Goal: Ask a question: Seek information or help from site administrators or community

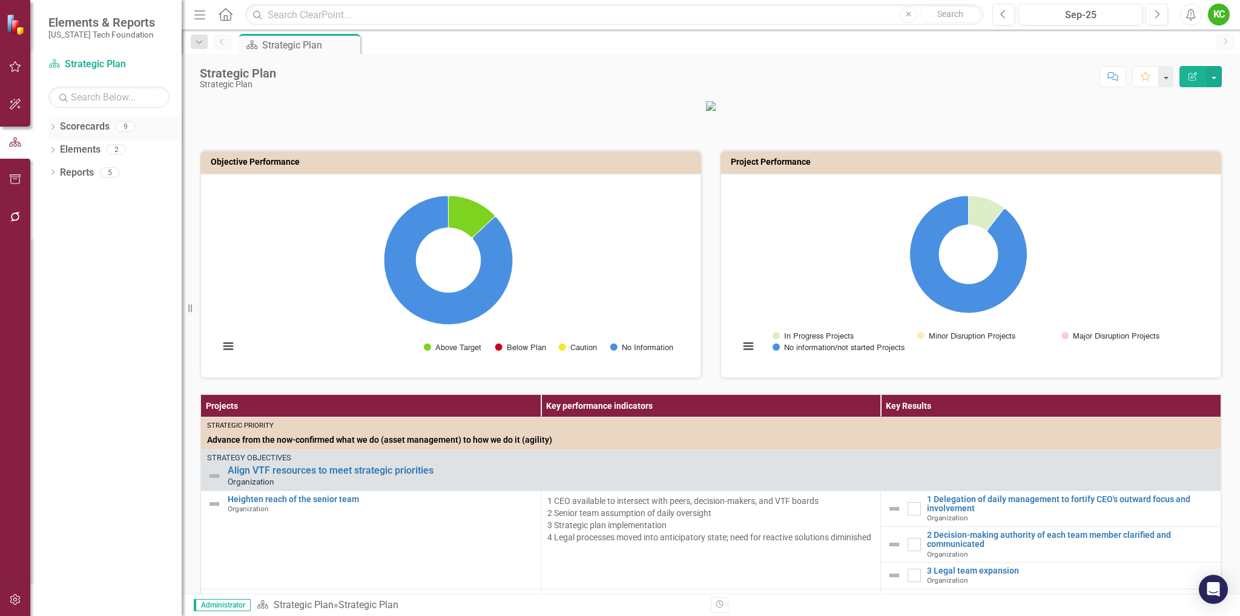
click at [53, 126] on icon "Dropdown" at bounding box center [52, 128] width 8 height 7
click at [62, 150] on icon "Dropdown" at bounding box center [59, 148] width 9 height 7
click at [98, 310] on link "VTCRC" at bounding box center [130, 310] width 103 height 14
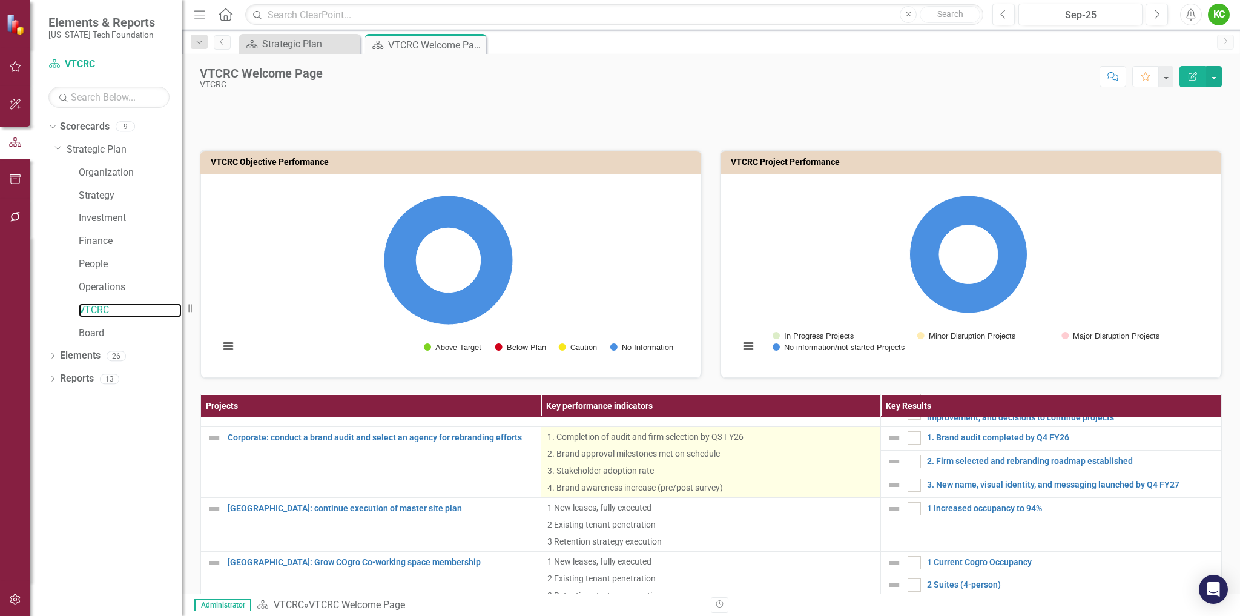
scroll to position [242, 0]
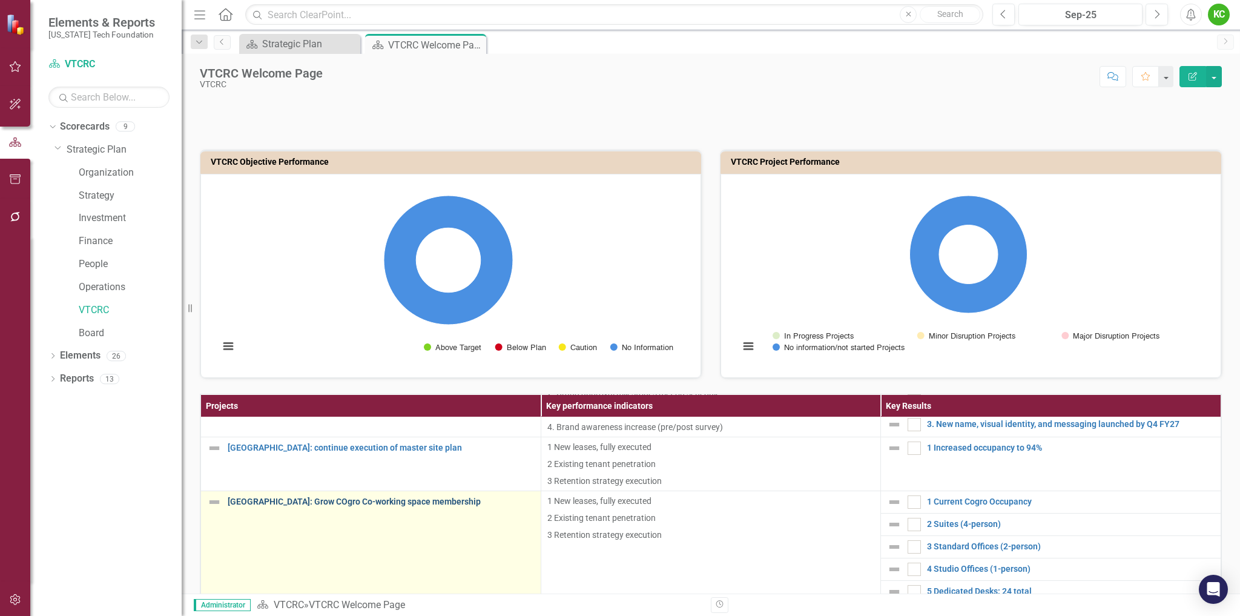
click at [363, 503] on link "[GEOGRAPHIC_DATA]: Grow COgro Co-working space membership" at bounding box center [381, 501] width 307 height 9
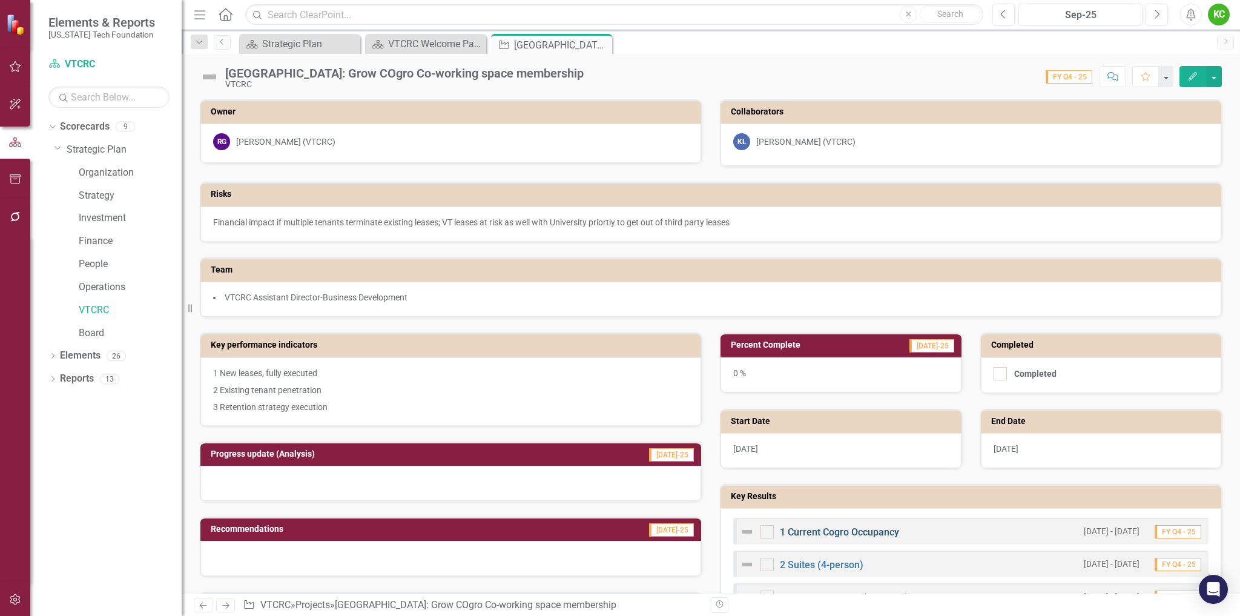
click at [868, 533] on link "1 Current Cogro Occupancy" at bounding box center [839, 532] width 119 height 12
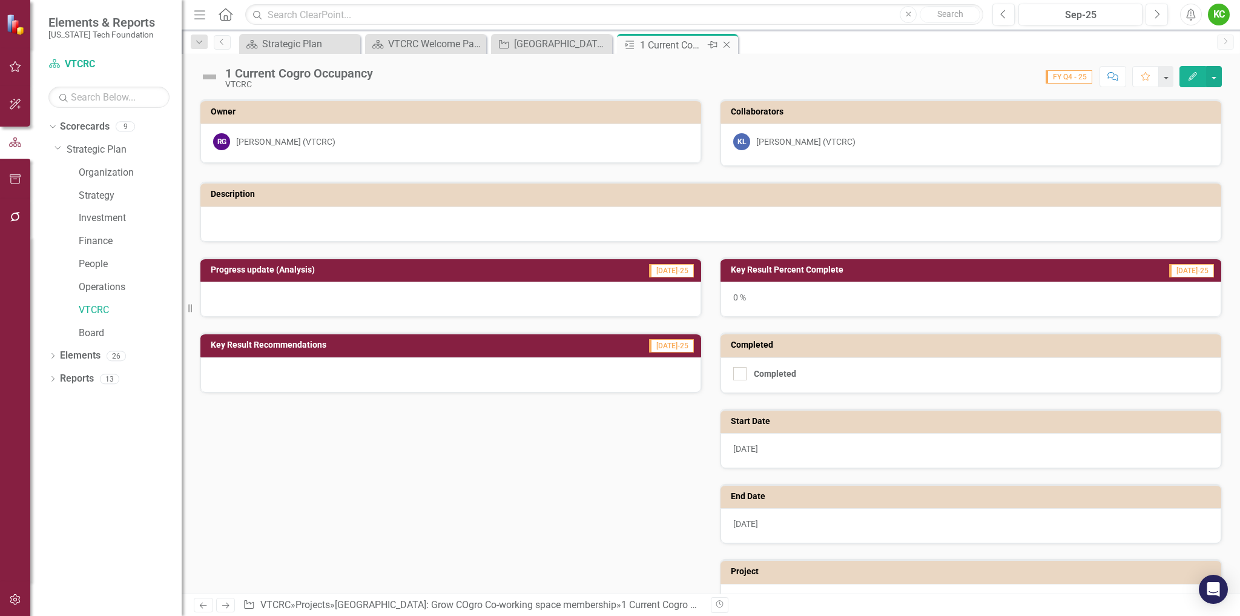
click at [726, 42] on icon "Close" at bounding box center [727, 45] width 12 height 10
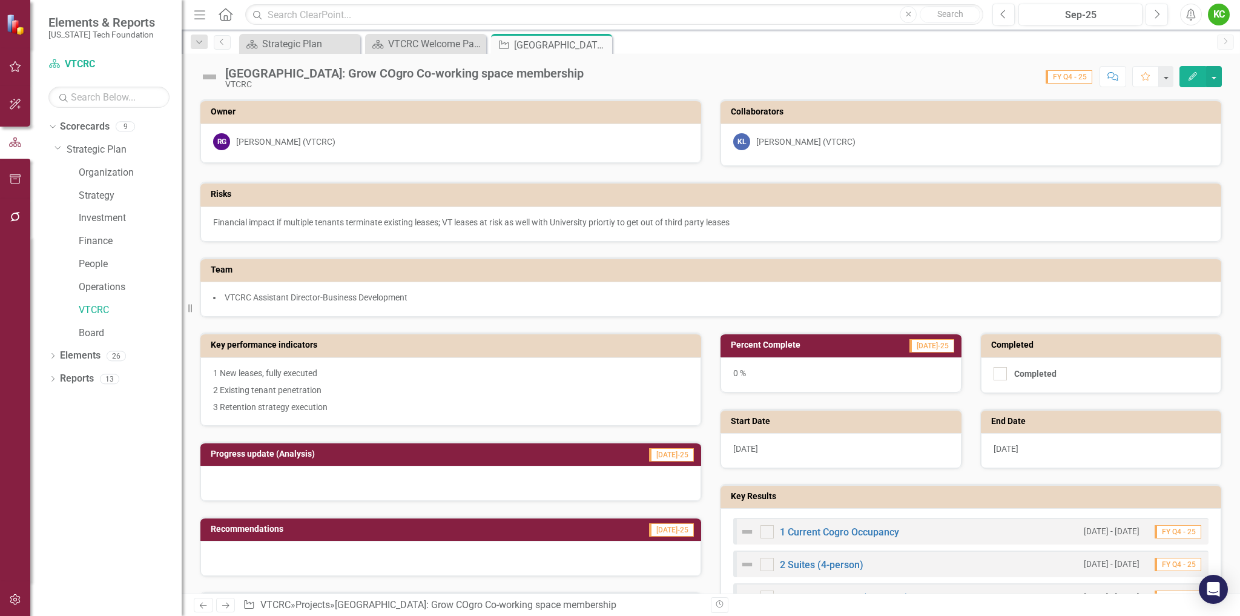
click at [743, 529] on img at bounding box center [747, 532] width 15 height 15
click at [803, 534] on link "1 Current Cogro Occupancy" at bounding box center [839, 532] width 119 height 12
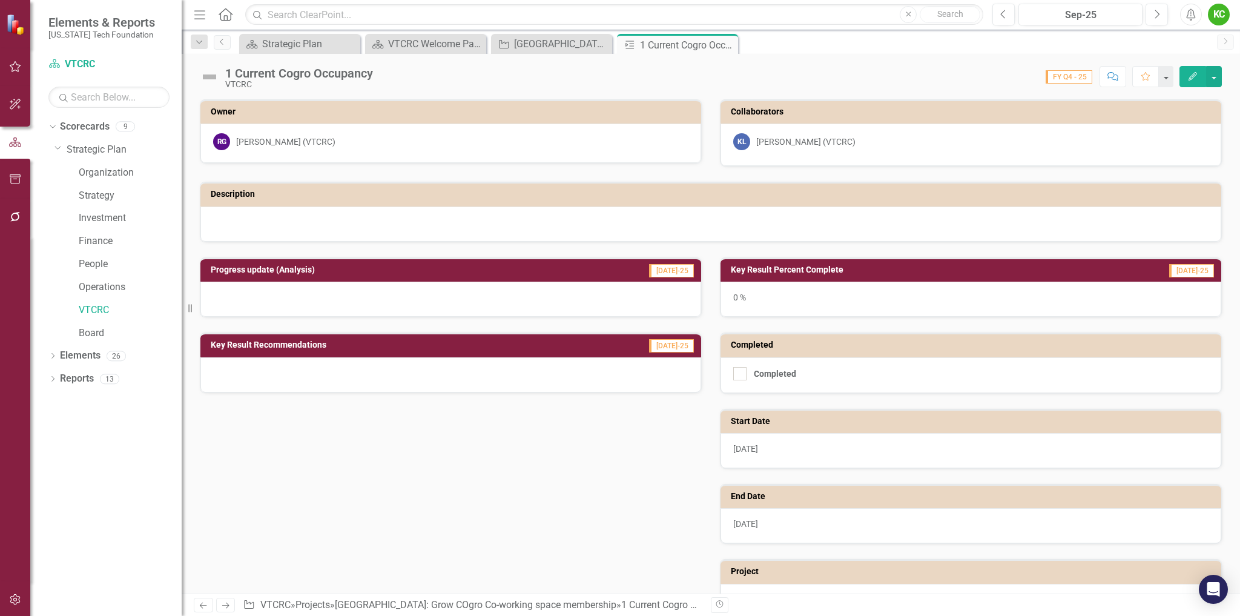
click at [210, 75] on img at bounding box center [209, 76] width 19 height 19
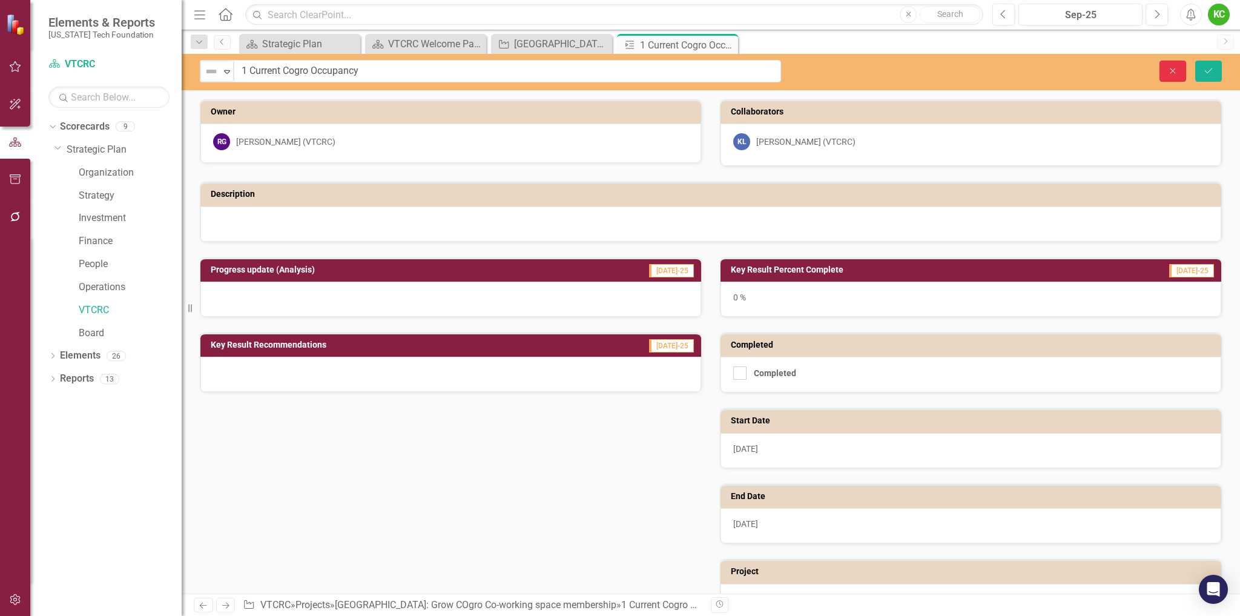
click at [1171, 75] on button "Close" at bounding box center [1173, 71] width 27 height 21
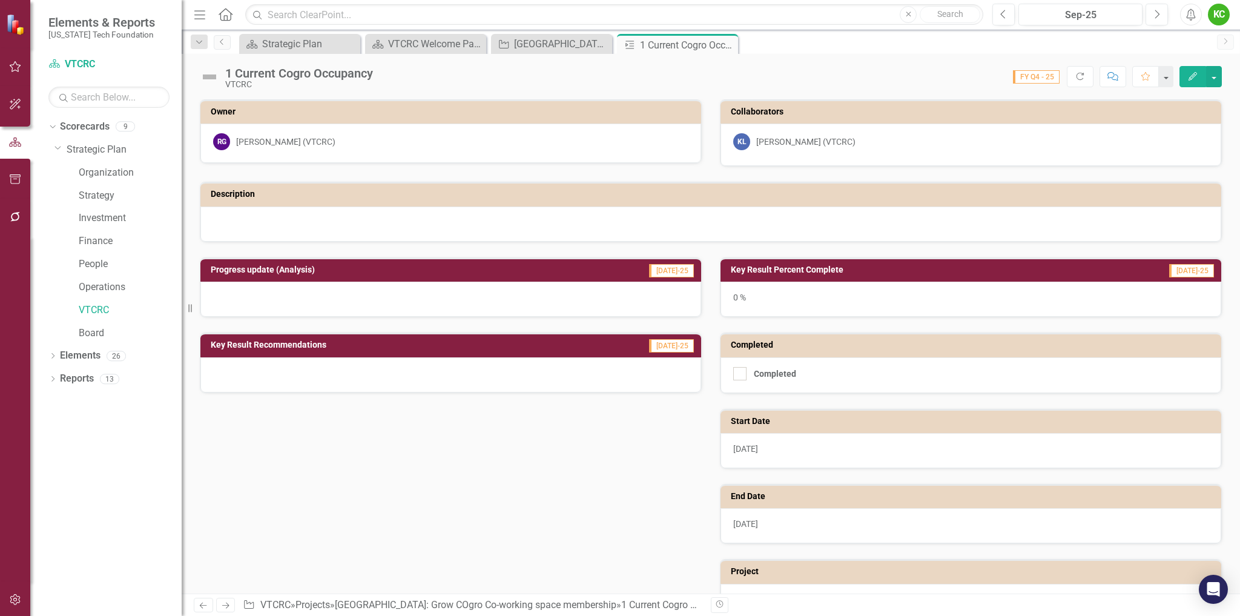
click at [1137, 212] on div at bounding box center [710, 224] width 1021 height 35
click at [730, 42] on icon "Close" at bounding box center [727, 45] width 12 height 10
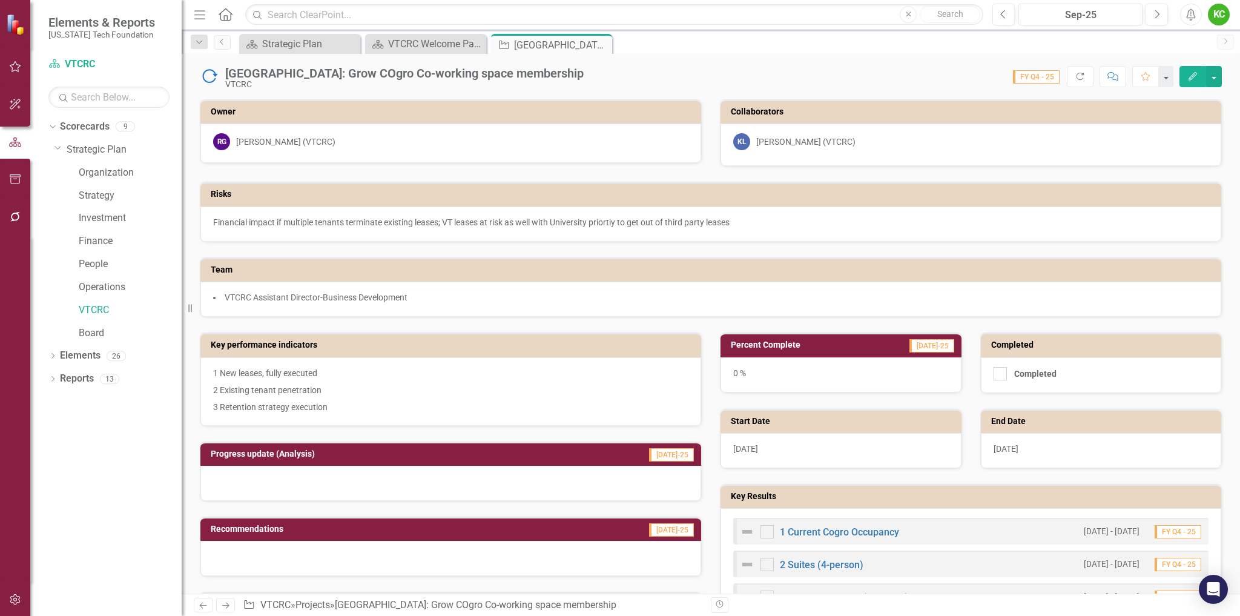
click at [0, 0] on icon "Close" at bounding box center [0, 0] width 0 height 0
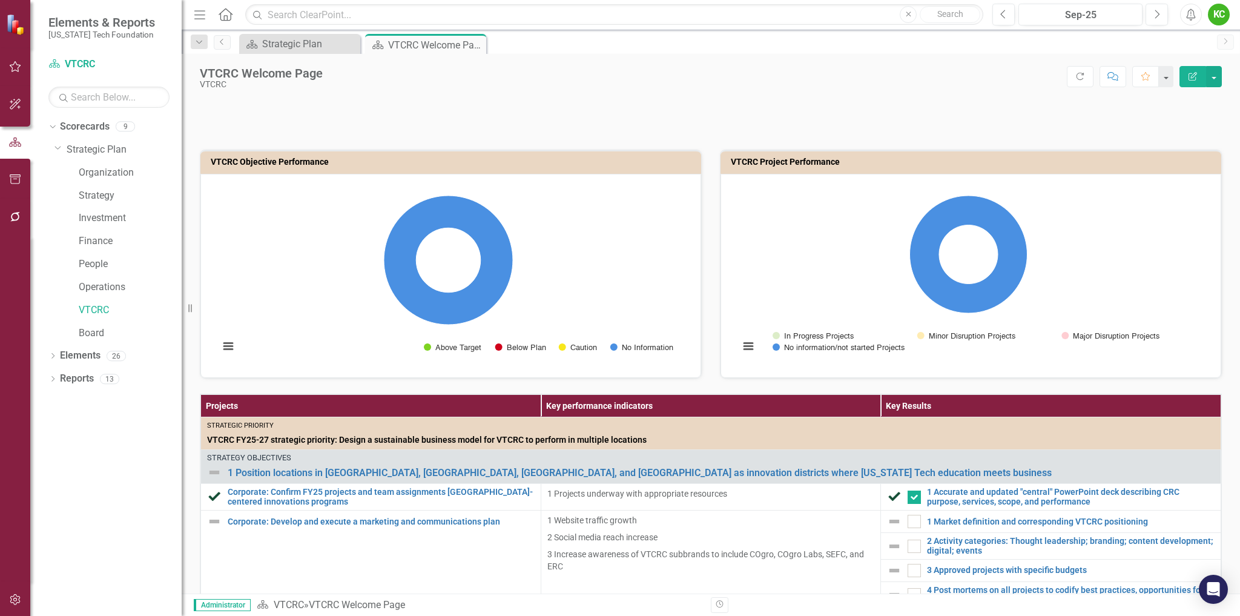
click at [1226, 261] on div "VTCRC Objective Performance Loading... Chart Pie chart with 4 slices. VTCRC Obj…" at bounding box center [711, 491] width 1059 height 815
click at [13, 601] on icon "button" at bounding box center [15, 600] width 13 height 10
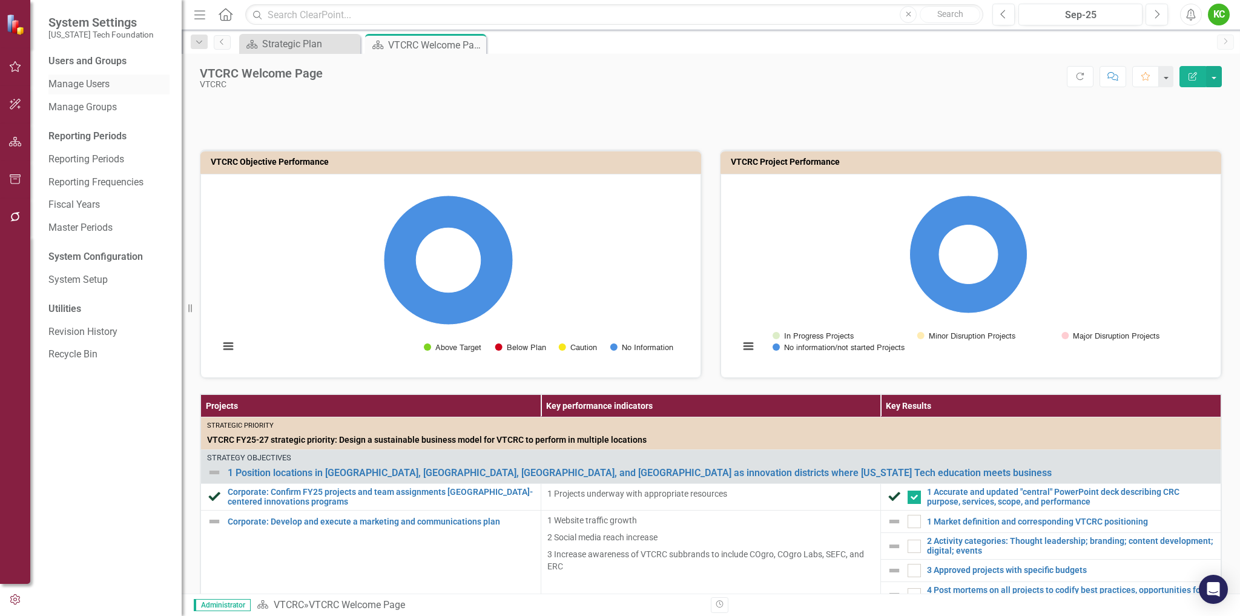
click at [94, 80] on link "Manage Users" at bounding box center [108, 85] width 121 height 14
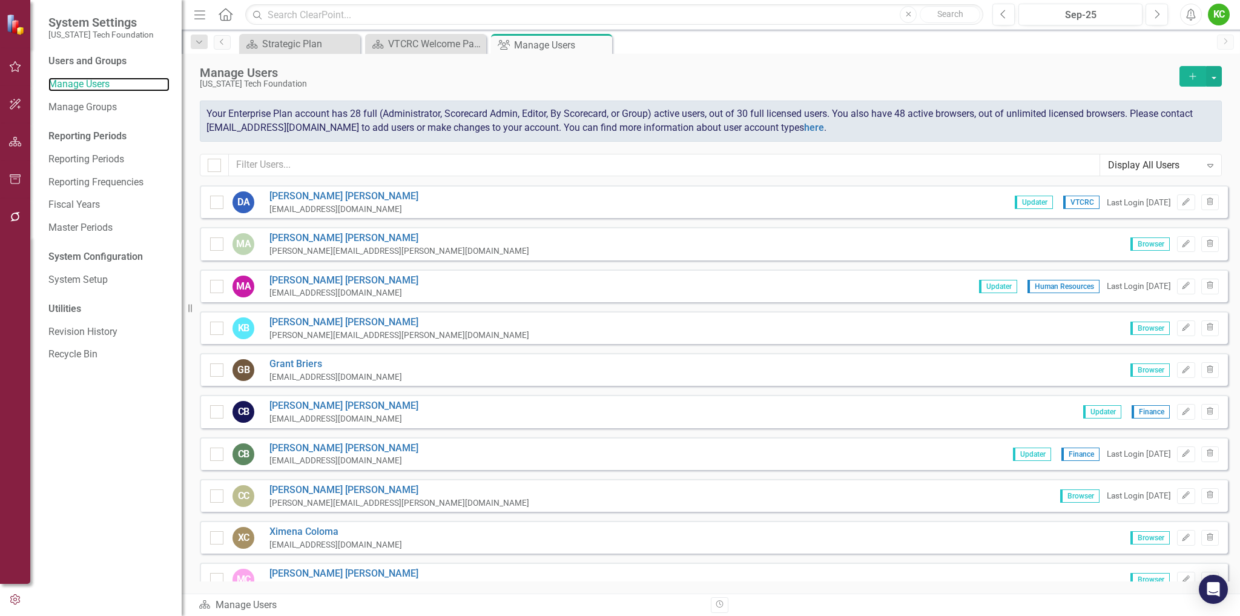
checkbox input "false"
click at [933, 203] on div "DA [PERSON_NAME] [EMAIL_ADDRESS][DOMAIN_NAME] Updater VTCRC Last Login [DATE] E…" at bounding box center [714, 201] width 1028 height 33
click at [1182, 202] on icon "Edit" at bounding box center [1186, 202] width 9 height 7
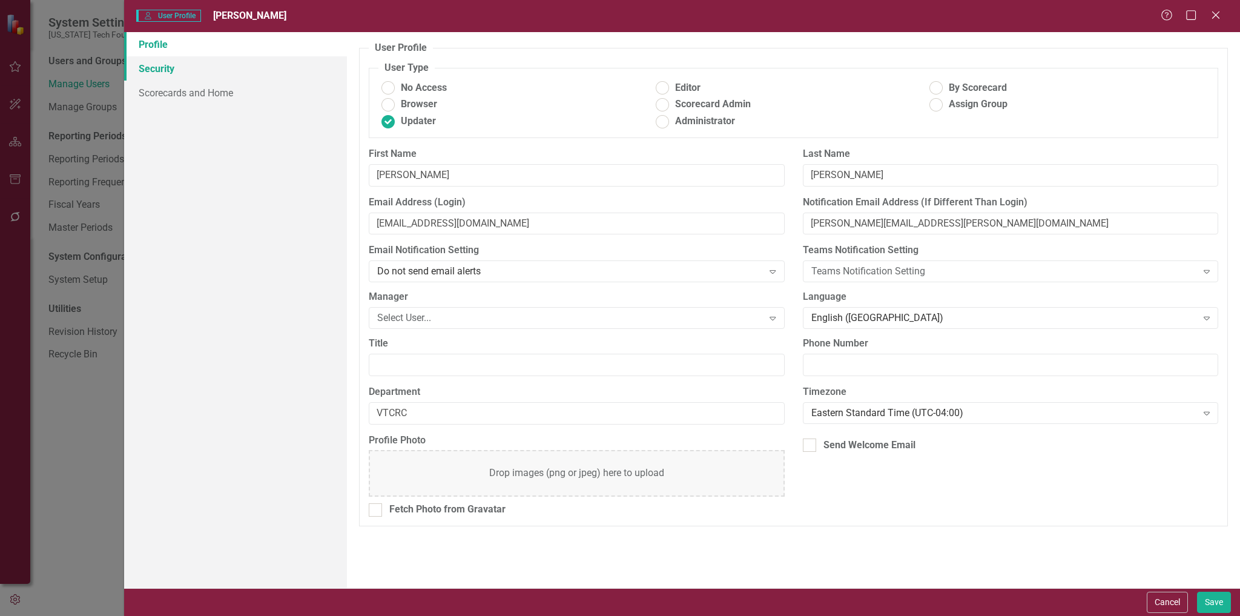
click at [165, 70] on link "Security" at bounding box center [235, 68] width 223 height 24
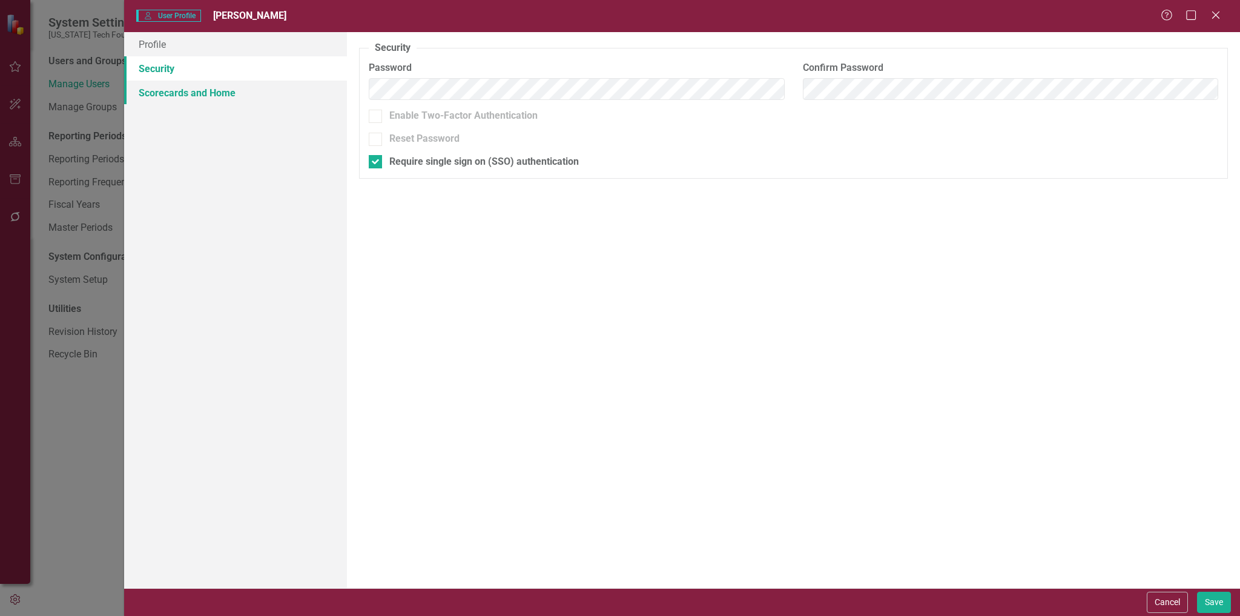
click at [168, 95] on link "Scorecards and Home" at bounding box center [235, 93] width 223 height 24
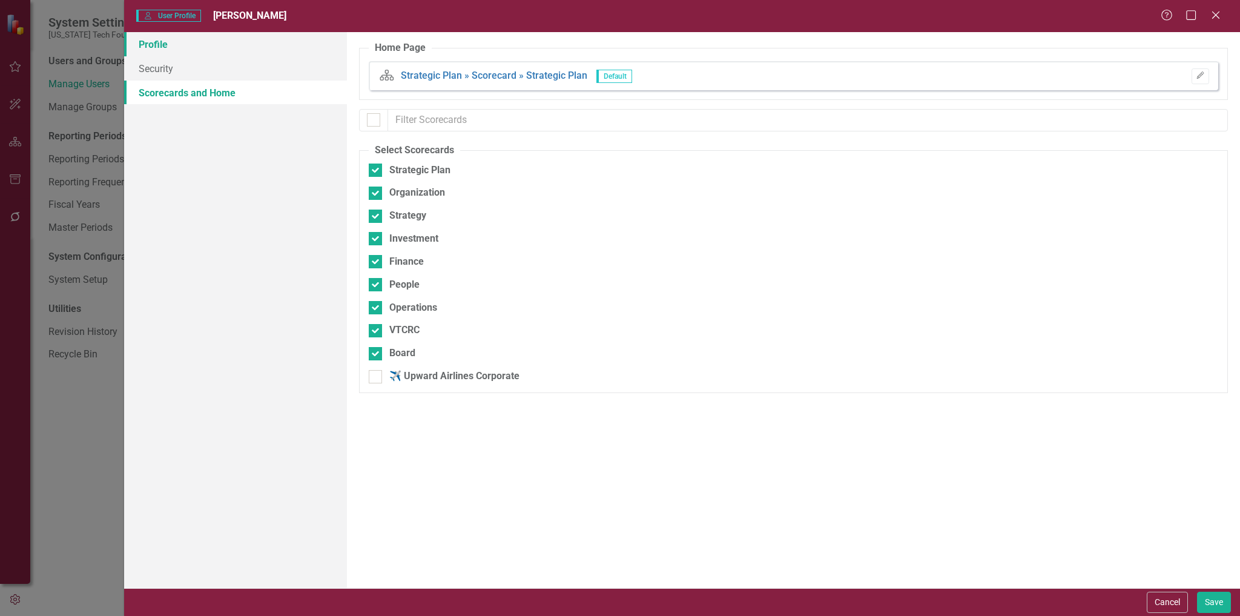
click at [162, 47] on link "Profile" at bounding box center [235, 44] width 223 height 24
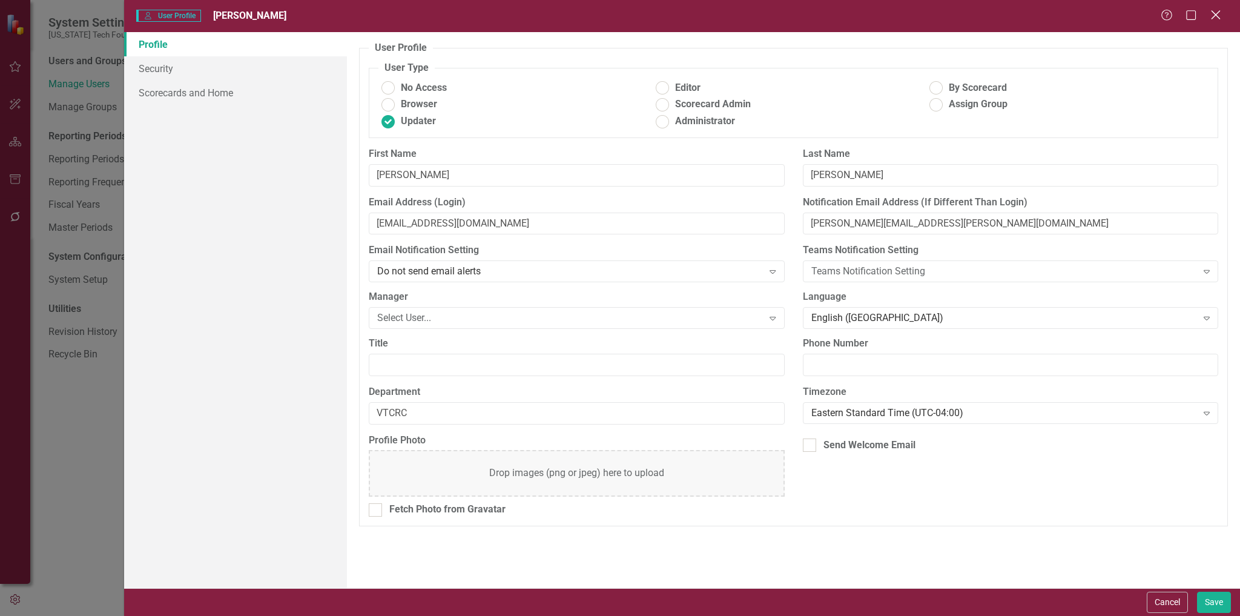
click at [1217, 13] on icon "Close" at bounding box center [1215, 15] width 15 height 12
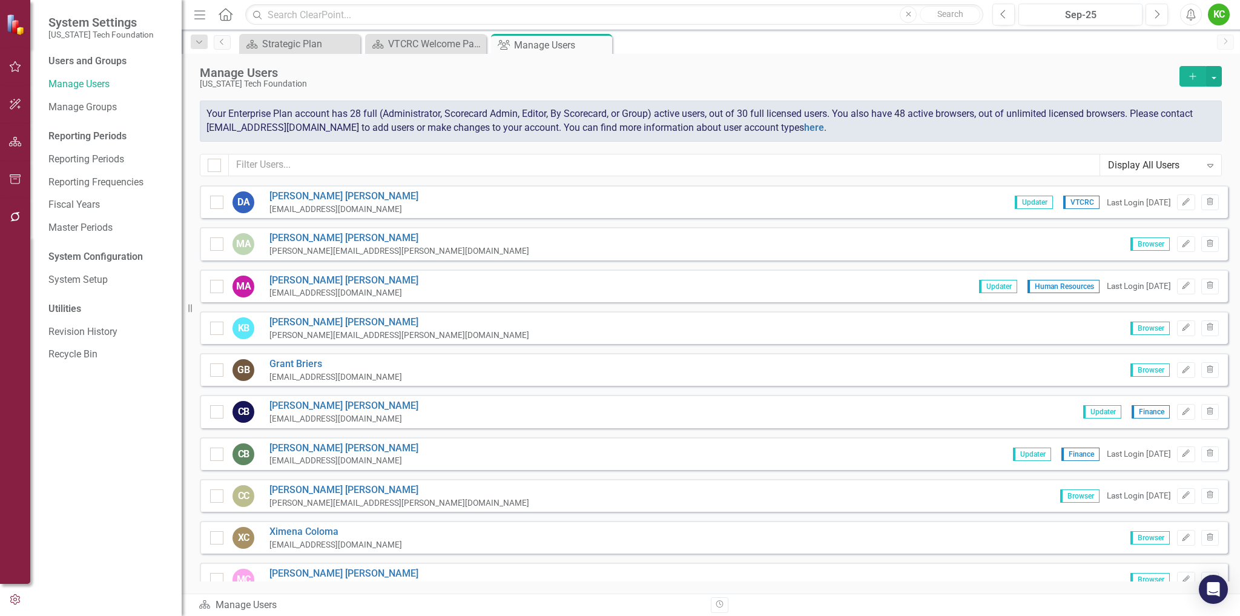
click at [1173, 168] on div "Display All Users" at bounding box center [1154, 165] width 93 height 14
click at [1041, 148] on div "Manage Users [US_STATE] Tech Foundation Add Your Enterprise Plan account has 28…" at bounding box center [711, 119] width 1059 height 131
click at [93, 278] on link "System Setup" at bounding box center [108, 280] width 121 height 14
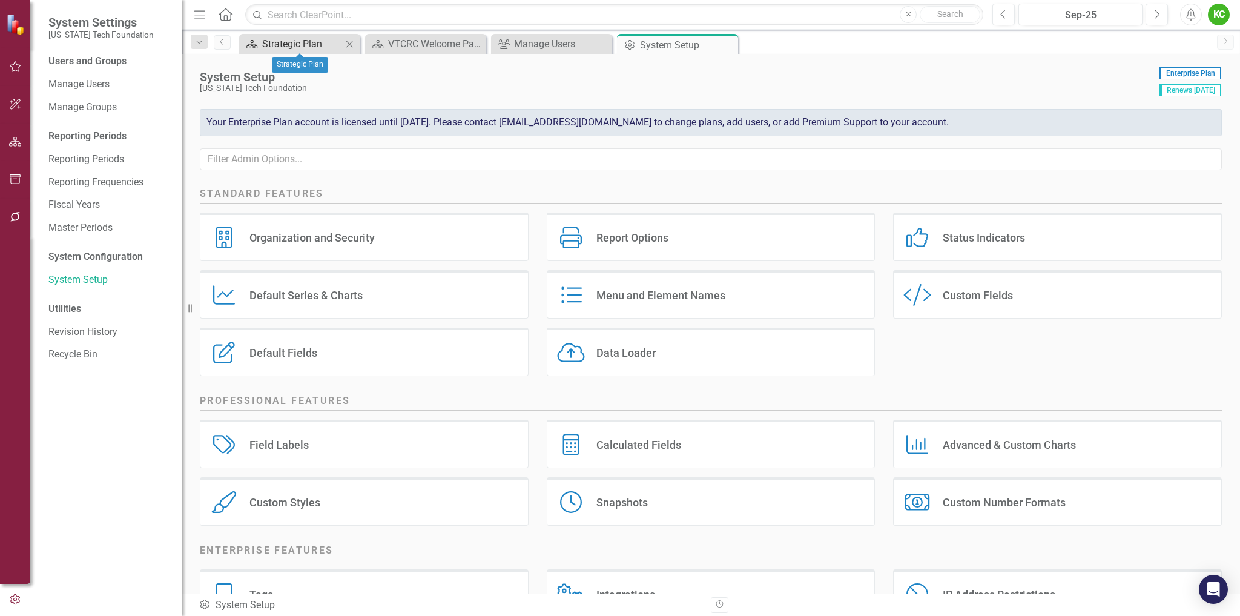
click at [324, 50] on div "Strategic Plan" at bounding box center [302, 43] width 80 height 15
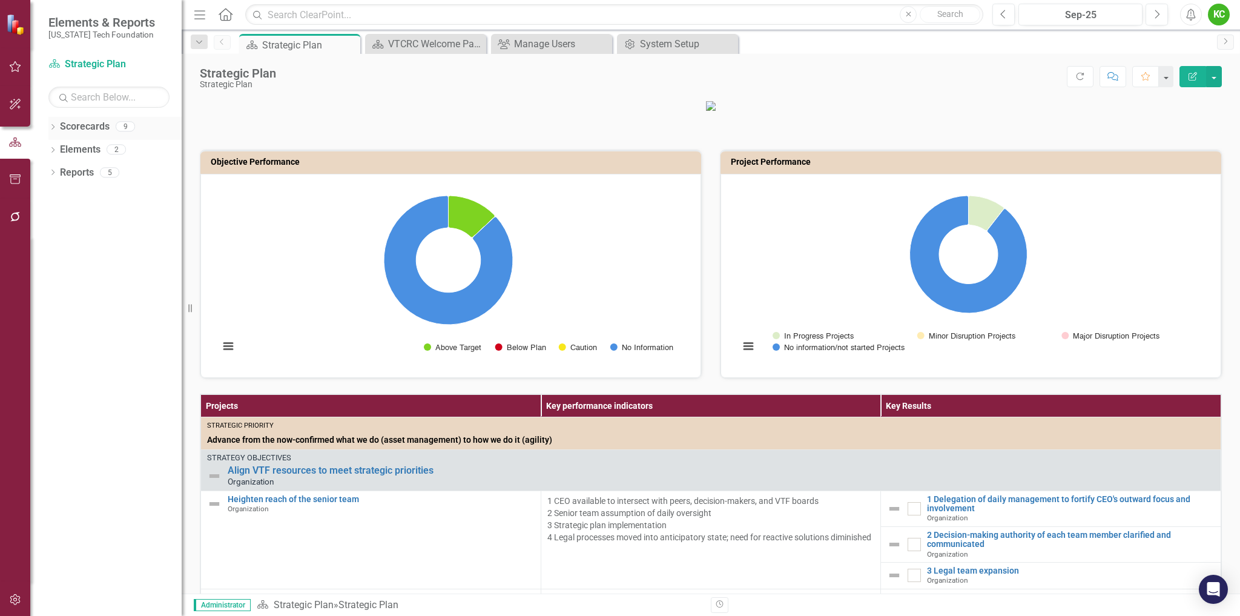
click at [53, 125] on icon "Dropdown" at bounding box center [52, 128] width 8 height 7
click at [60, 148] on icon at bounding box center [59, 149] width 3 height 6
click at [101, 331] on link "Board" at bounding box center [130, 333] width 103 height 14
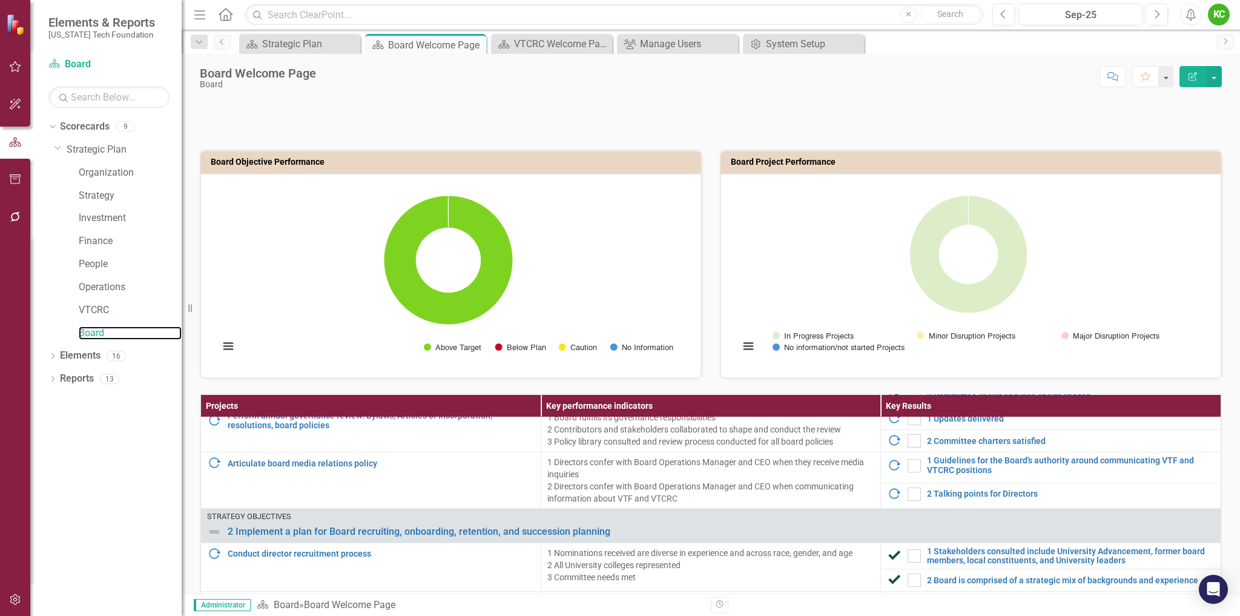
scroll to position [61, 0]
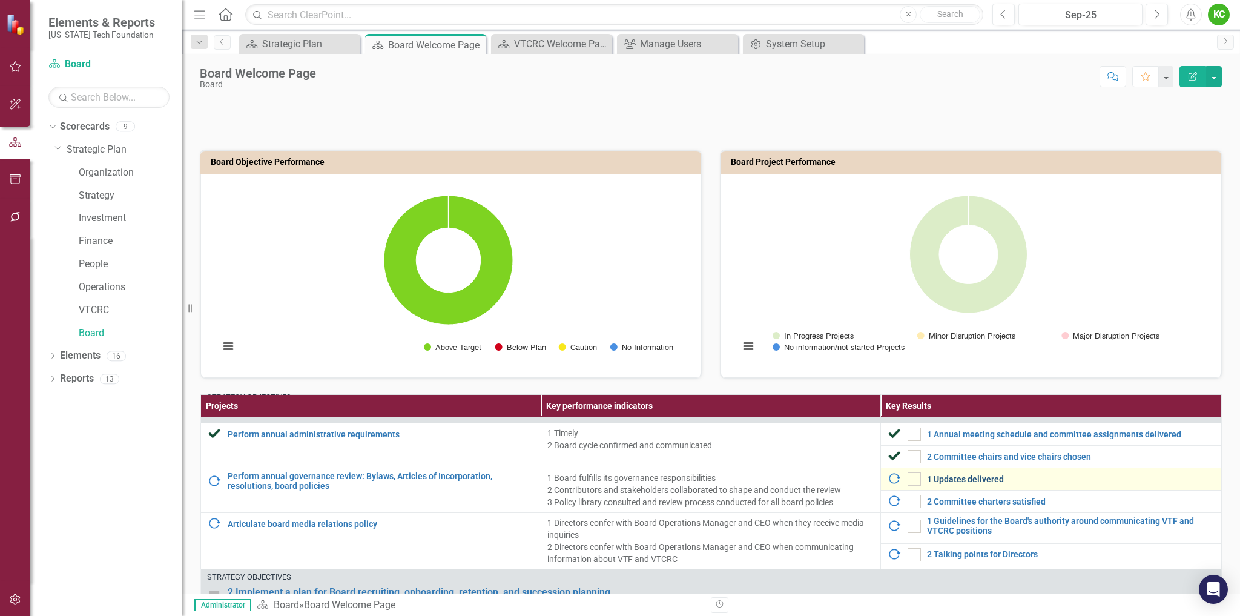
click at [988, 477] on link "1 Updates delivered" at bounding box center [1071, 479] width 288 height 9
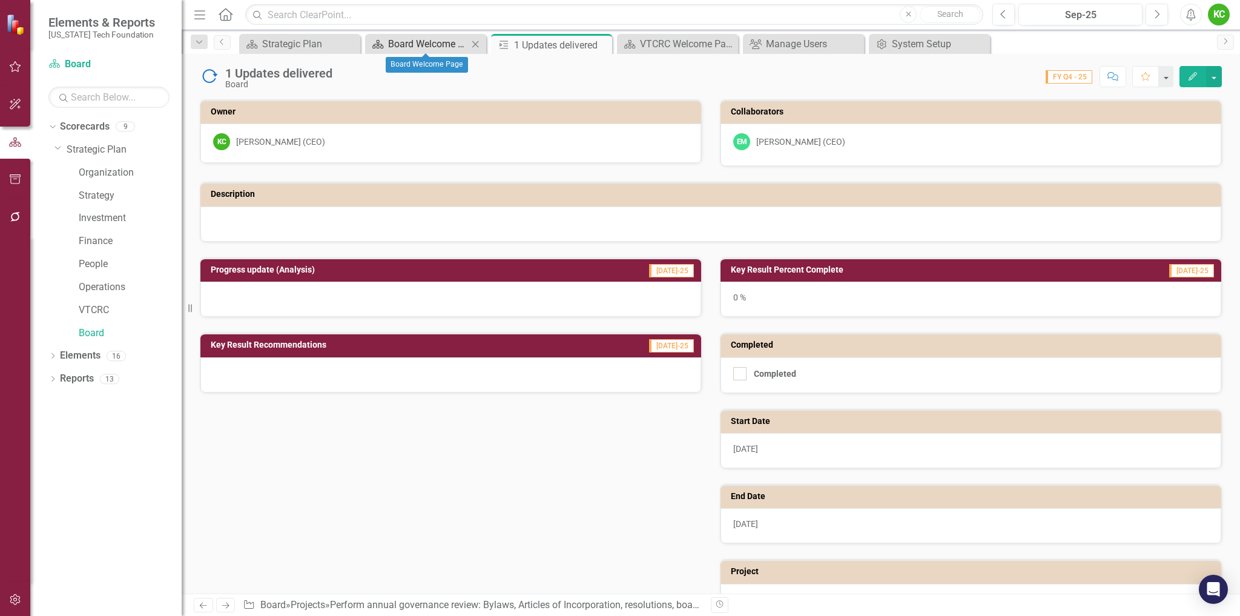
click at [445, 42] on div "Board Welcome Page" at bounding box center [428, 43] width 80 height 15
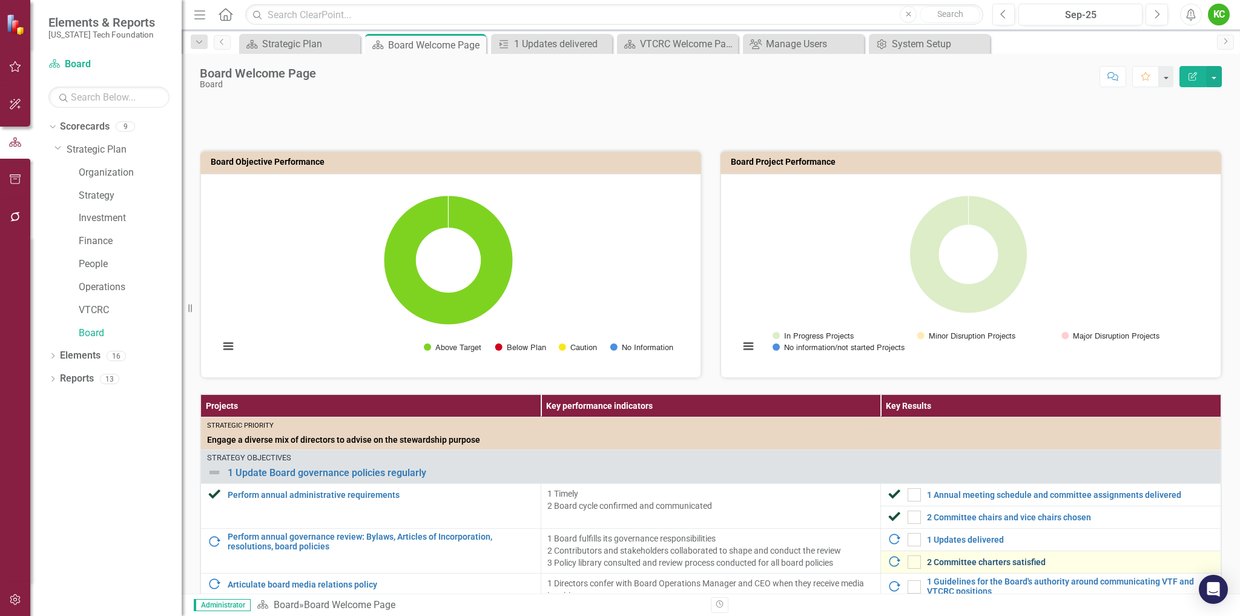
click at [1016, 561] on link "2 Committee charters satisfied" at bounding box center [1071, 562] width 288 height 9
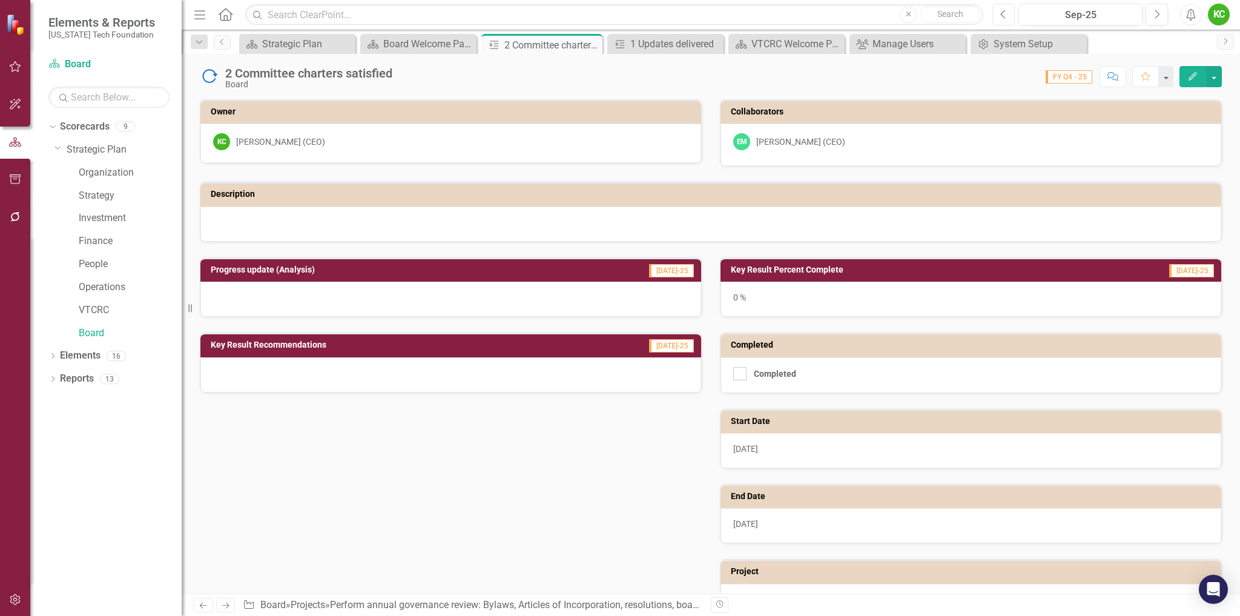
click at [1004, 16] on icon "button" at bounding box center [1003, 14] width 5 height 8
click at [1073, 78] on span "FY Q4 - 25" at bounding box center [1069, 76] width 47 height 13
click at [1062, 75] on span "FY Q4 - 25" at bounding box center [1069, 76] width 47 height 13
click at [97, 311] on link "VTCRC" at bounding box center [130, 310] width 103 height 14
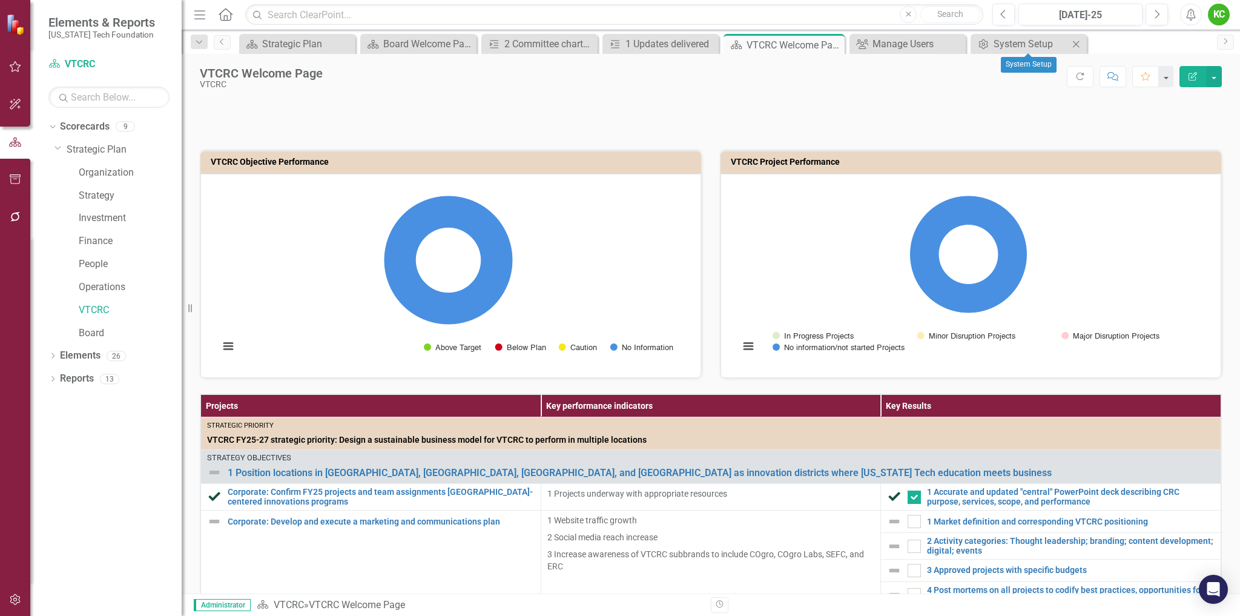
click at [1076, 41] on icon "Close" at bounding box center [1076, 44] width 12 height 10
click at [978, 41] on icon "Close" at bounding box center [979, 44] width 12 height 10
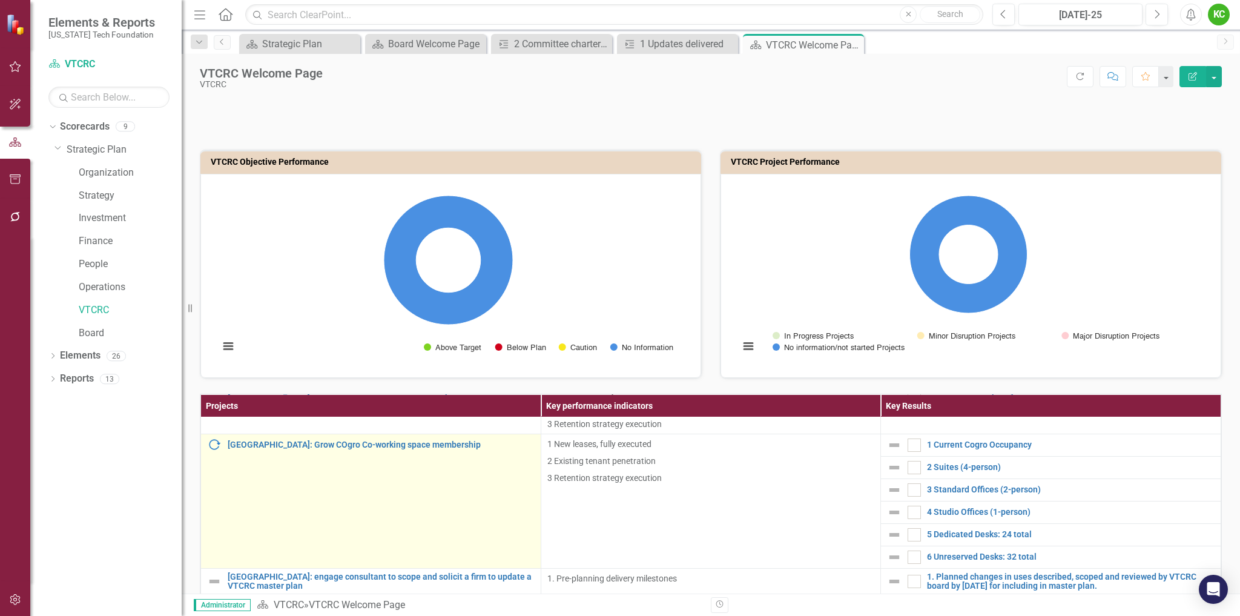
scroll to position [303, 0]
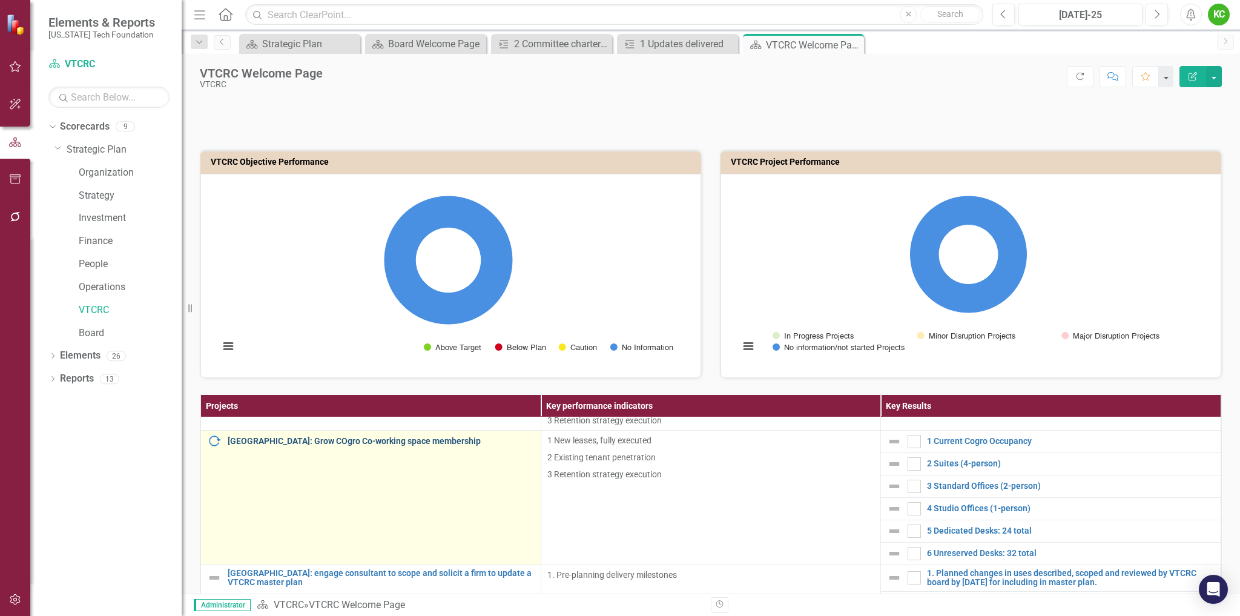
click at [423, 437] on link "[GEOGRAPHIC_DATA]: Grow COgro Co-working space membership" at bounding box center [381, 441] width 307 height 9
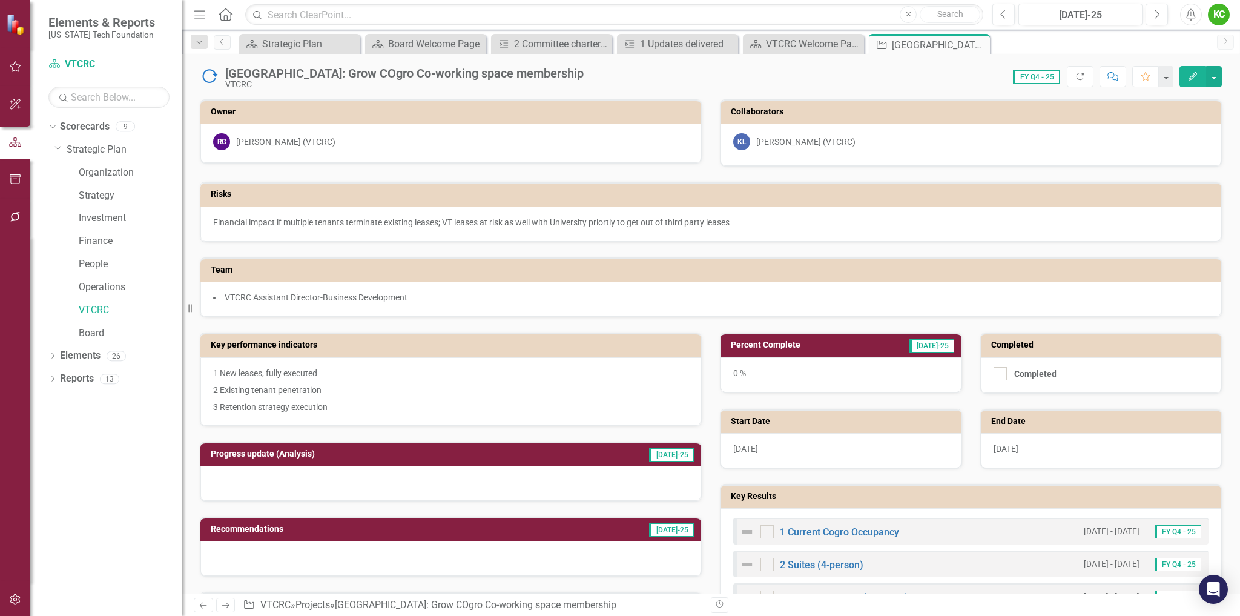
click at [1193, 75] on icon "Edit" at bounding box center [1193, 76] width 11 height 8
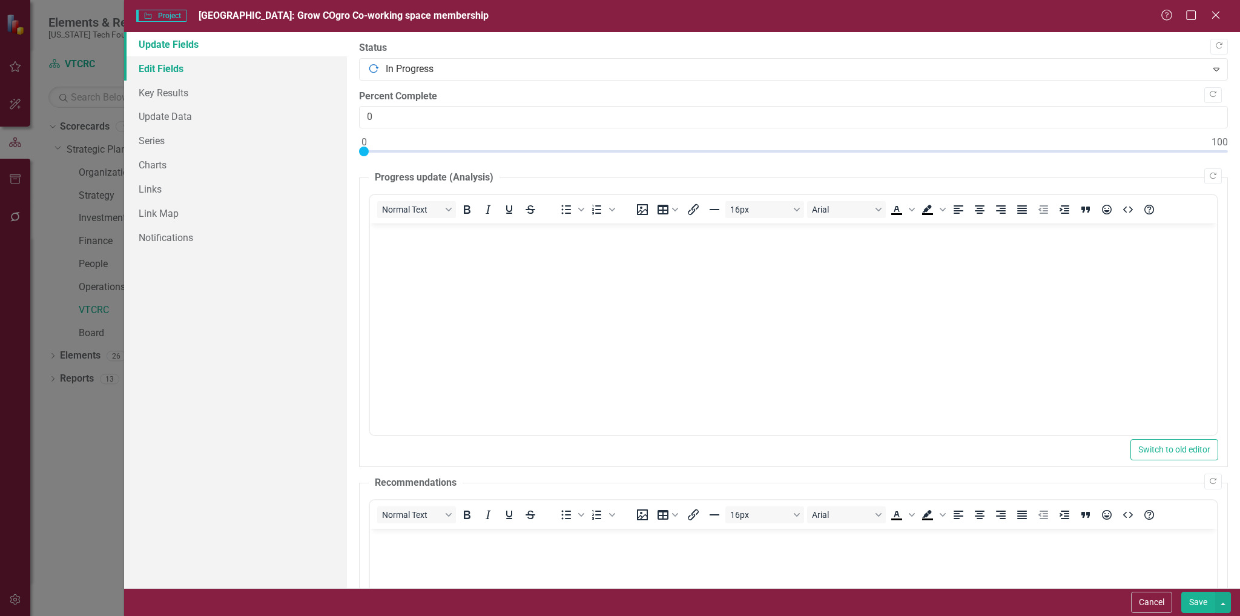
click at [167, 70] on link "Edit Fields" at bounding box center [235, 68] width 223 height 24
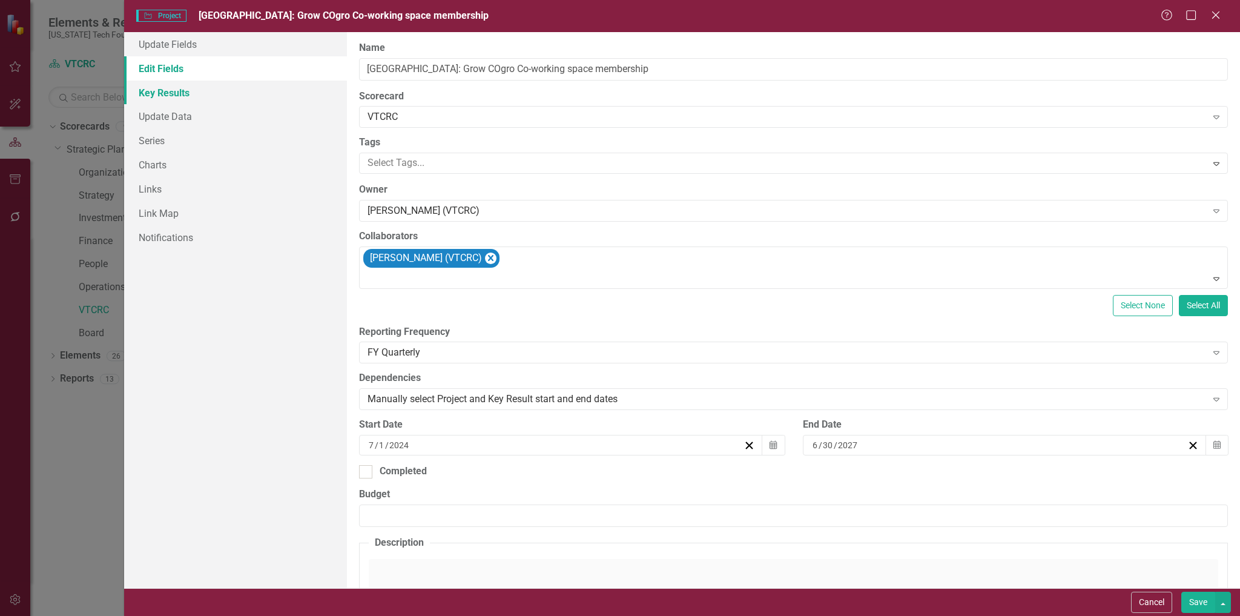
click at [177, 90] on link "Key Results" at bounding box center [235, 93] width 223 height 24
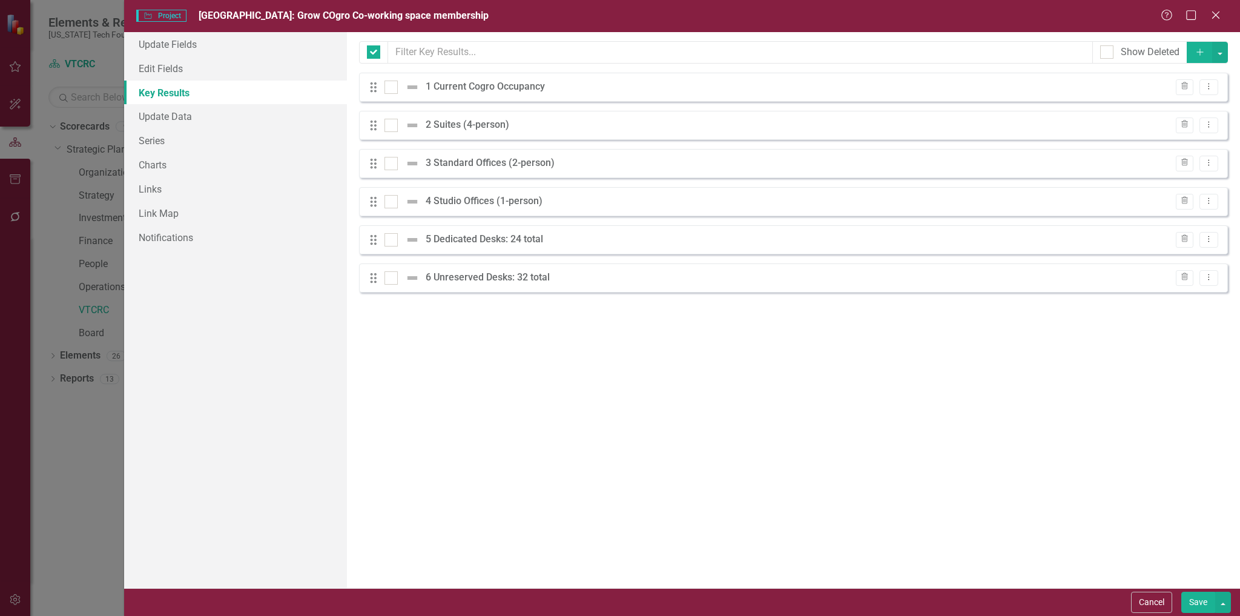
checkbox input "false"
click at [1208, 88] on icon "Dropdown Menu" at bounding box center [1209, 86] width 10 height 8
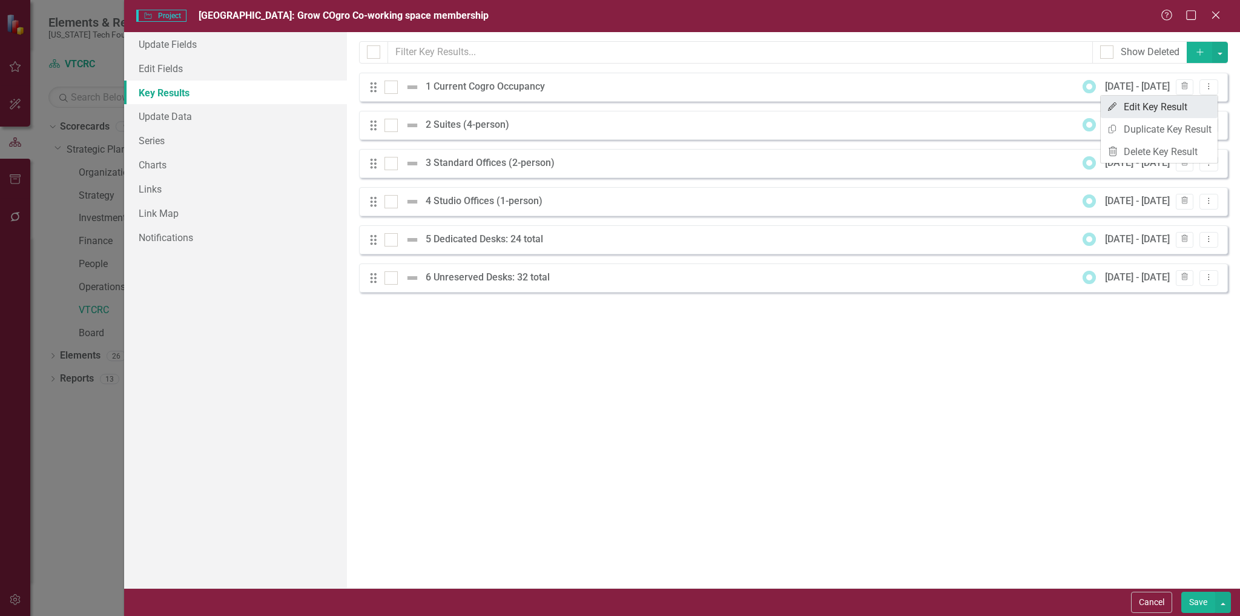
click at [1161, 108] on link "Edit Edit Key Result" at bounding box center [1159, 107] width 117 height 22
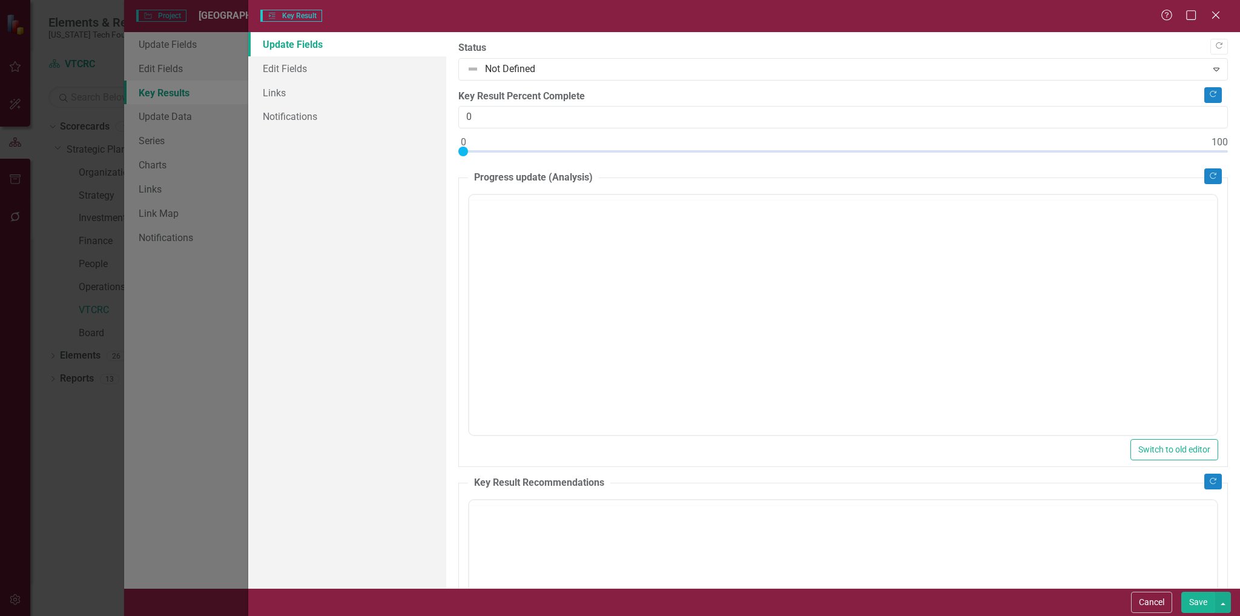
type input "0"
click at [294, 67] on link "Edit Fields" at bounding box center [347, 68] width 199 height 24
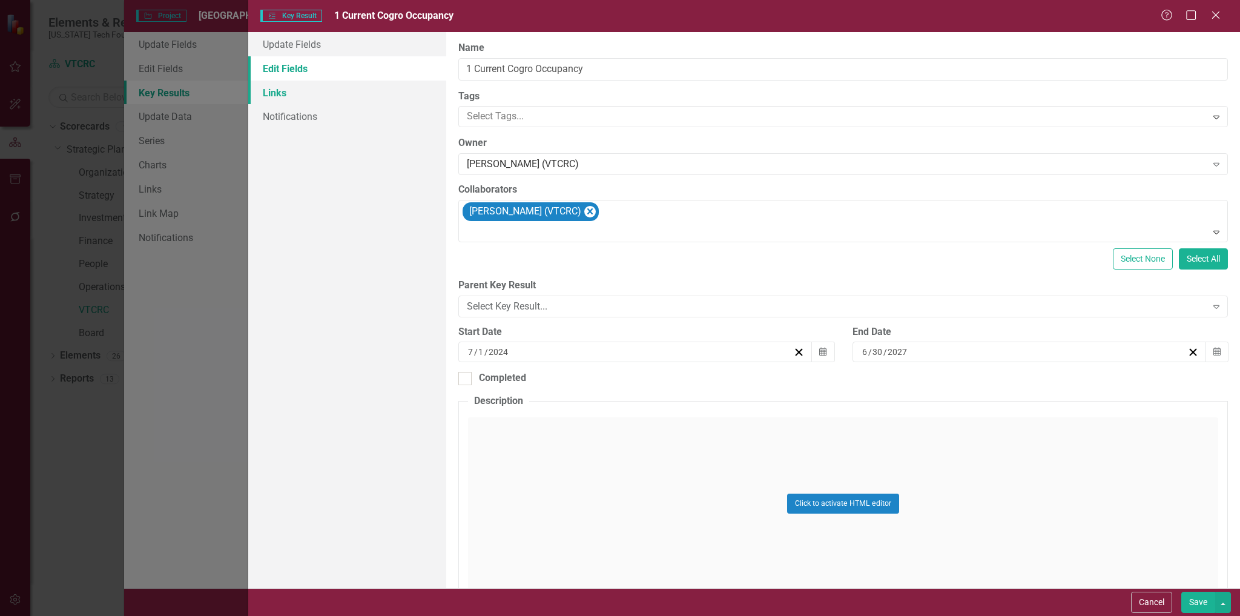
click at [281, 94] on link "Links" at bounding box center [347, 93] width 199 height 24
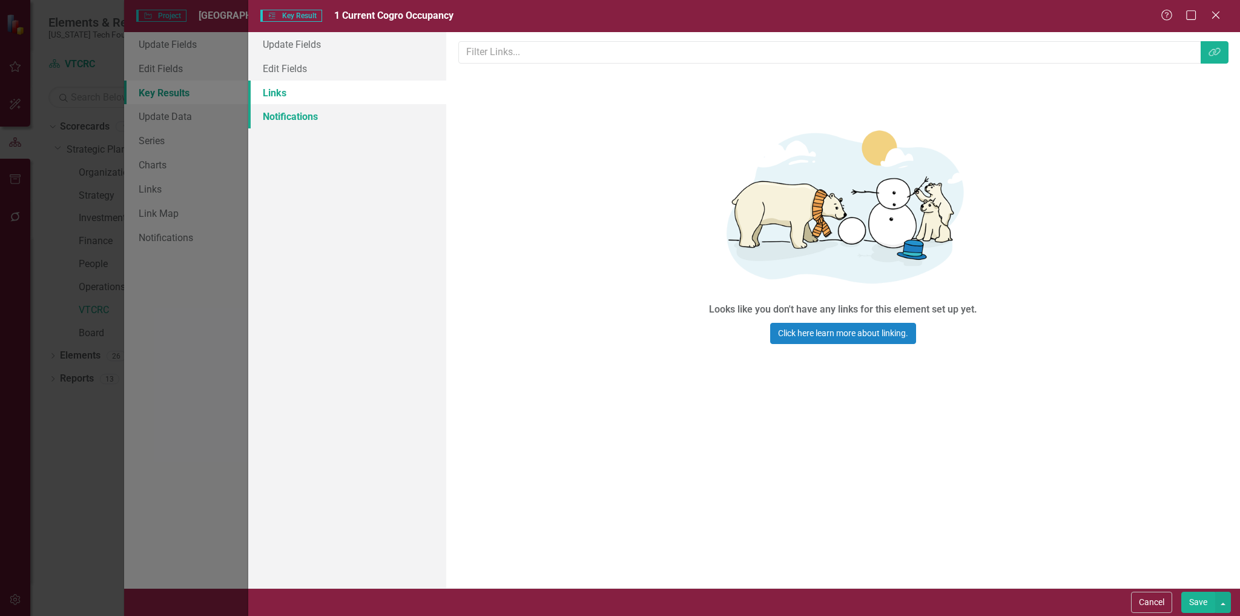
click at [280, 113] on link "Notifications" at bounding box center [347, 116] width 199 height 24
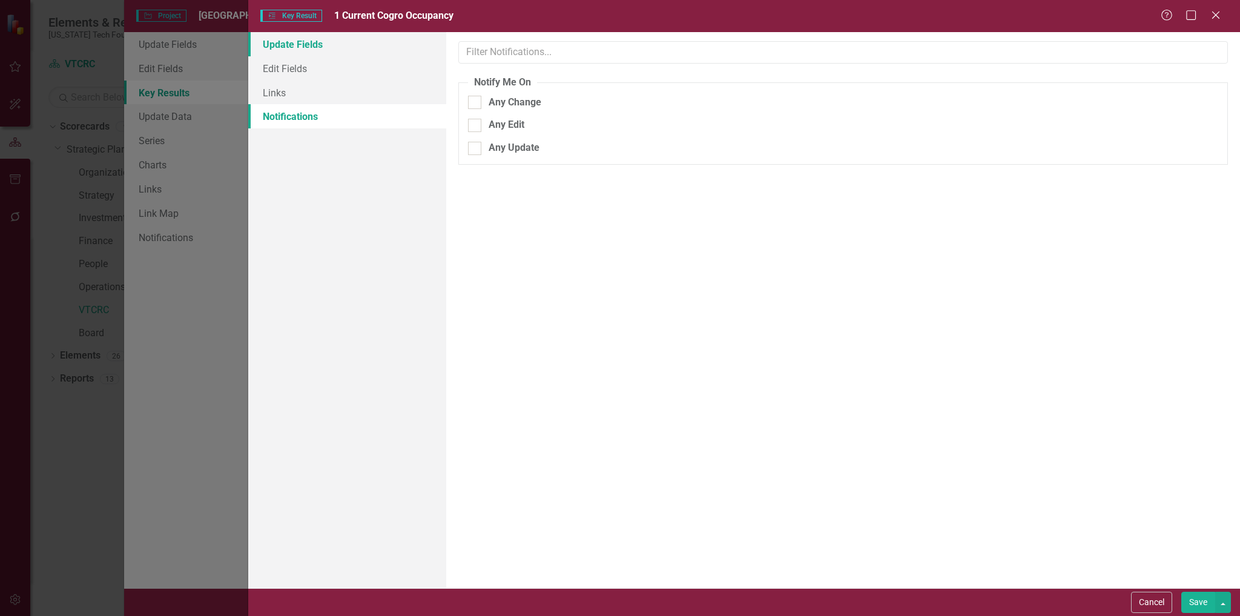
click at [288, 42] on link "Update Fields" at bounding box center [347, 44] width 199 height 24
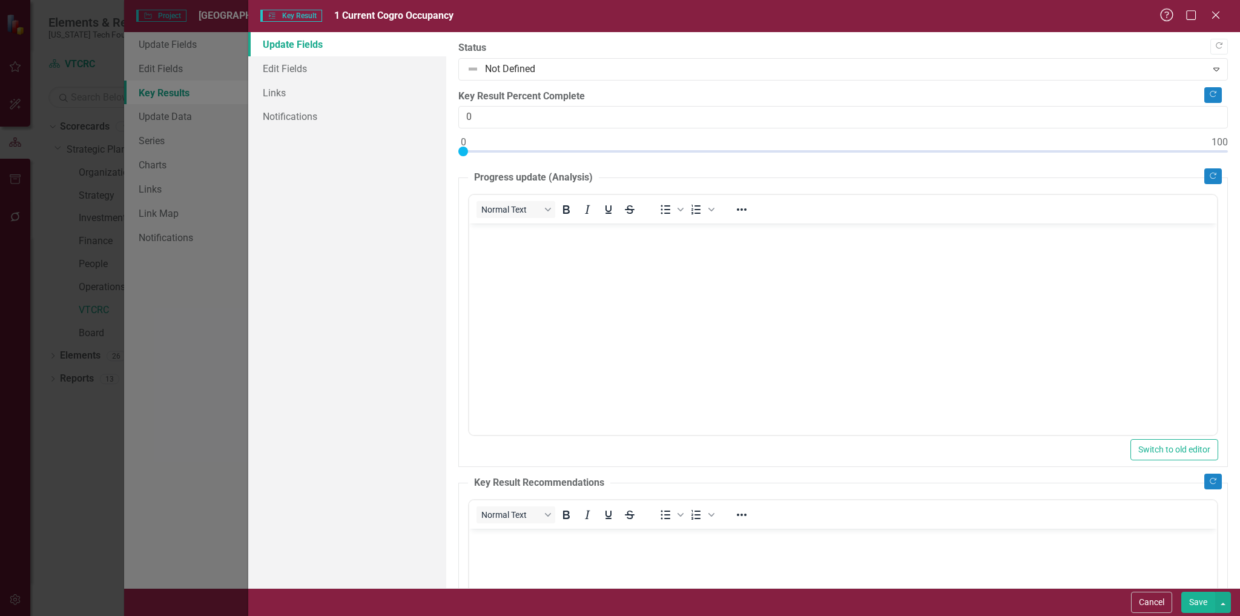
click at [1165, 16] on icon "Help" at bounding box center [1167, 15] width 15 height 12
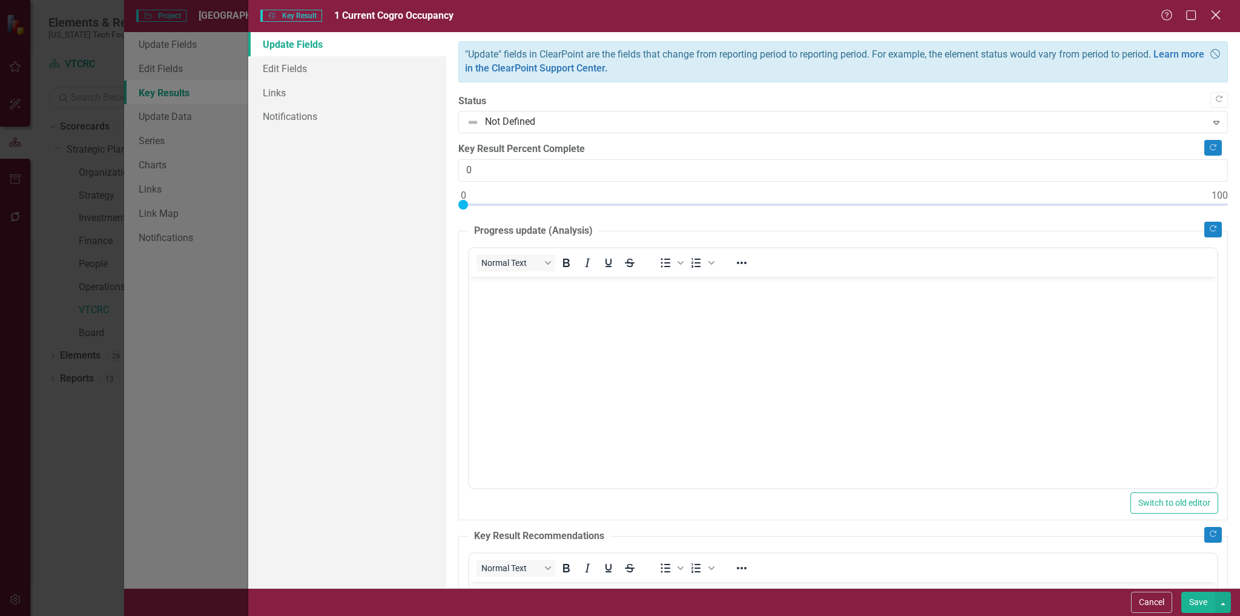
click at [1219, 10] on icon "Close" at bounding box center [1215, 15] width 15 height 12
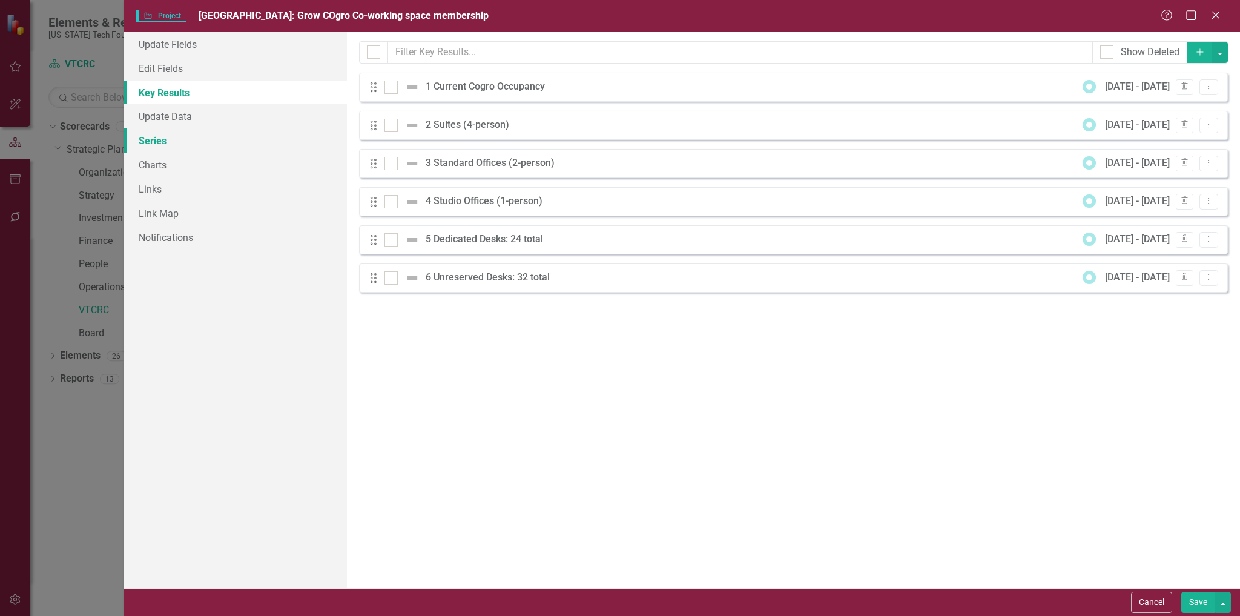
click at [153, 136] on link "Series" at bounding box center [235, 140] width 223 height 24
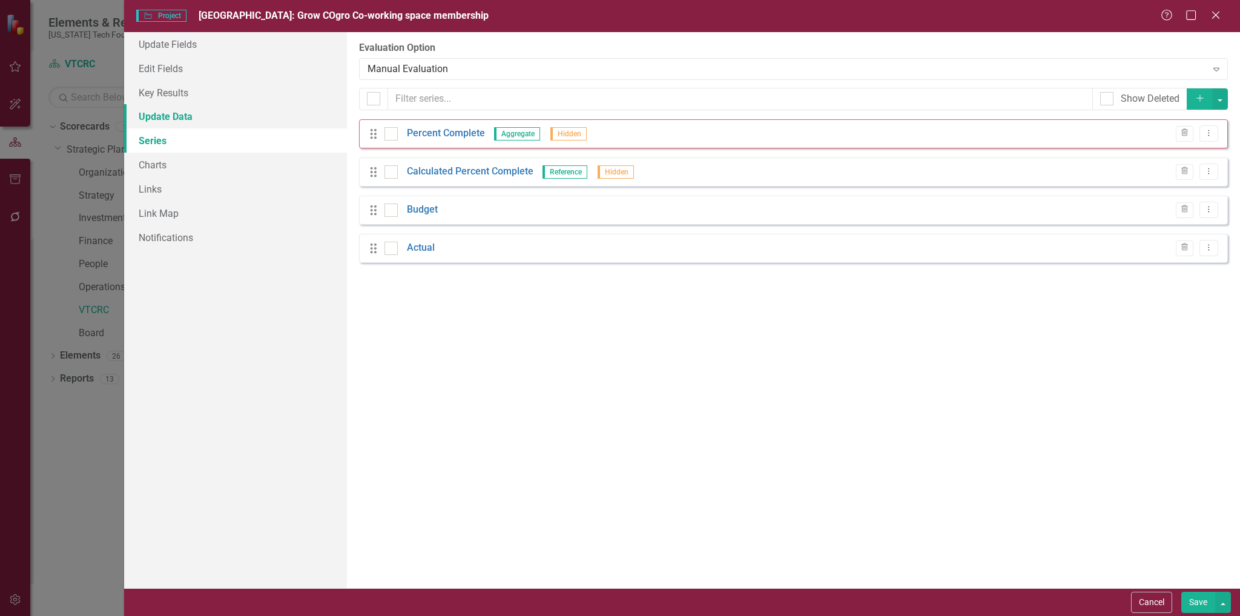
click at [174, 114] on link "Update Data" at bounding box center [235, 116] width 223 height 24
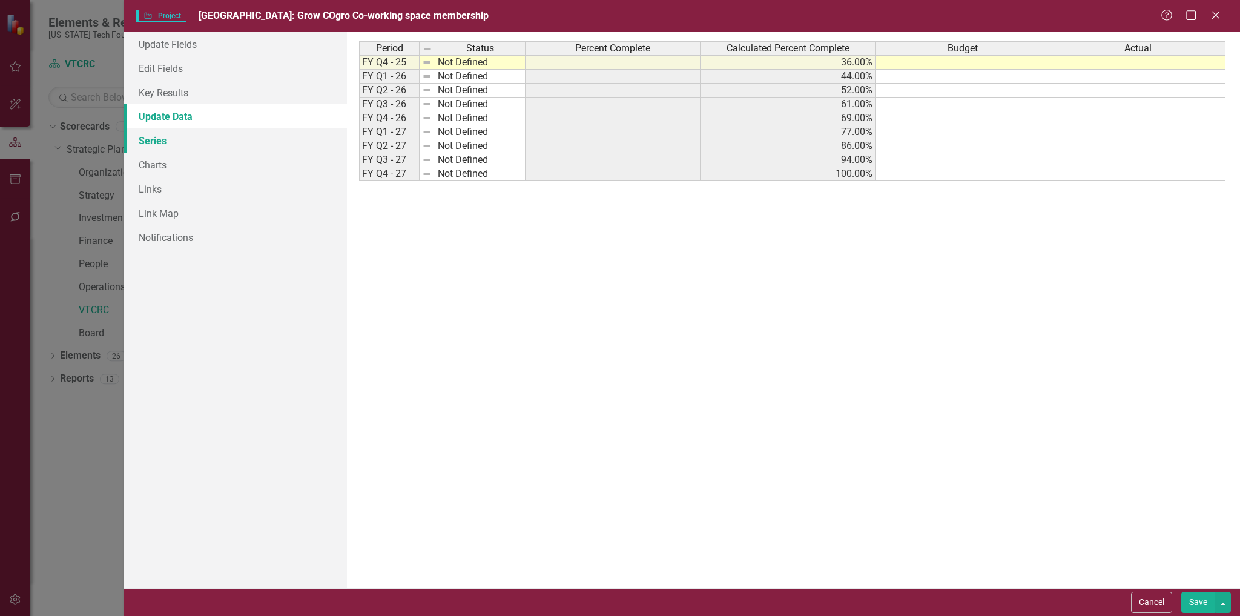
click at [157, 144] on link "Series" at bounding box center [235, 140] width 223 height 24
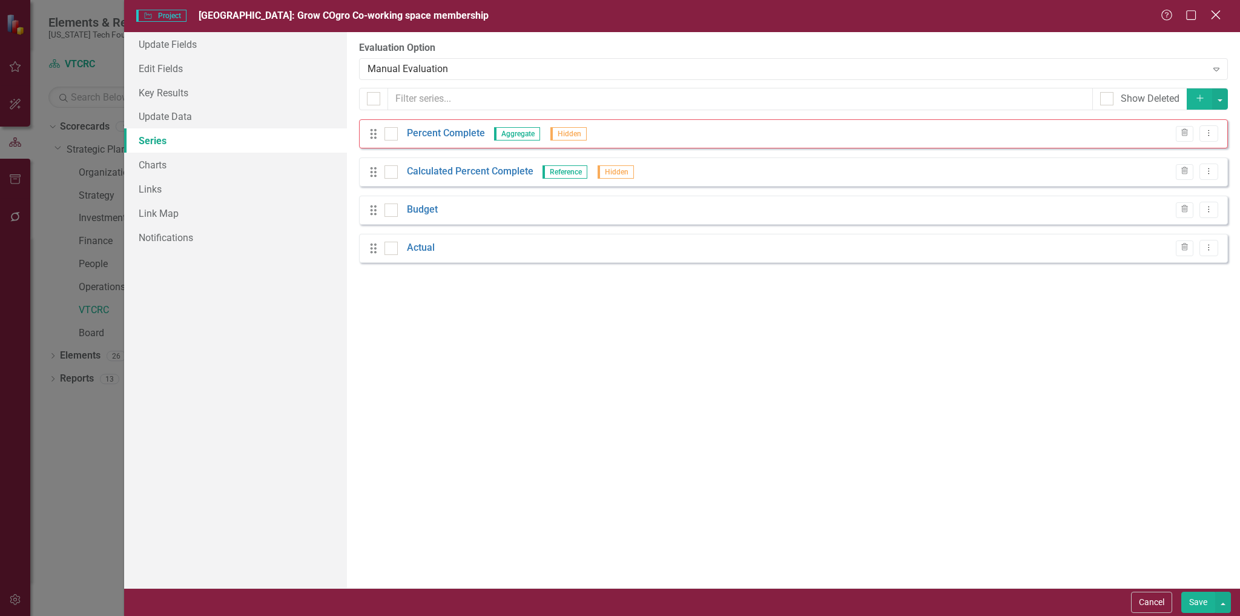
click at [1215, 8] on div "Close" at bounding box center [1215, 16] width 15 height 16
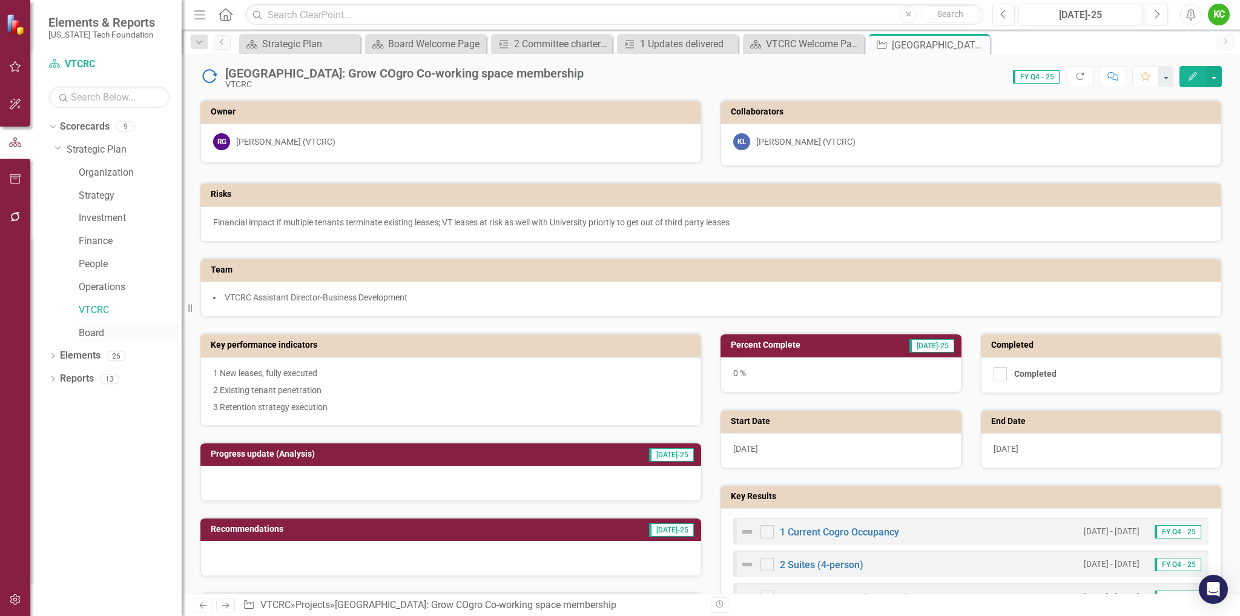
click at [92, 334] on link "Board" at bounding box center [130, 333] width 103 height 14
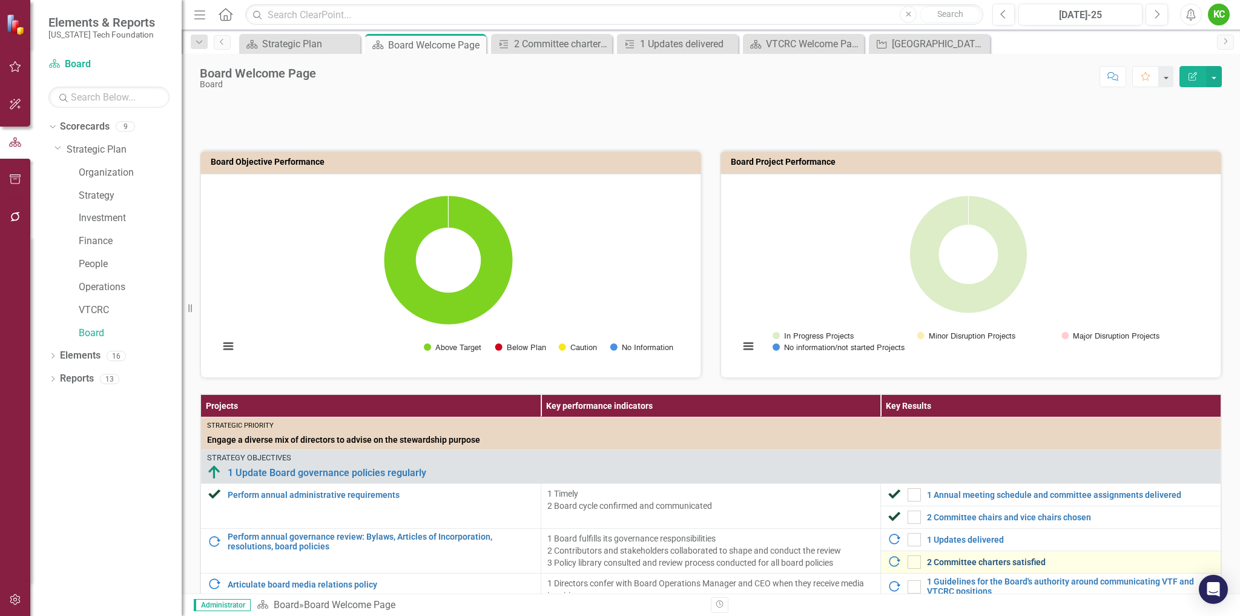
click at [942, 561] on link "2 Committee charters satisfied" at bounding box center [1071, 562] width 288 height 9
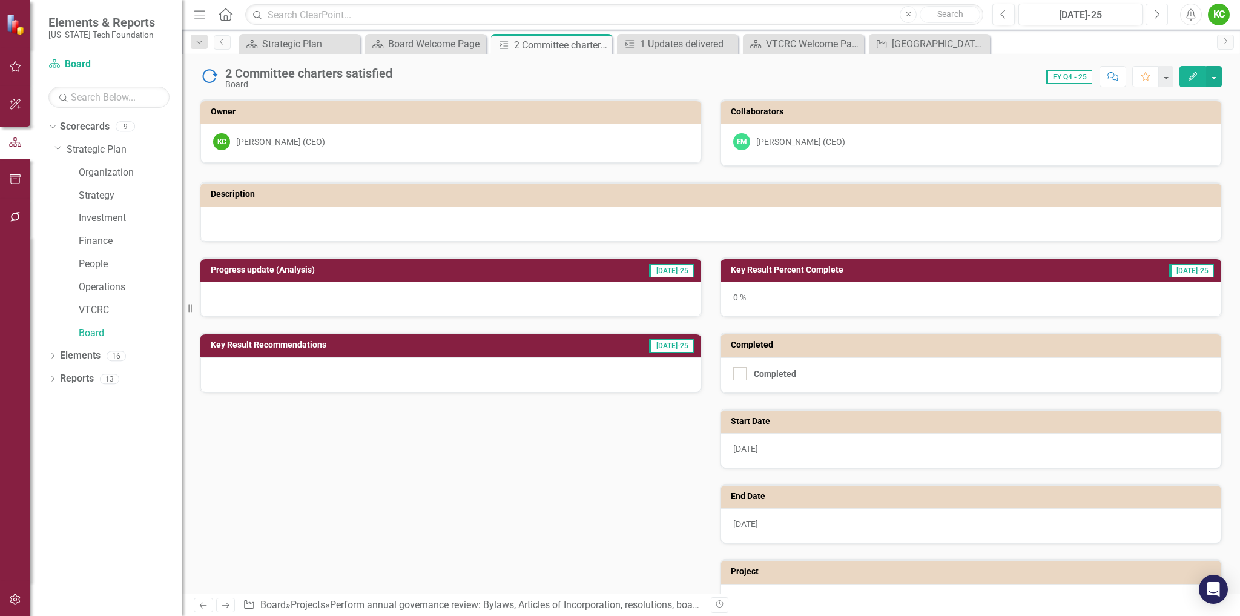
click at [1155, 12] on icon "Next" at bounding box center [1157, 14] width 7 height 11
click at [1156, 15] on icon "Next" at bounding box center [1157, 14] width 7 height 11
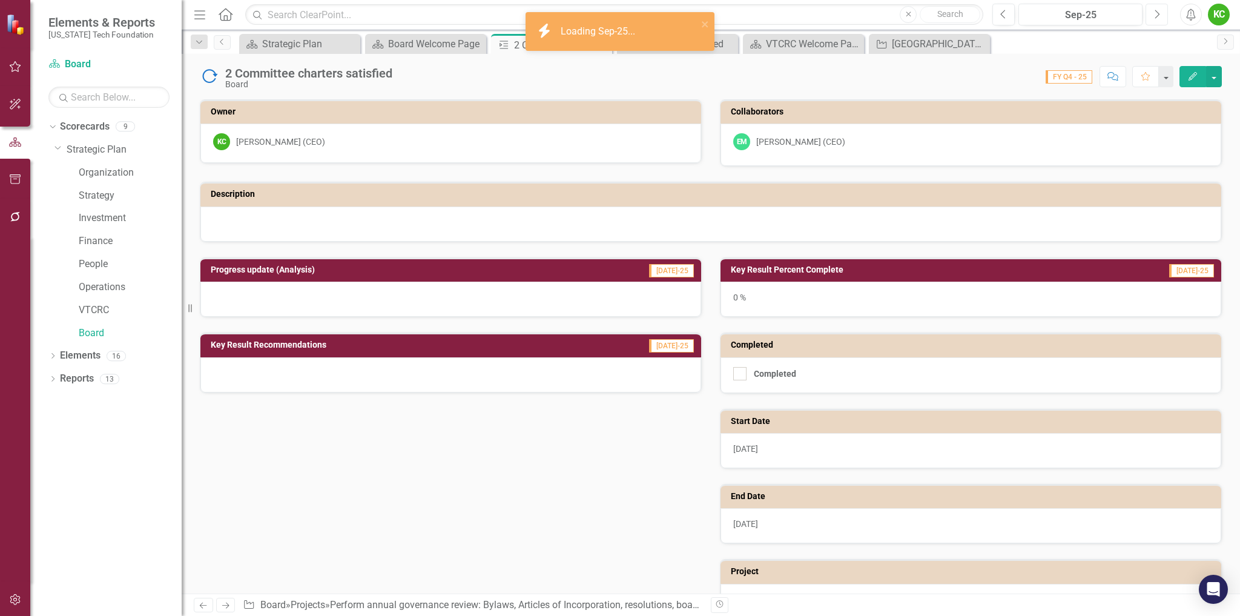
click at [1154, 11] on icon "Next" at bounding box center [1157, 14] width 7 height 11
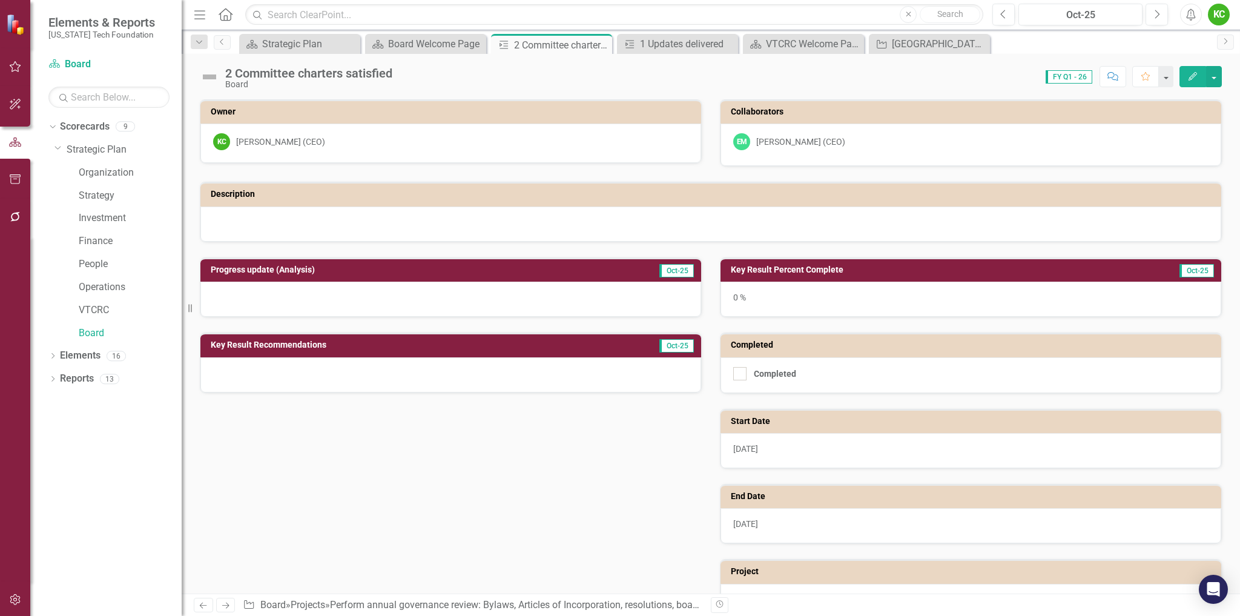
click at [1074, 78] on span "FY Q1 - 26" at bounding box center [1069, 76] width 47 height 13
click at [998, 14] on button "Previous" at bounding box center [1004, 15] width 22 height 22
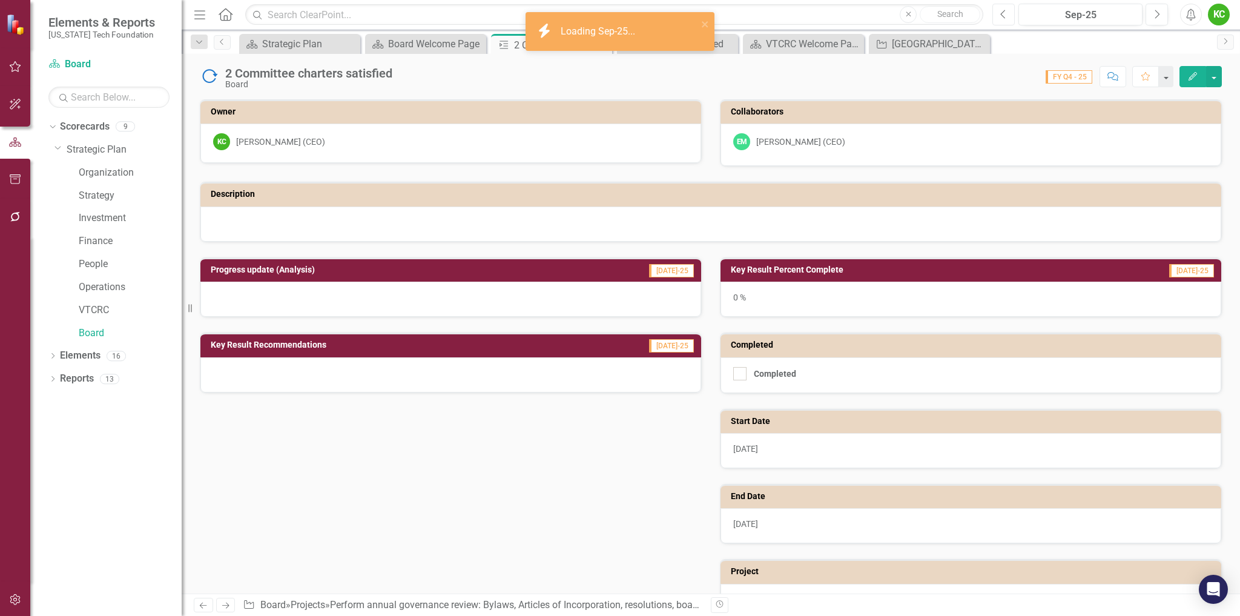
click at [1006, 14] on icon "Previous" at bounding box center [1004, 14] width 7 height 11
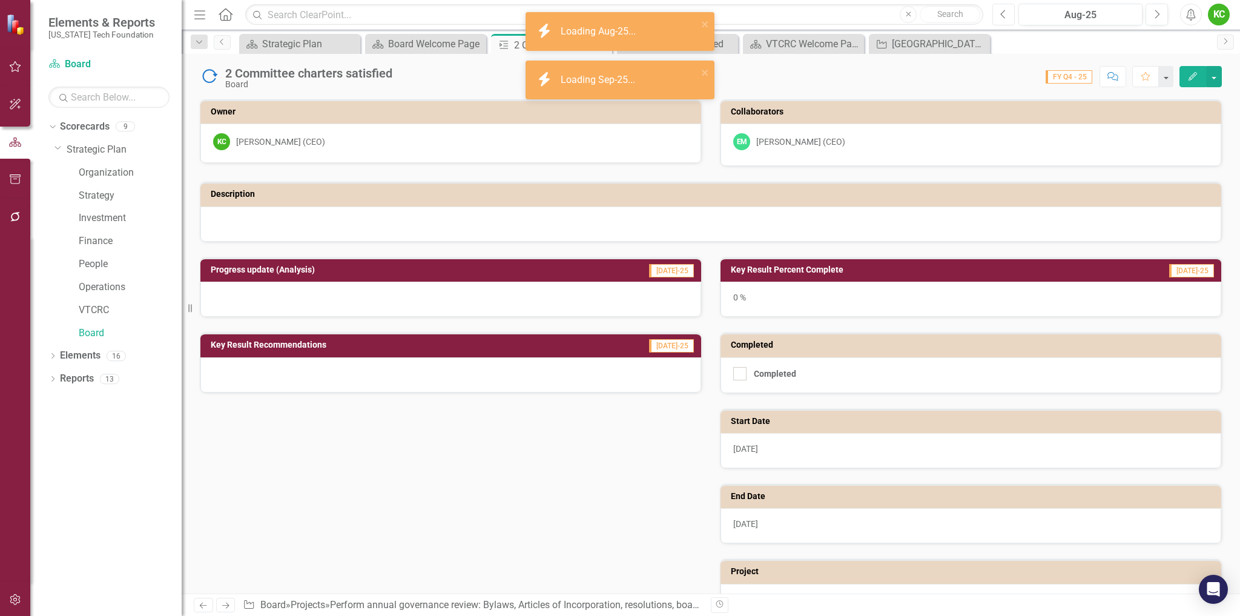
click at [1006, 14] on icon "Previous" at bounding box center [1004, 14] width 7 height 11
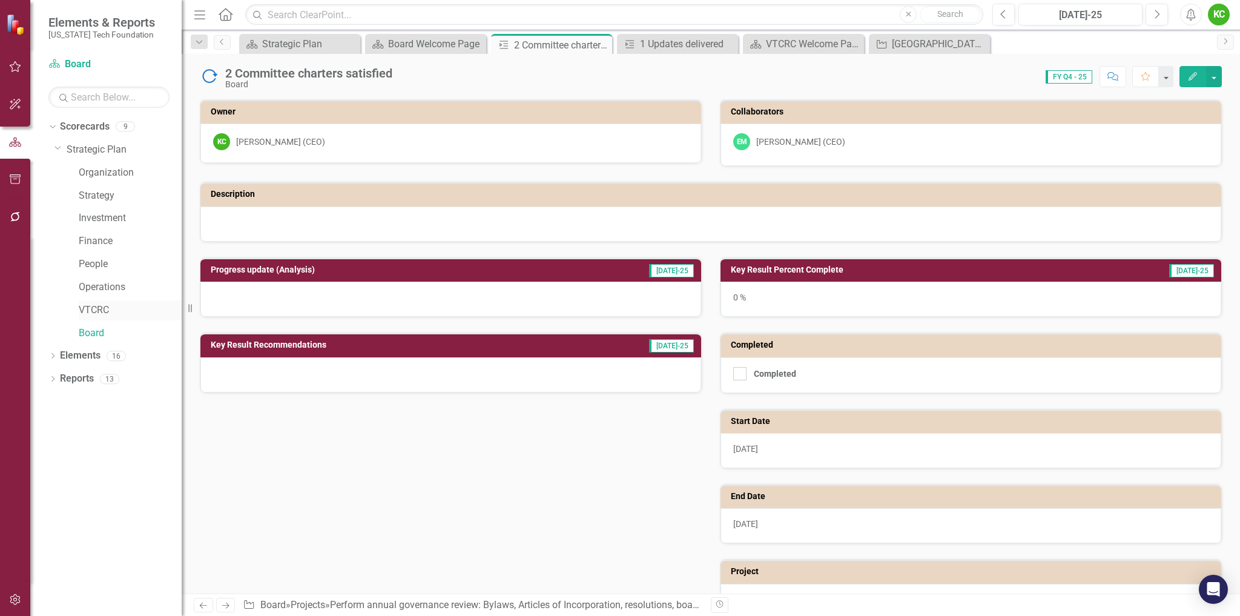
click at [98, 311] on link "VTCRC" at bounding box center [130, 310] width 103 height 14
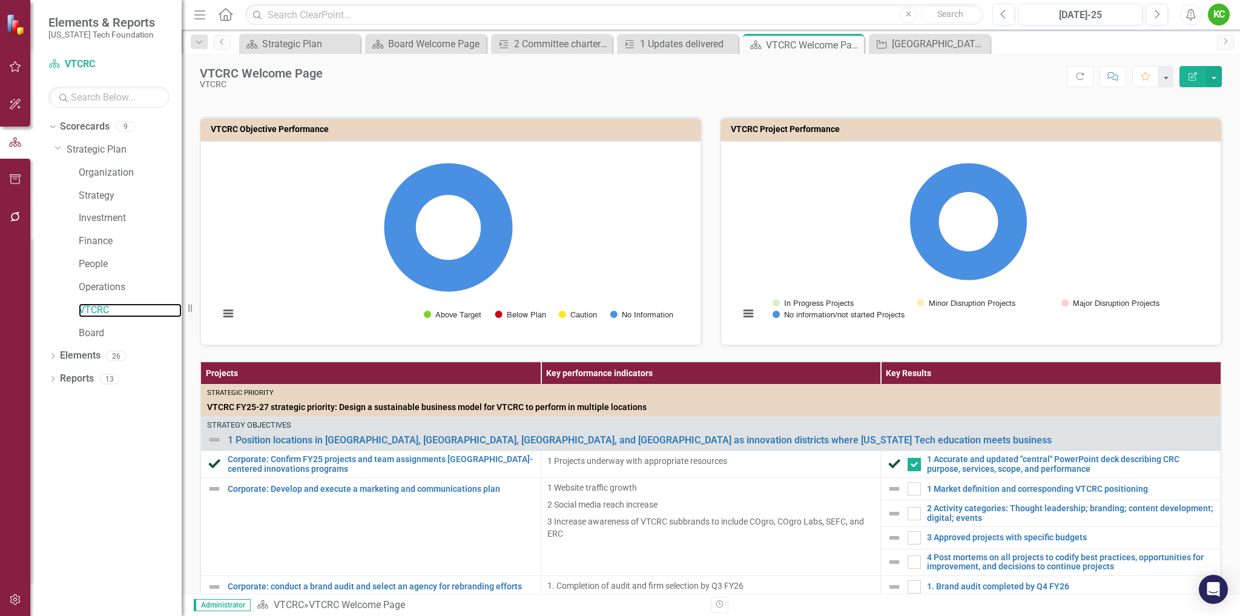
scroll to position [61, 0]
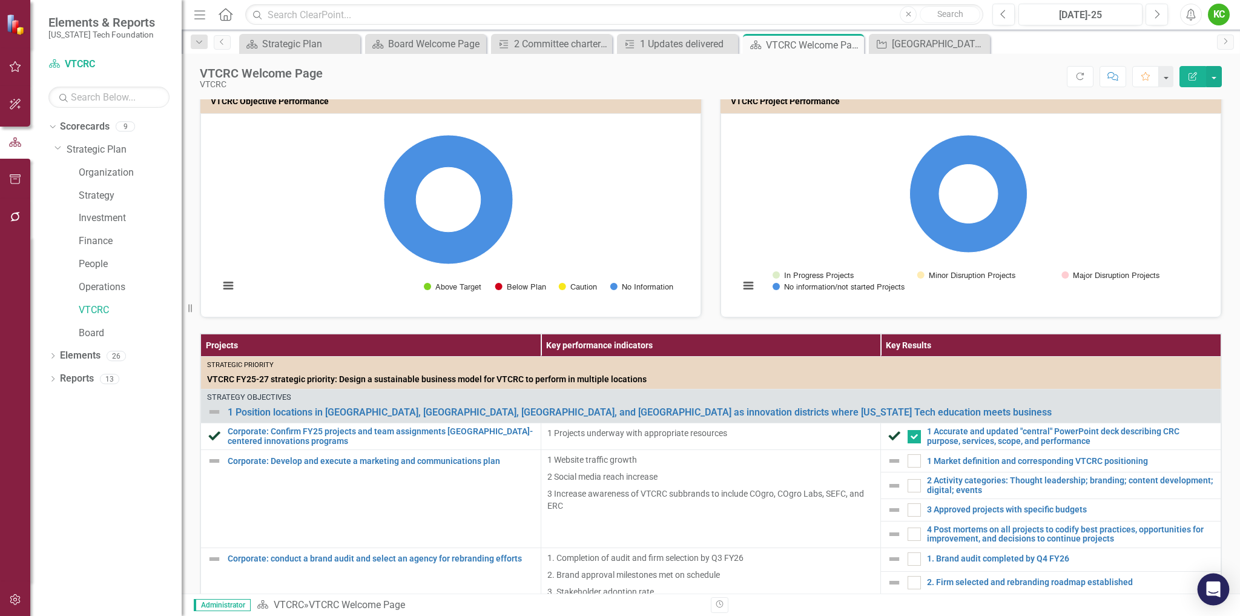
click at [1214, 587] on icon "Open Intercom Messenger" at bounding box center [1213, 589] width 14 height 16
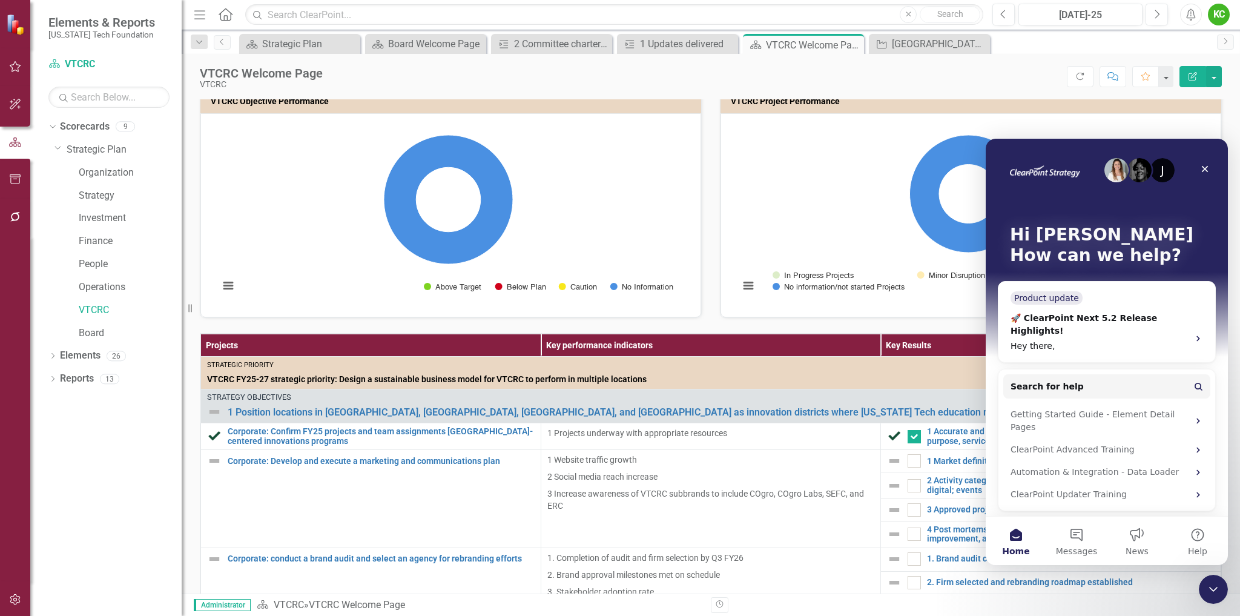
scroll to position [0, 0]
click at [1130, 408] on div "Getting Started Guide - Element Detail Pages" at bounding box center [1100, 420] width 178 height 25
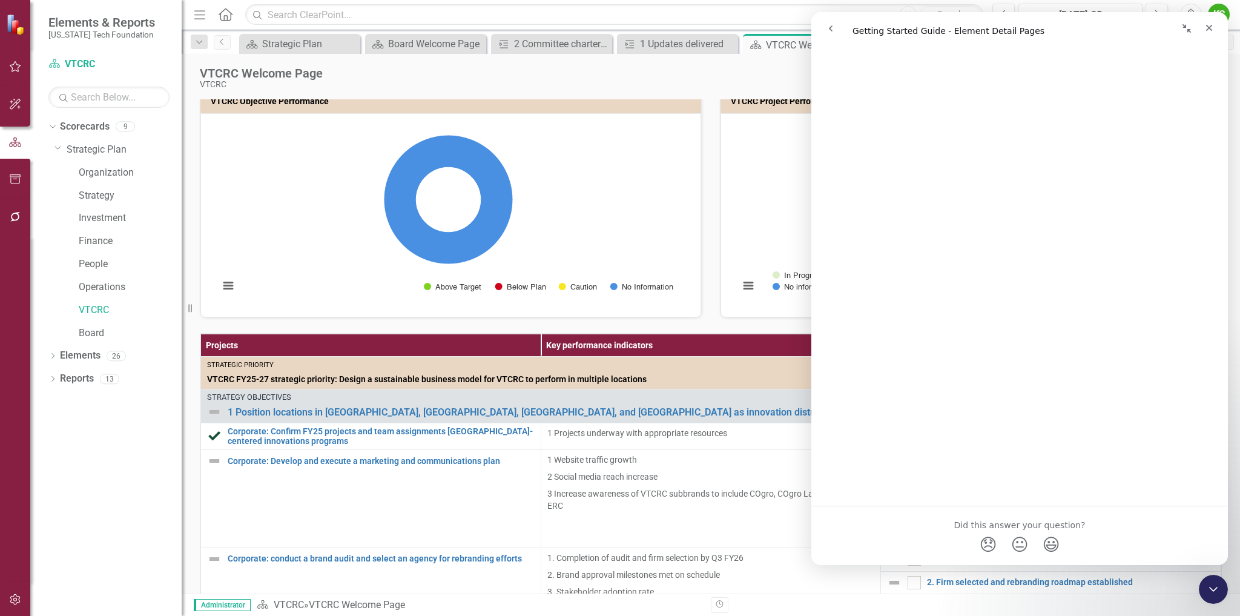
scroll to position [3171, 0]
click at [1211, 32] on icon "Close" at bounding box center [1210, 28] width 10 height 10
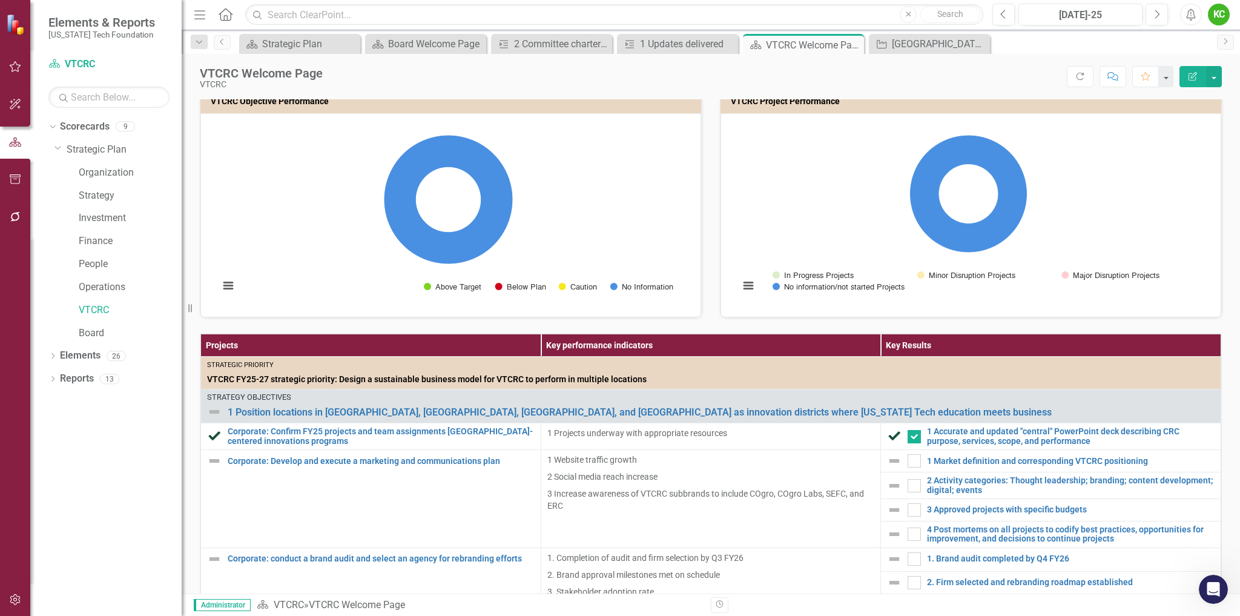
scroll to position [0, 0]
click at [51, 355] on icon "Dropdown" at bounding box center [52, 357] width 8 height 7
click at [71, 377] on icon "Objective" at bounding box center [72, 378] width 12 height 10
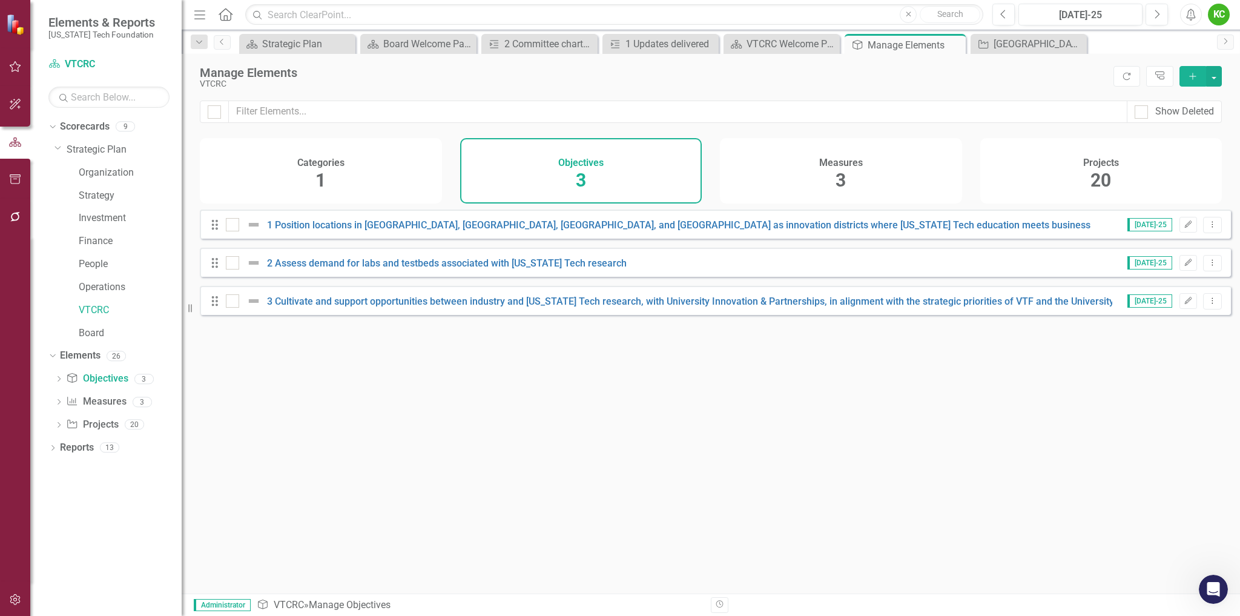
click at [1010, 182] on div "Projects 20" at bounding box center [1102, 170] width 242 height 65
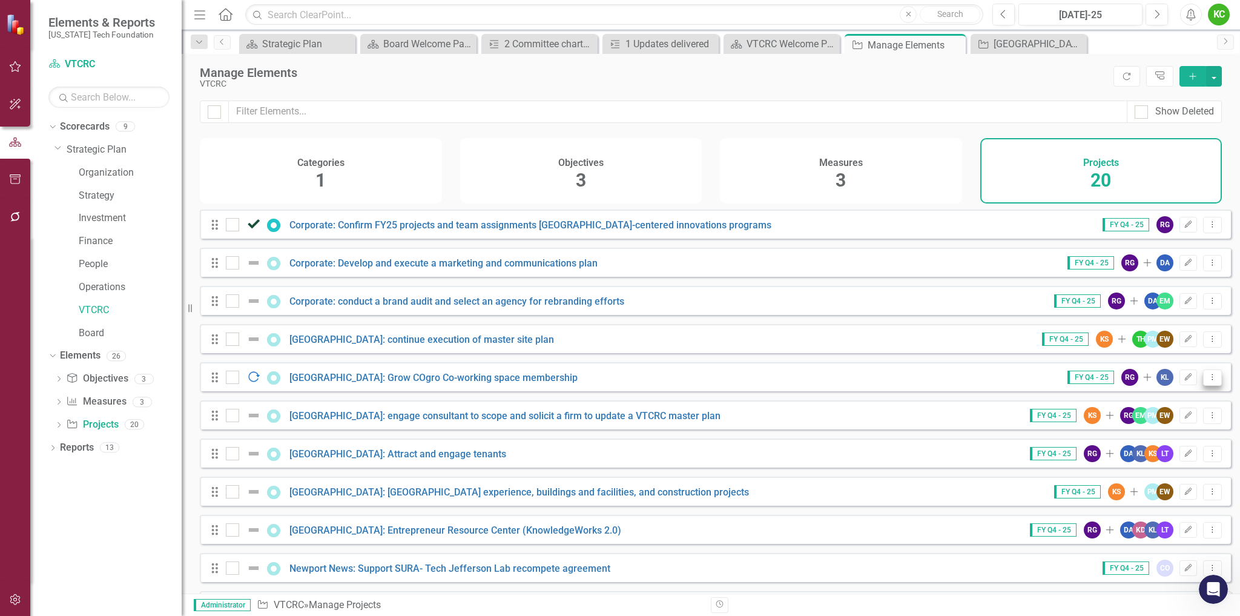
click at [1208, 381] on icon "Dropdown Menu" at bounding box center [1213, 377] width 10 height 8
click at [1185, 380] on icon "button" at bounding box center [1188, 376] width 7 height 7
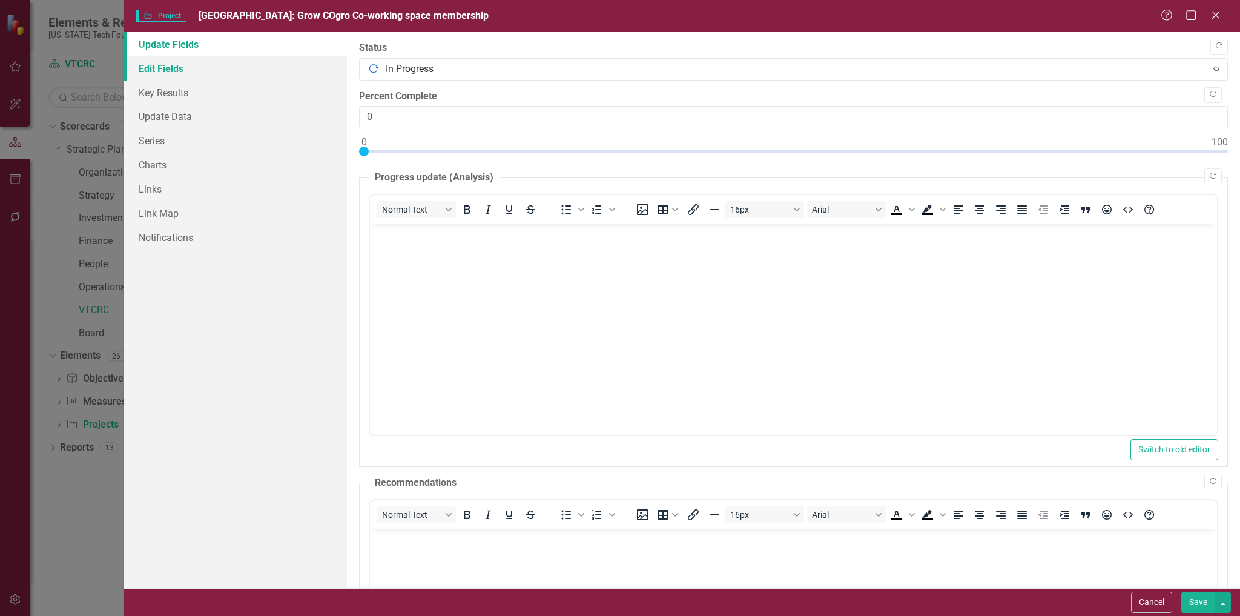
click at [161, 68] on link "Edit Fields" at bounding box center [235, 68] width 223 height 24
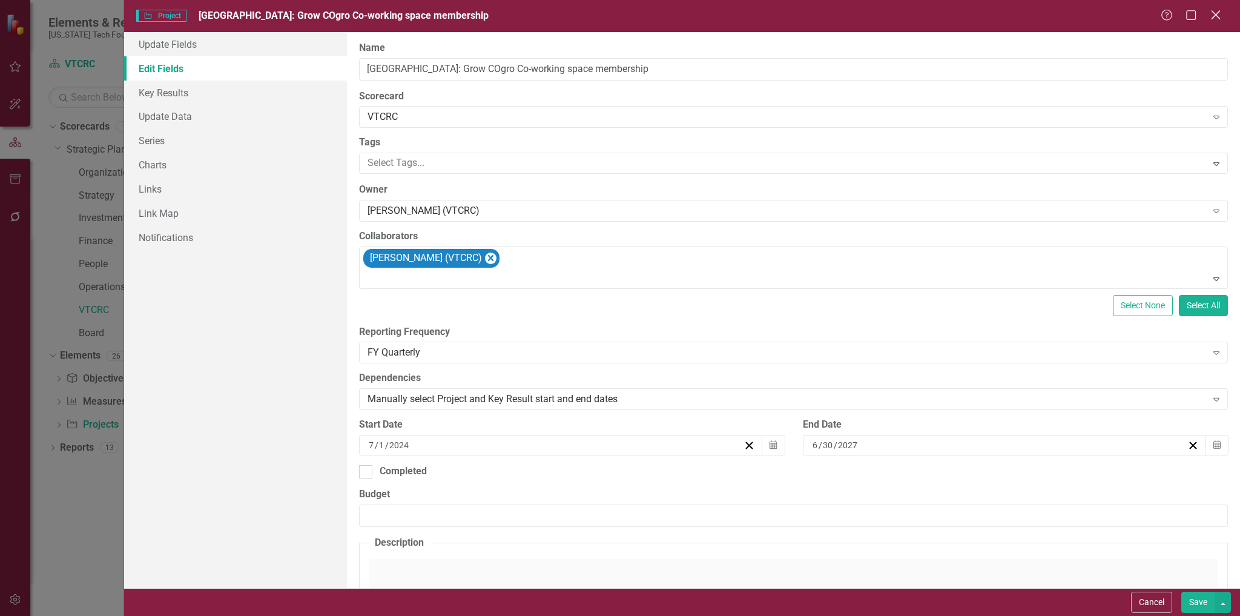
click at [1219, 13] on icon at bounding box center [1215, 14] width 9 height 9
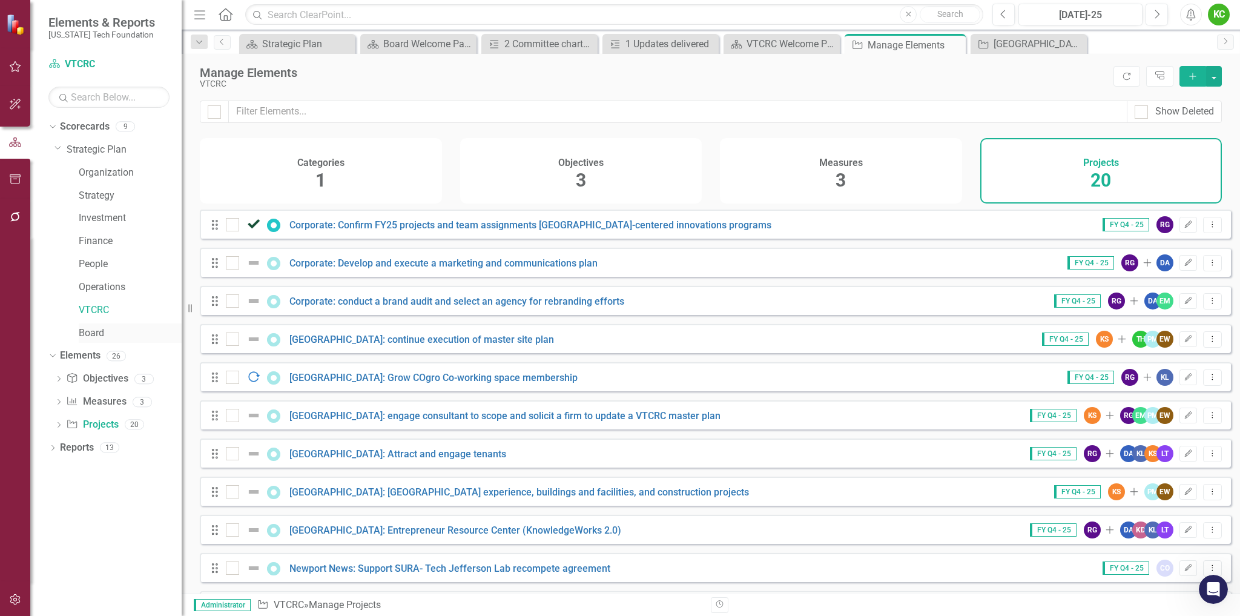
click at [98, 334] on link "Board" at bounding box center [130, 333] width 103 height 14
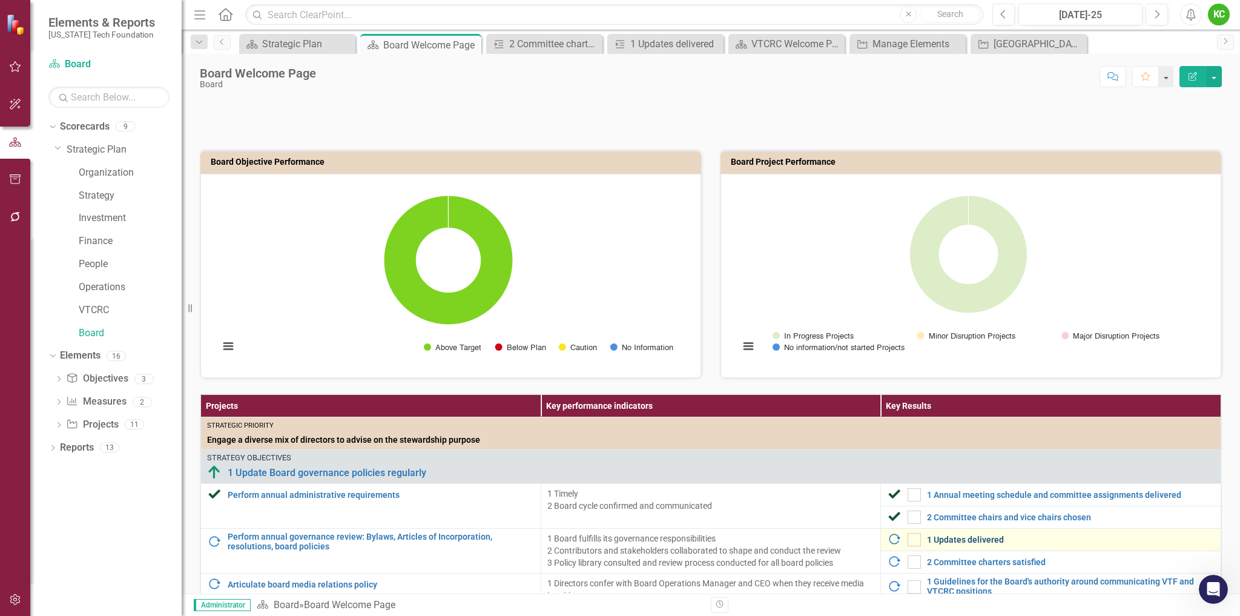
click at [962, 540] on link "1 Updates delivered" at bounding box center [1071, 539] width 288 height 9
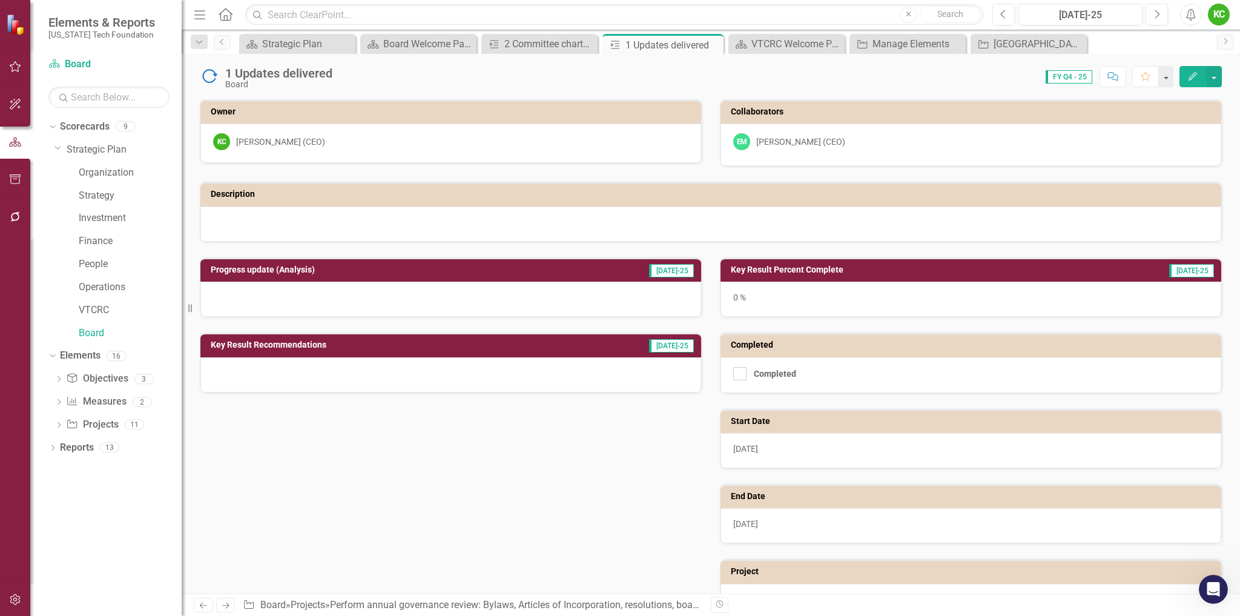
click at [1191, 71] on button "Edit" at bounding box center [1193, 76] width 27 height 21
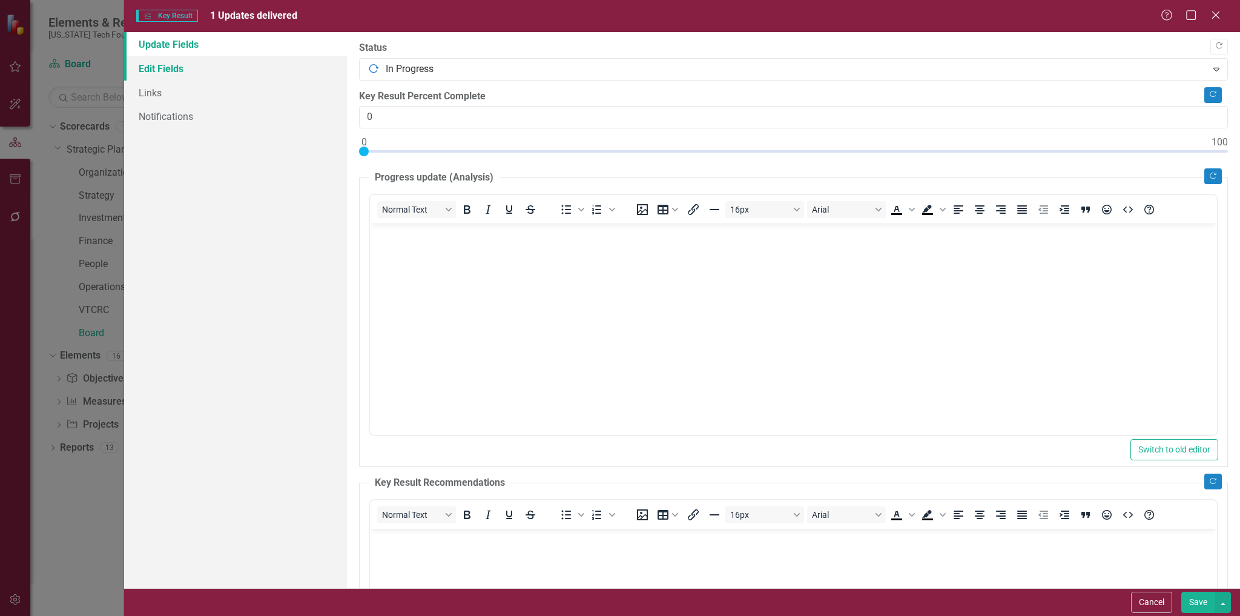
click at [174, 63] on link "Edit Fields" at bounding box center [235, 68] width 223 height 24
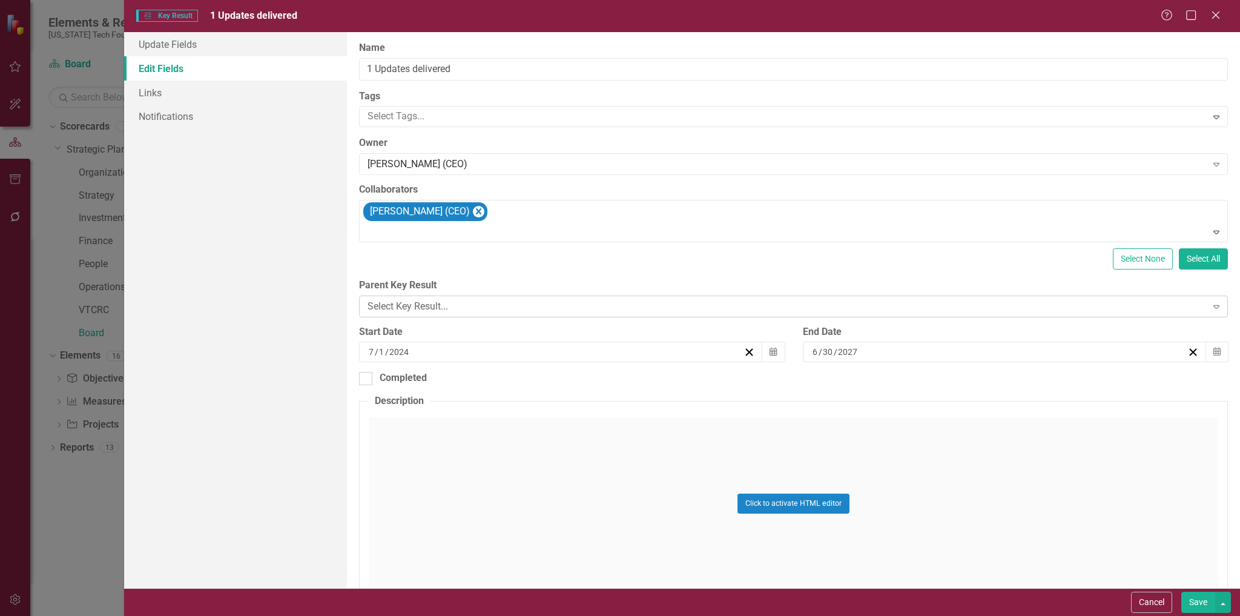
click at [486, 308] on div "Select Key Result..." at bounding box center [787, 306] width 839 height 14
click at [190, 41] on link "Update Fields" at bounding box center [235, 44] width 223 height 24
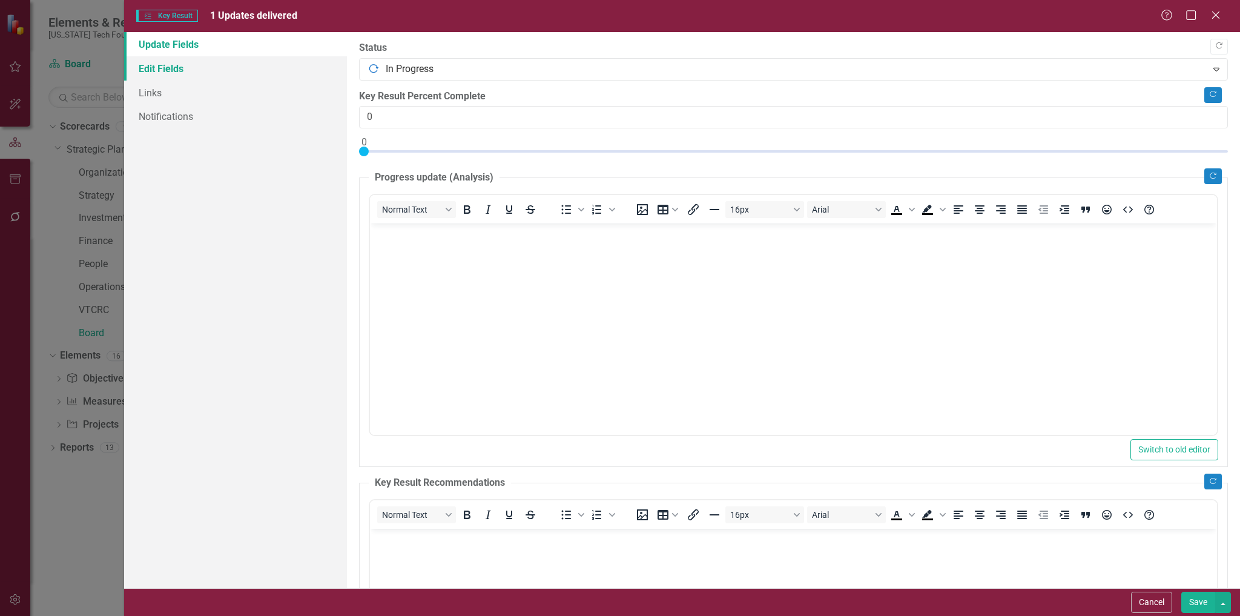
click at [166, 67] on link "Edit Fields" at bounding box center [235, 68] width 223 height 24
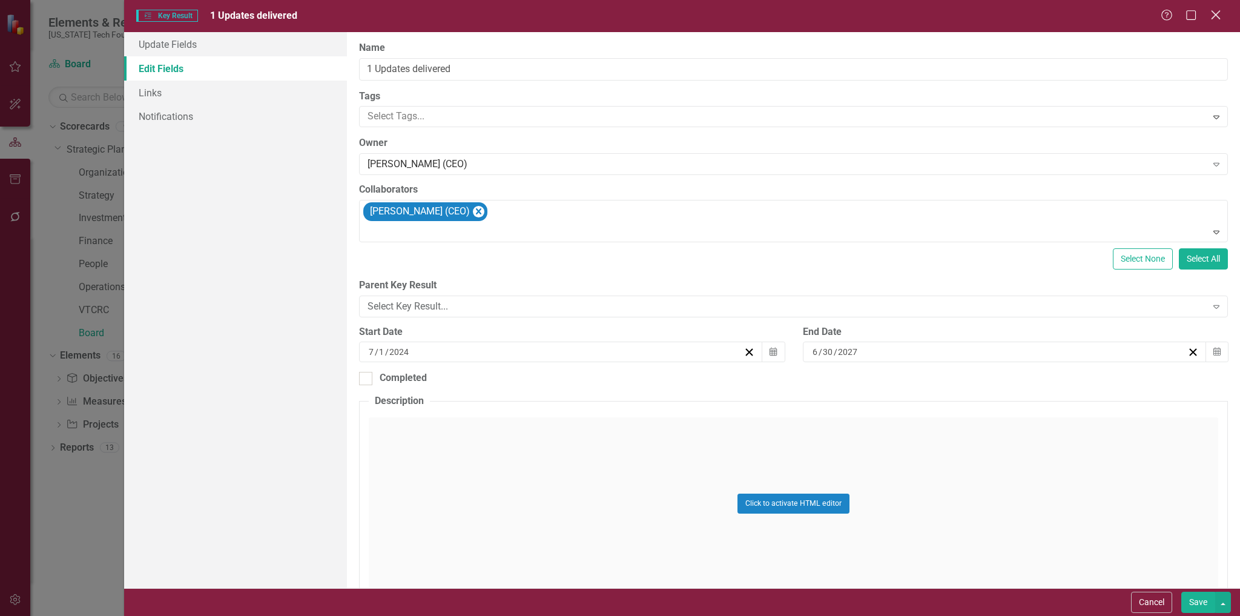
click at [1212, 12] on icon "Close" at bounding box center [1215, 15] width 15 height 12
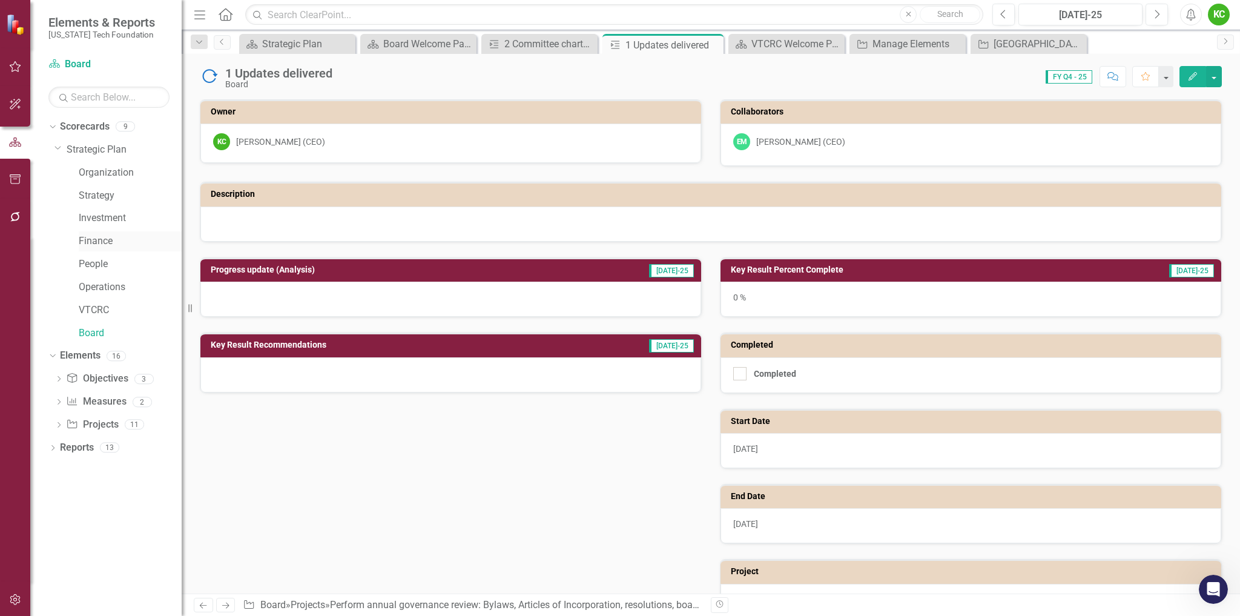
click at [87, 242] on link "Finance" at bounding box center [130, 241] width 103 height 14
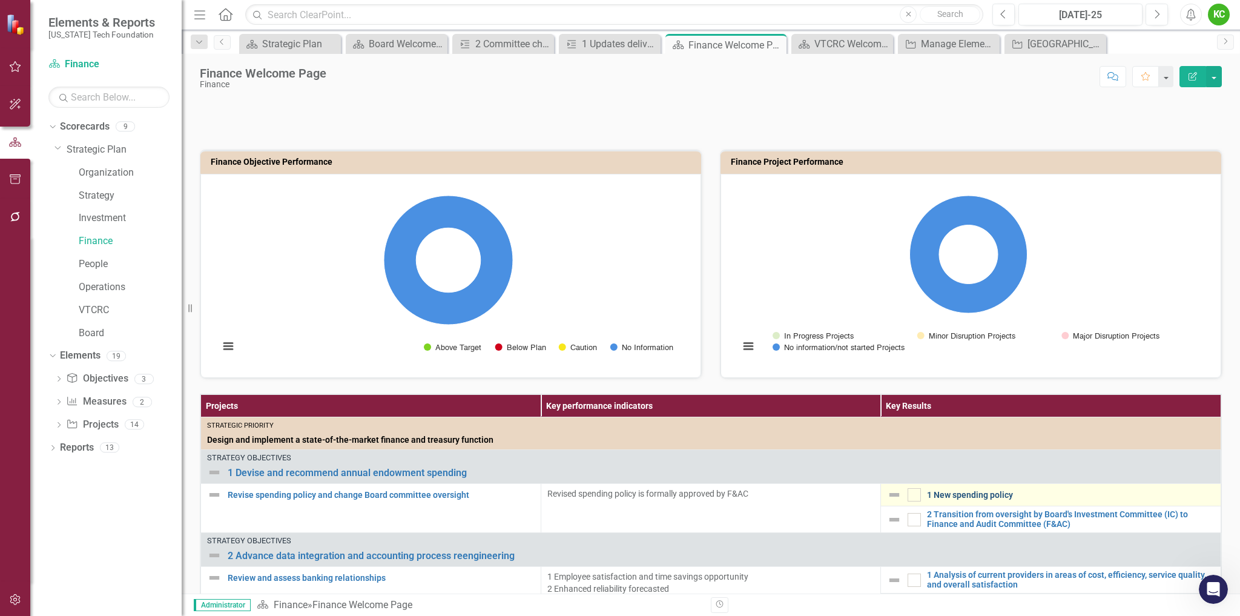
click at [967, 492] on link "1 New spending policy" at bounding box center [1071, 495] width 288 height 9
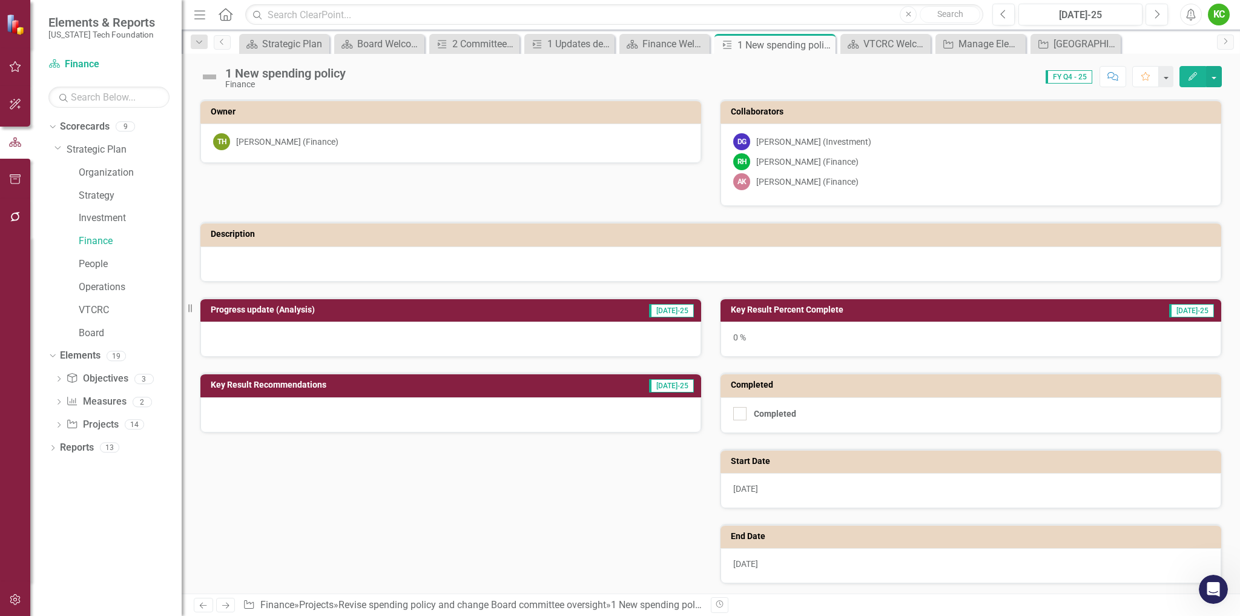
click at [1194, 79] on icon "Edit" at bounding box center [1193, 76] width 11 height 8
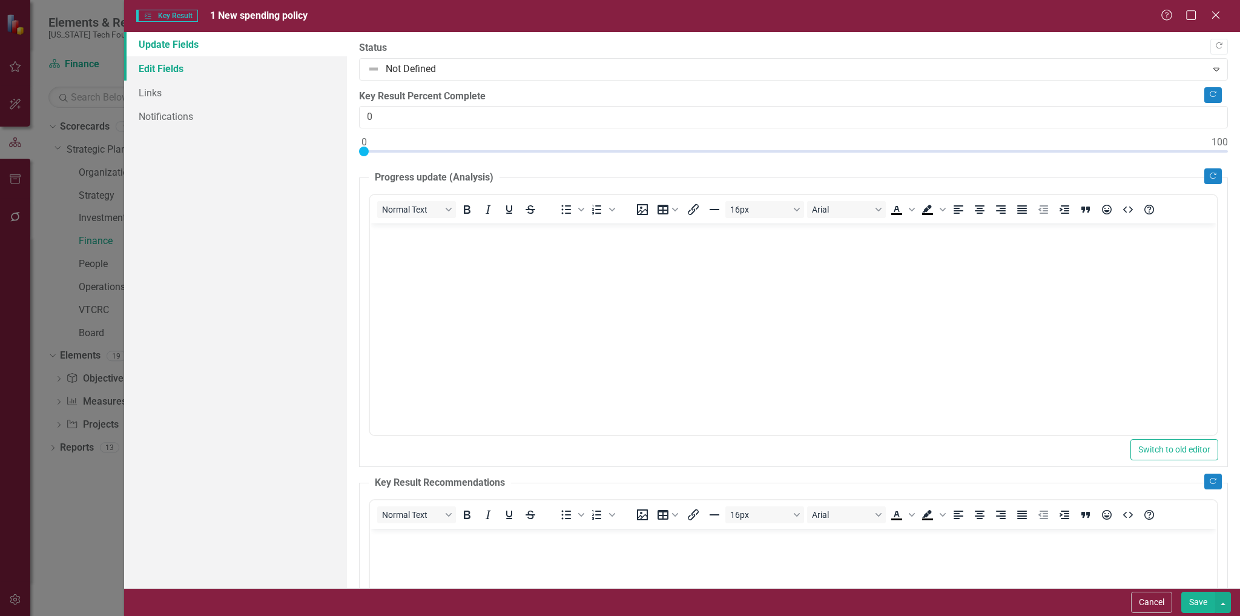
click at [171, 70] on link "Edit Fields" at bounding box center [235, 68] width 223 height 24
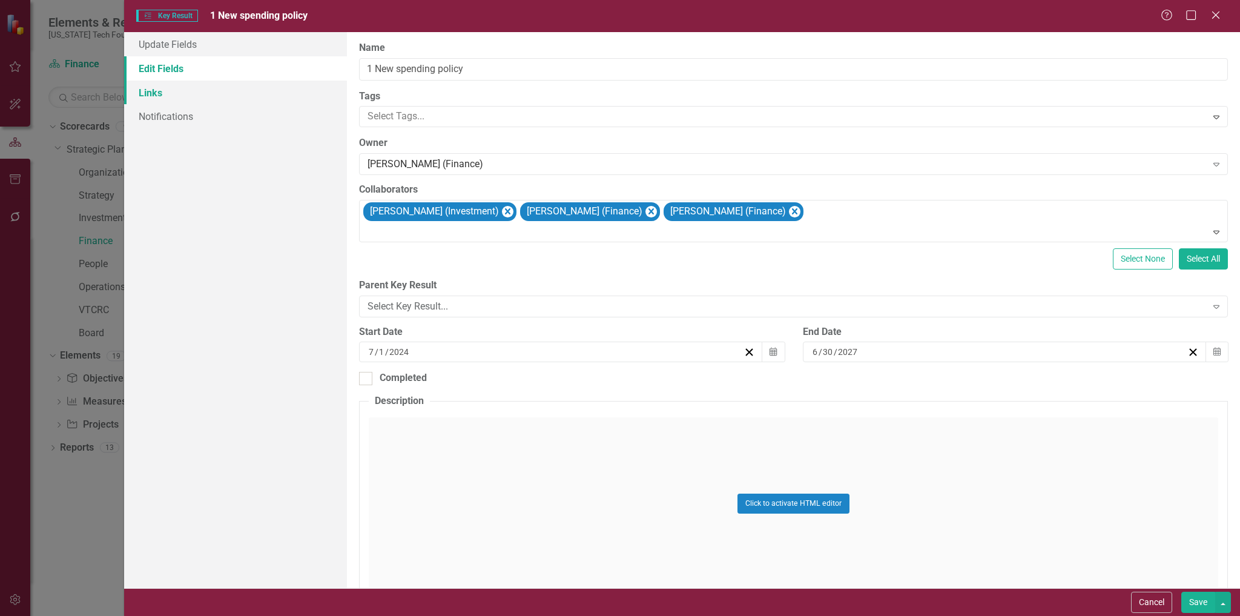
click at [159, 91] on link "Links" at bounding box center [235, 93] width 223 height 24
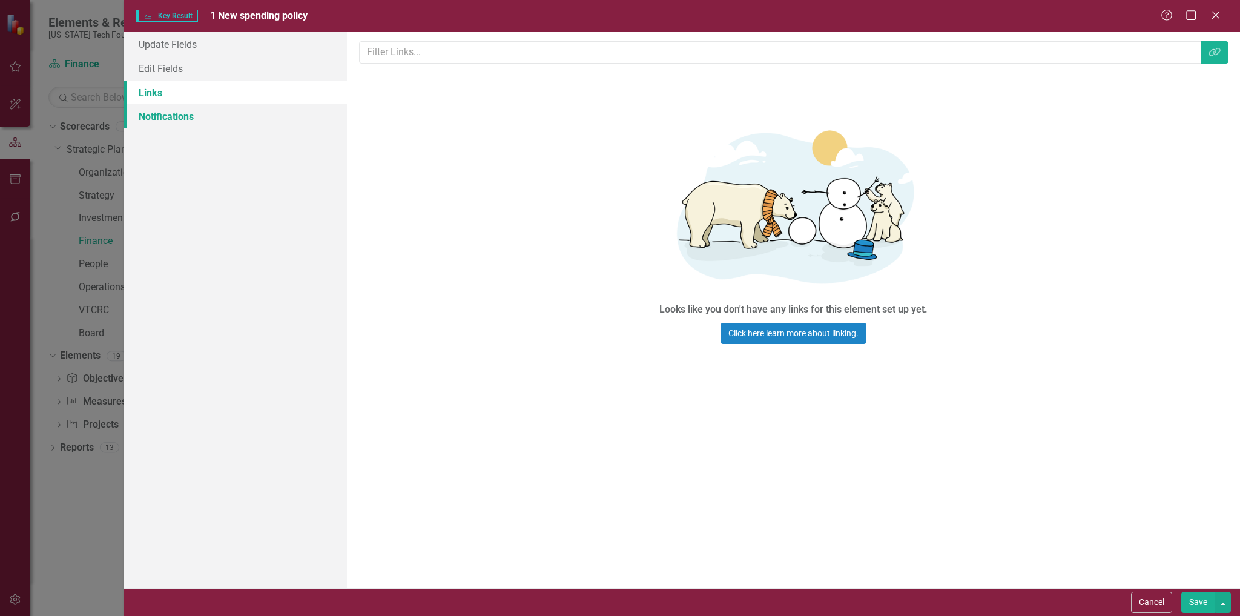
click at [156, 117] on link "Notifications" at bounding box center [235, 116] width 223 height 24
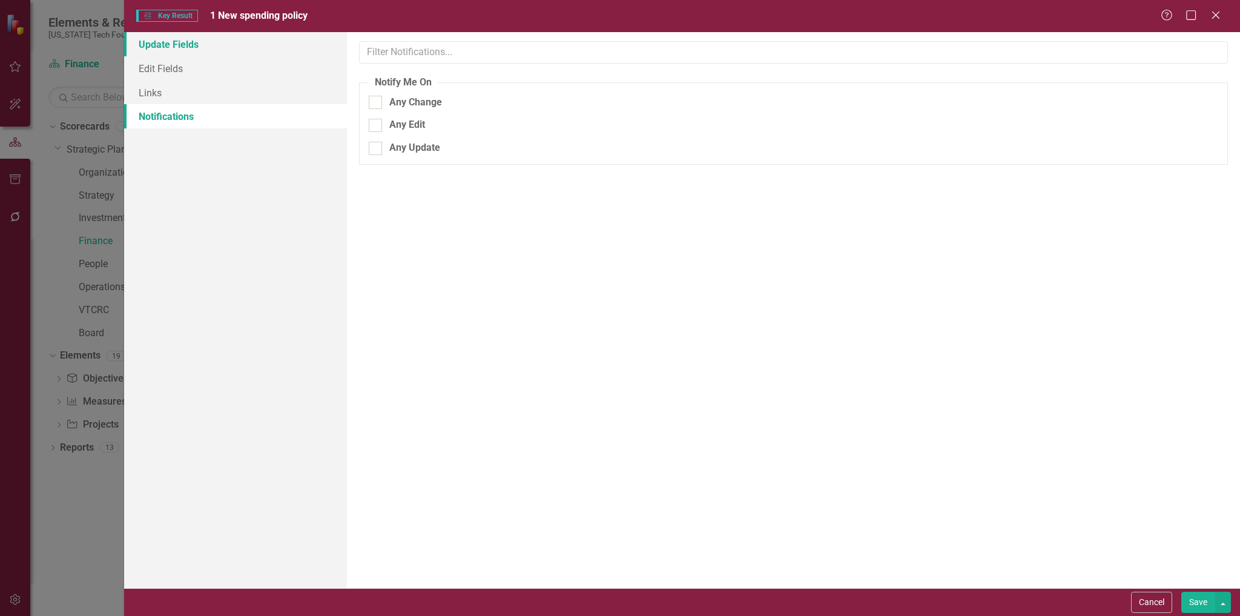
click at [156, 47] on link "Update Fields" at bounding box center [235, 44] width 223 height 24
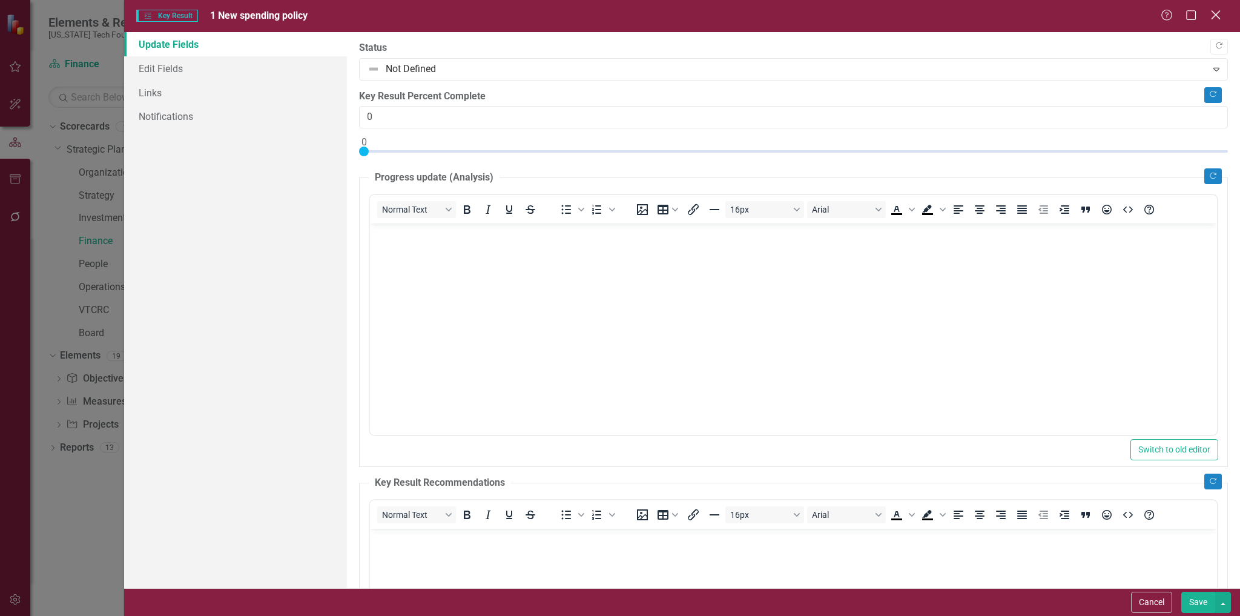
click at [1213, 10] on icon "Close" at bounding box center [1215, 15] width 15 height 12
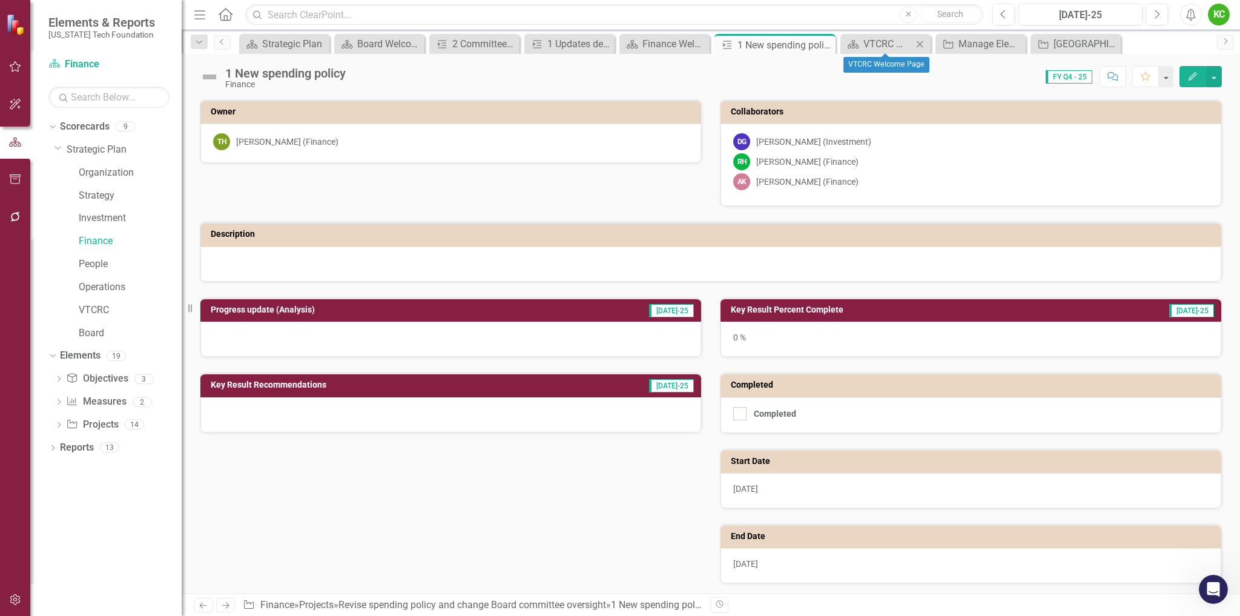
click at [921, 44] on icon "Close" at bounding box center [920, 44] width 12 height 10
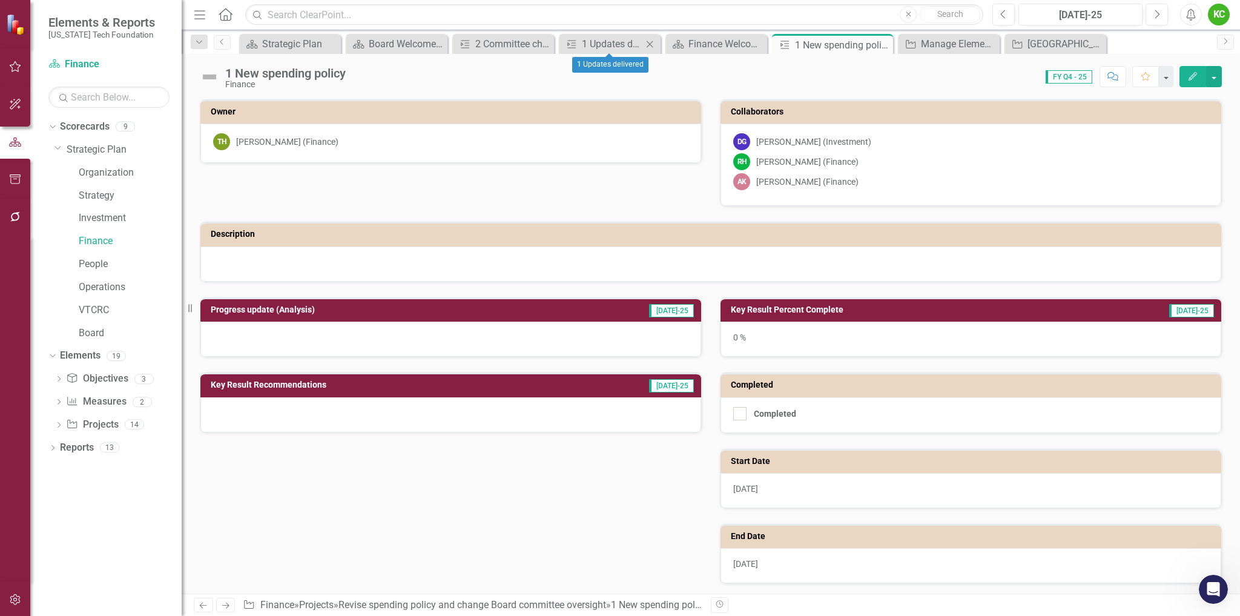
click at [649, 38] on div "Close" at bounding box center [650, 43] width 15 height 15
click at [956, 44] on icon at bounding box center [955, 44] width 7 height 7
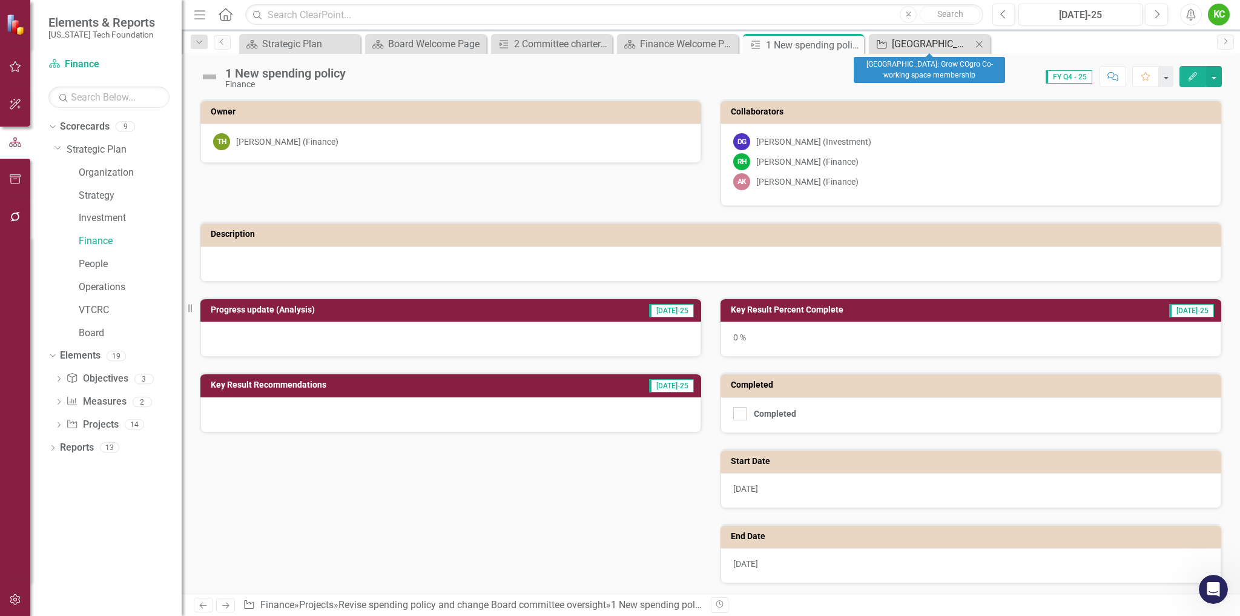
click at [939, 43] on div "[GEOGRAPHIC_DATA]: Grow COgro Co-working space membership" at bounding box center [932, 43] width 80 height 15
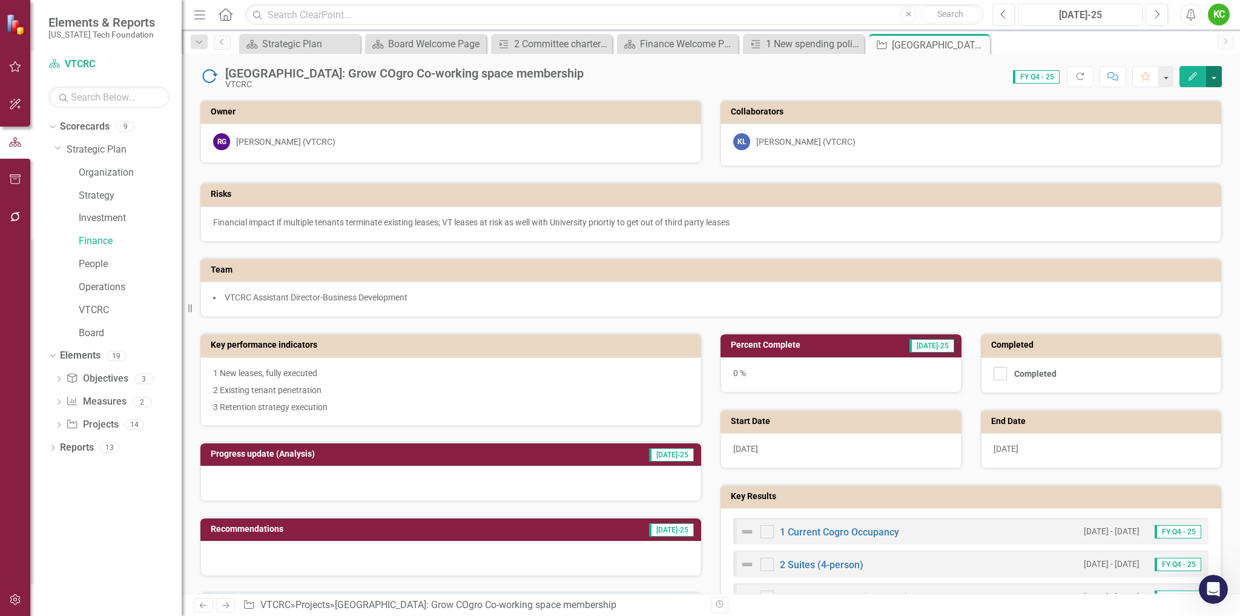
click at [1216, 73] on button "button" at bounding box center [1214, 76] width 16 height 21
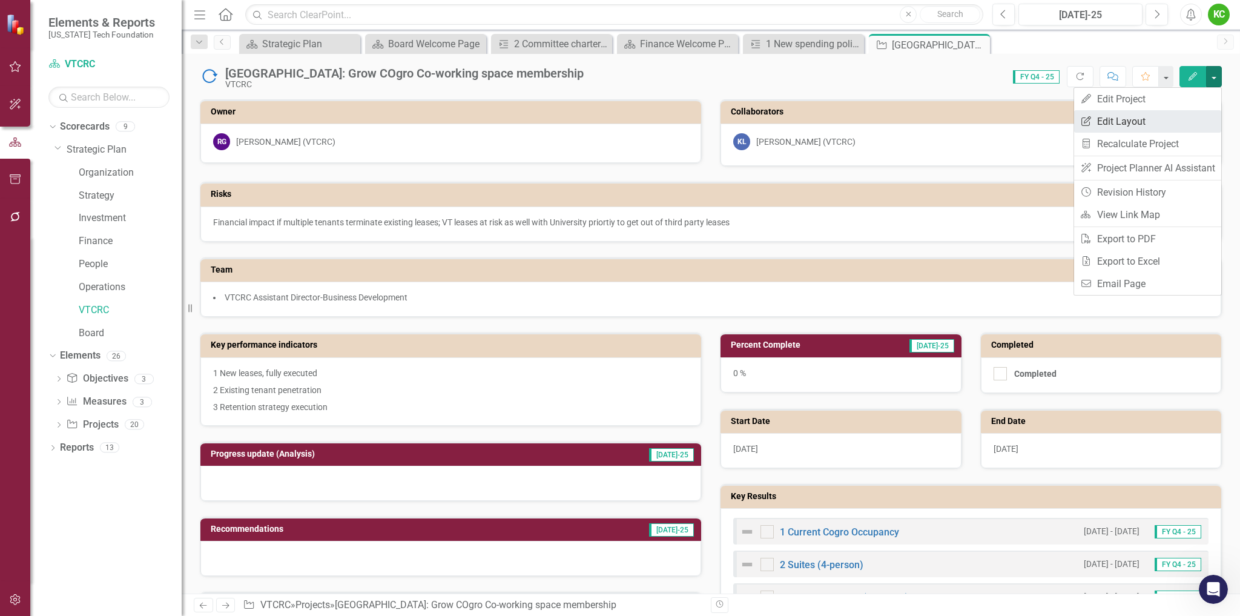
click at [1120, 128] on link "Edit Report Edit Layout" at bounding box center [1147, 121] width 147 height 22
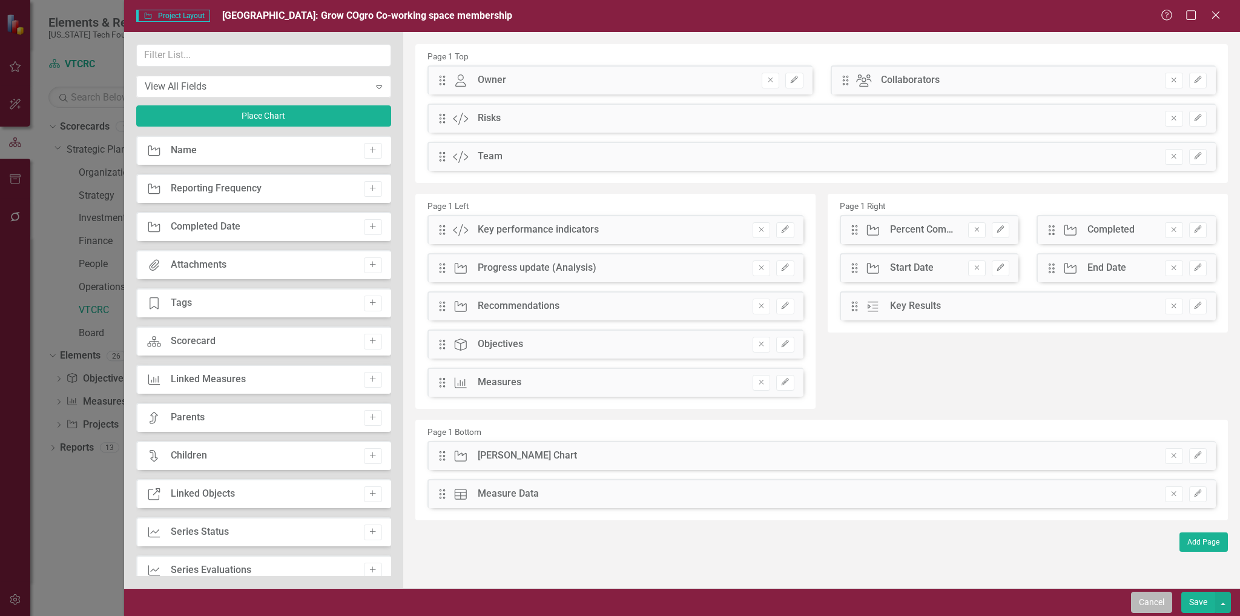
click at [1154, 603] on button "Cancel" at bounding box center [1151, 602] width 41 height 21
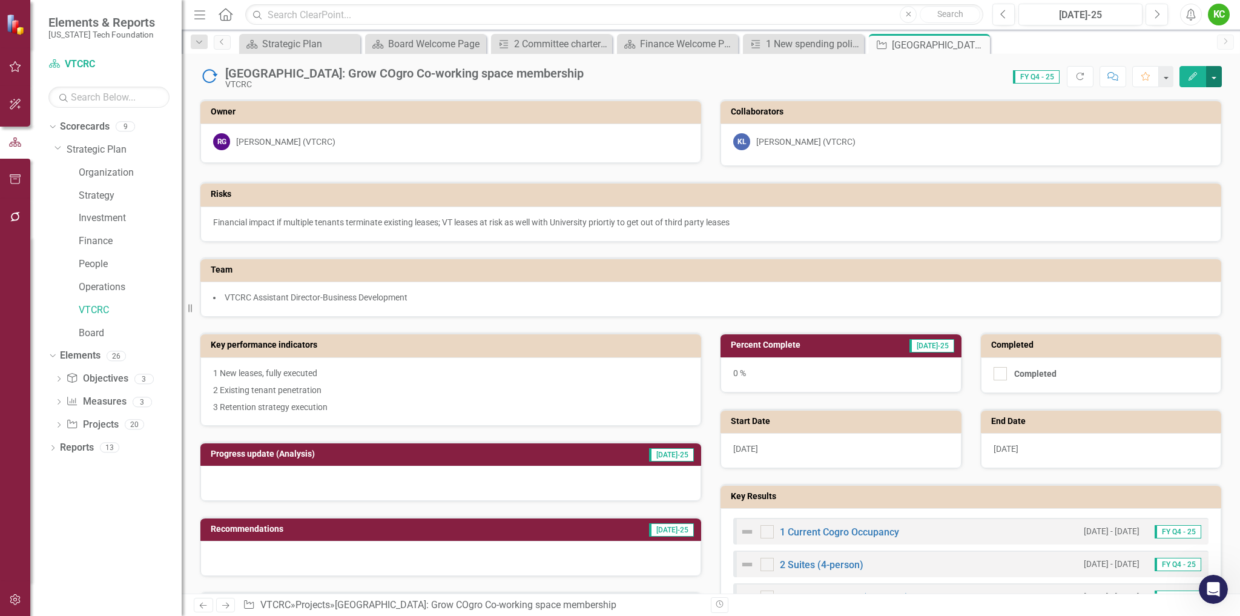
click at [1222, 76] on button "button" at bounding box center [1214, 76] width 16 height 21
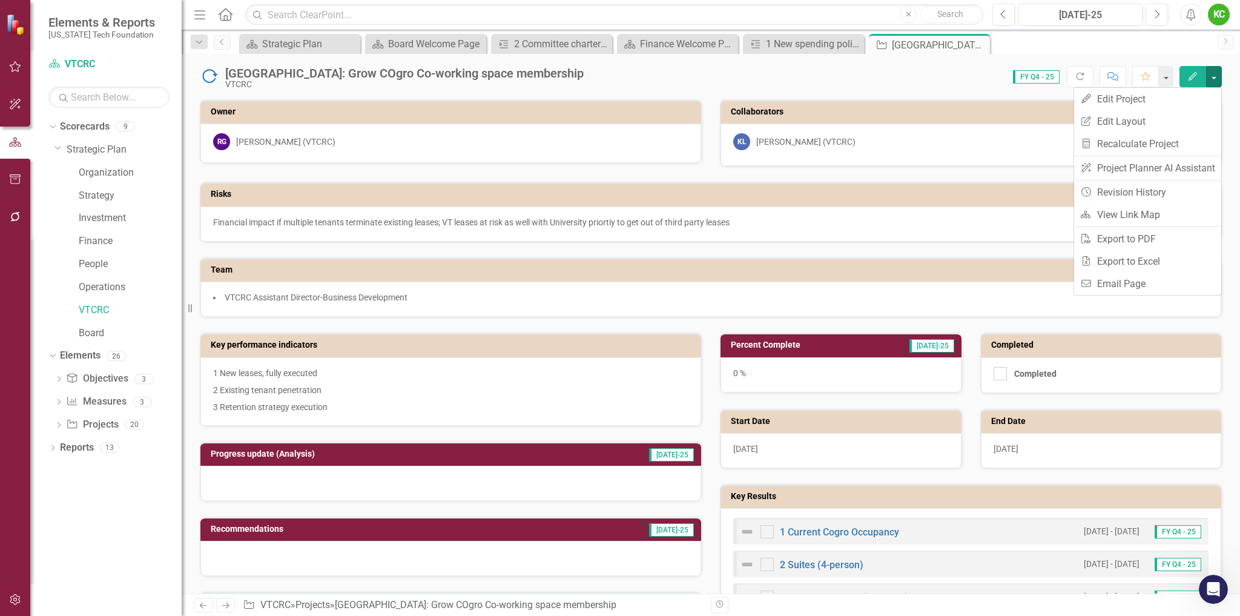
click at [953, 82] on div "Score: 0.00 FY Q4 - 25 Completed Refresh Comment Favorite Edit" at bounding box center [906, 76] width 632 height 21
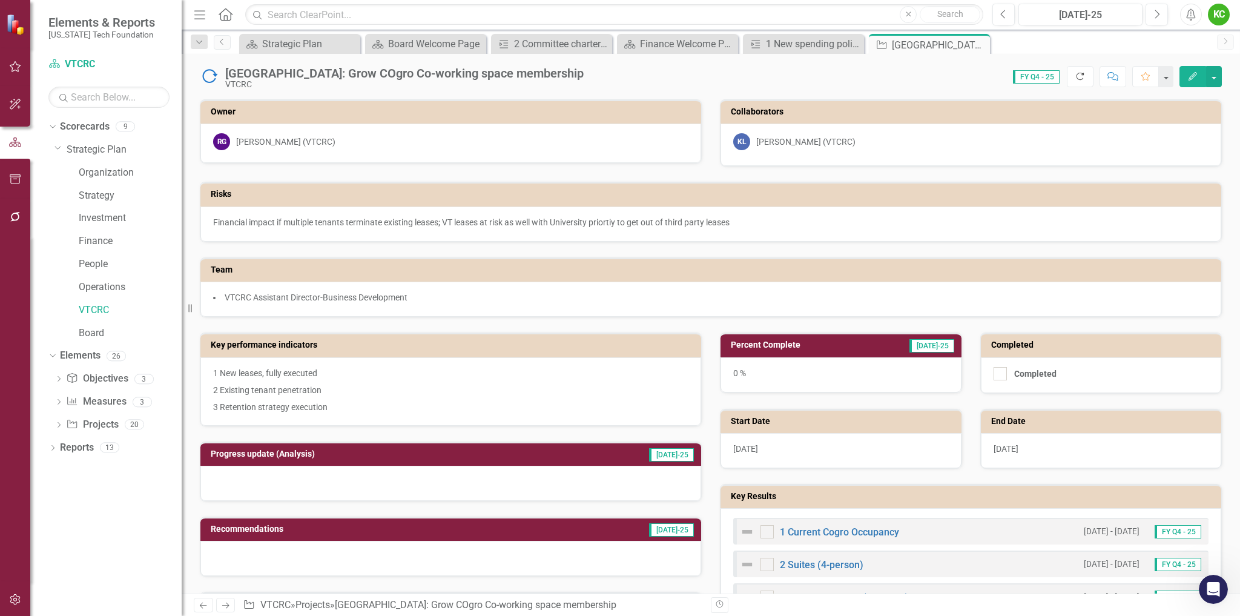
click at [1081, 78] on icon "Refresh" at bounding box center [1080, 76] width 11 height 8
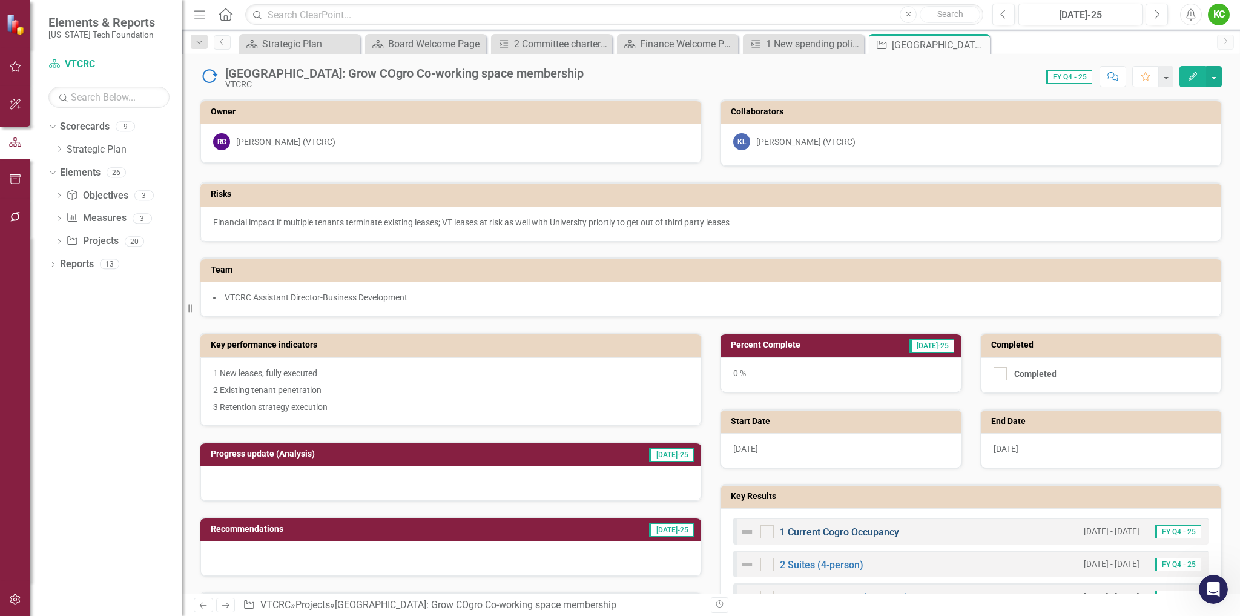
click at [861, 532] on link "1 Current Cogro Occupancy" at bounding box center [839, 532] width 119 height 12
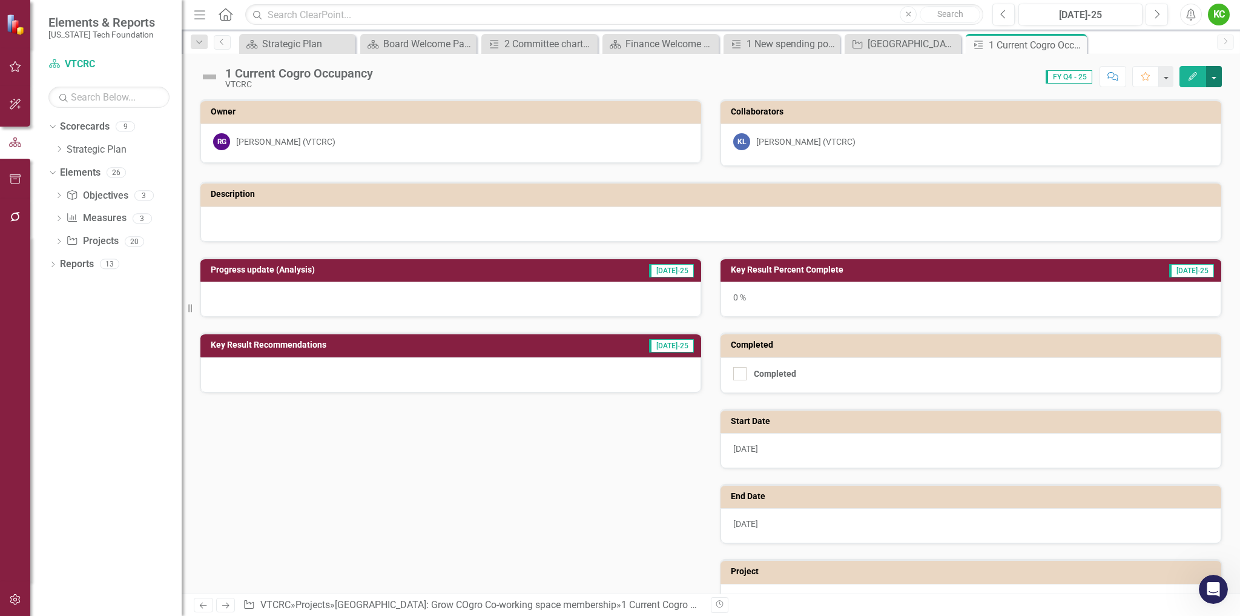
click at [1214, 78] on button "button" at bounding box center [1214, 76] width 16 height 21
click at [1158, 99] on link "Edit Edit Key Result" at bounding box center [1173, 99] width 98 height 22
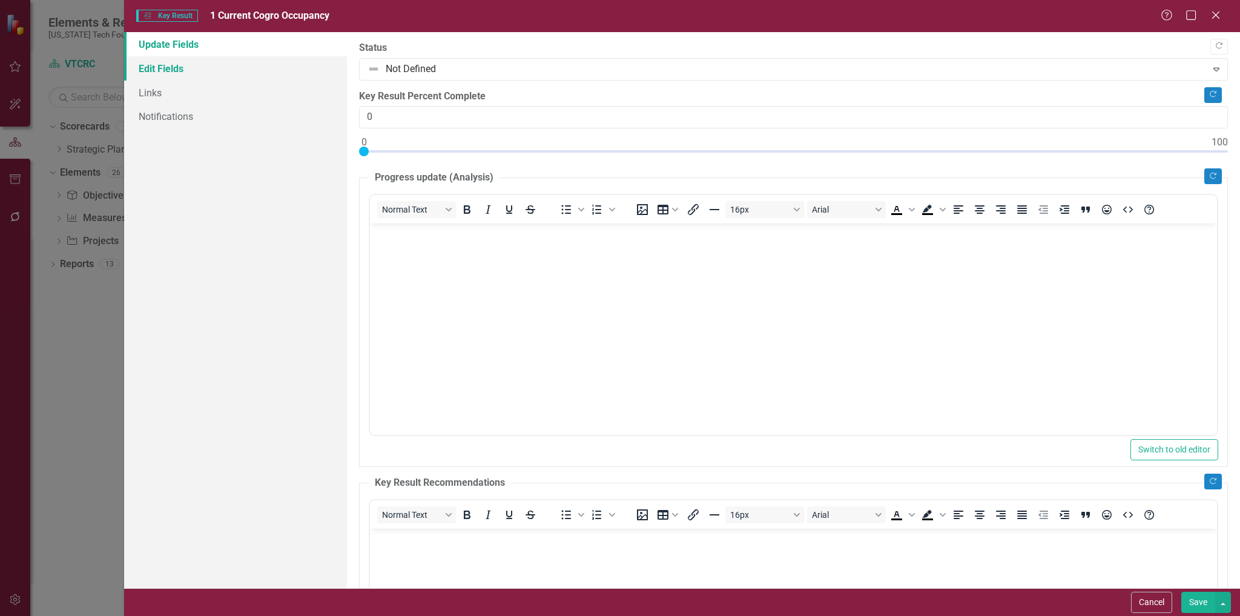
click at [170, 65] on link "Edit Fields" at bounding box center [235, 68] width 223 height 24
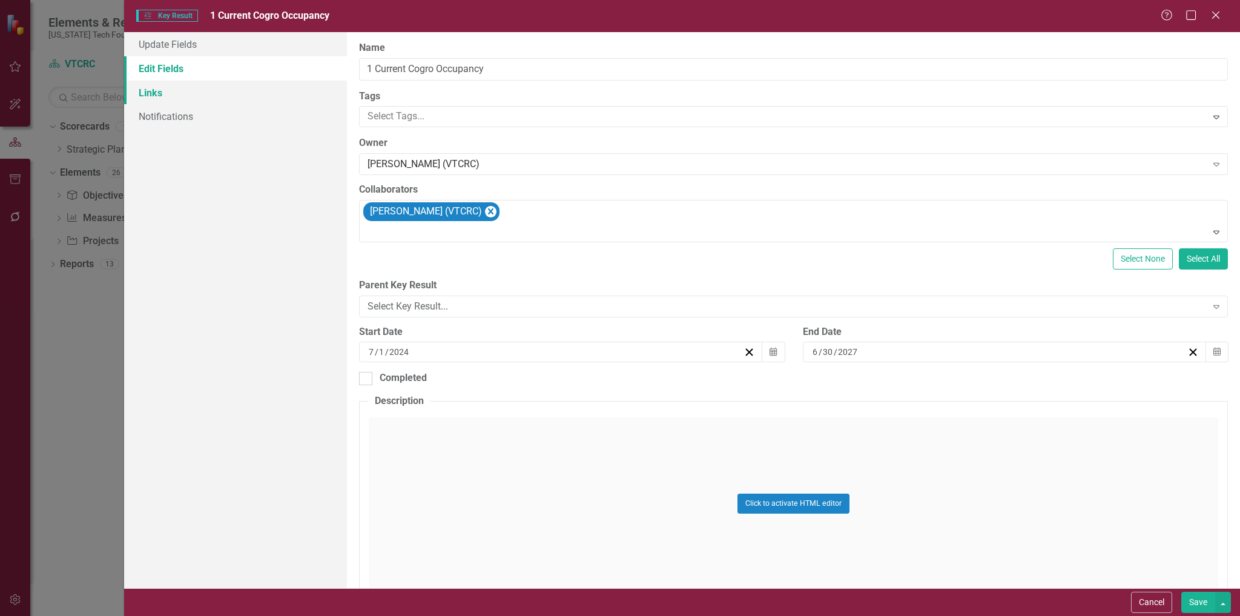
click at [152, 99] on link "Links" at bounding box center [235, 93] width 223 height 24
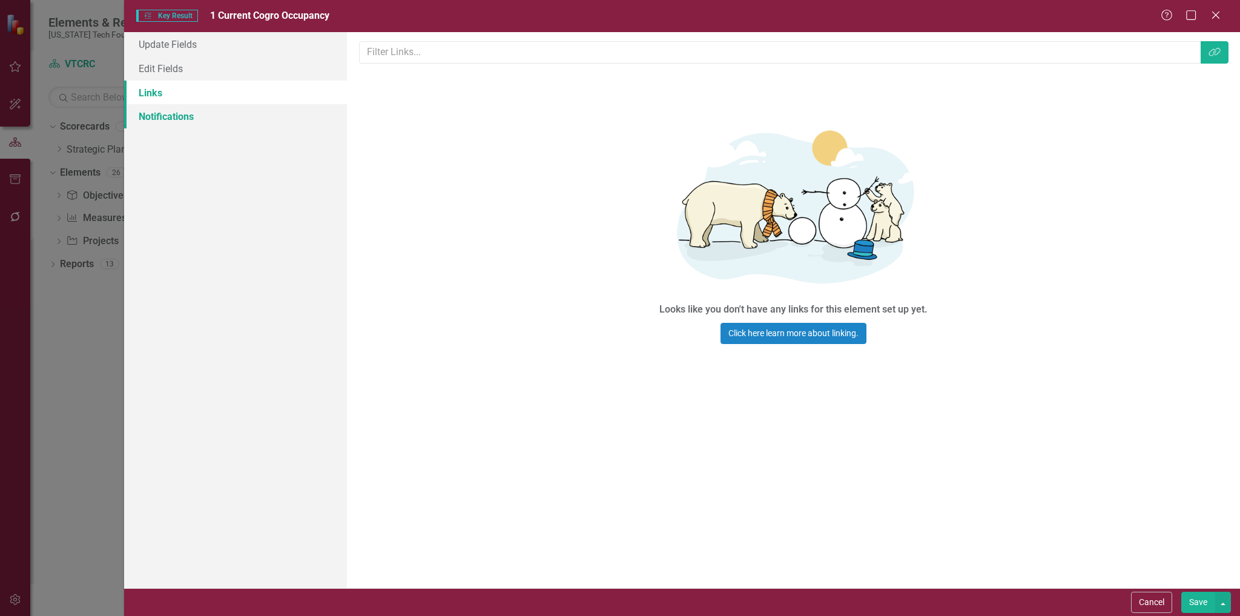
click at [156, 120] on link "Notifications" at bounding box center [235, 116] width 223 height 24
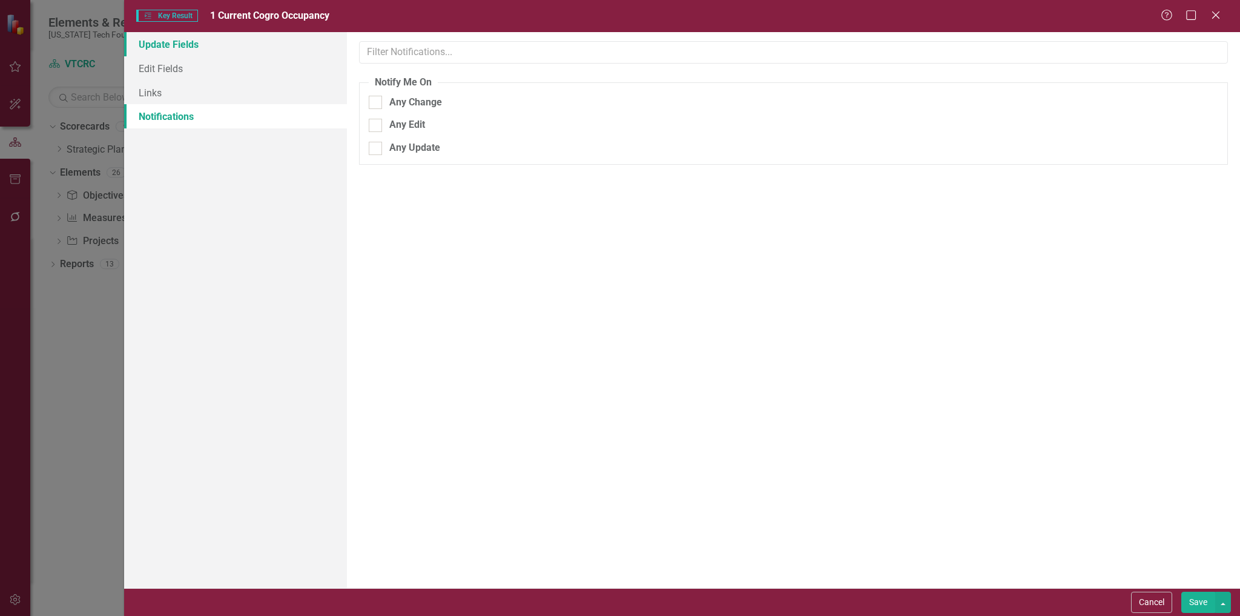
click at [167, 44] on link "Update Fields" at bounding box center [235, 44] width 223 height 24
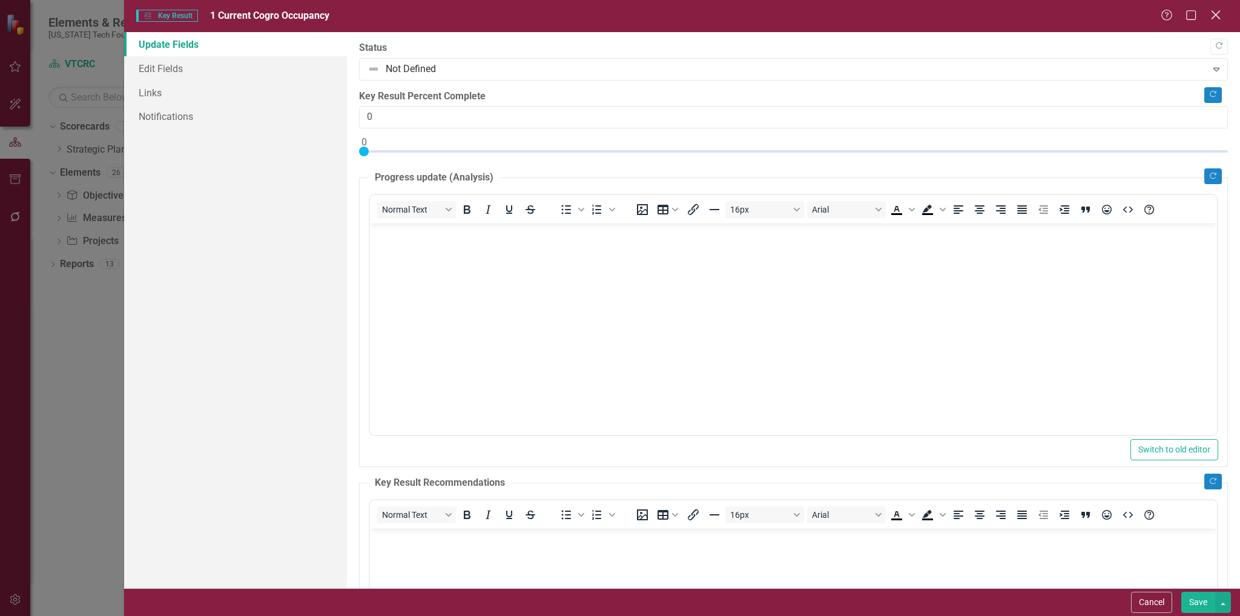
click at [1216, 15] on icon at bounding box center [1215, 14] width 9 height 9
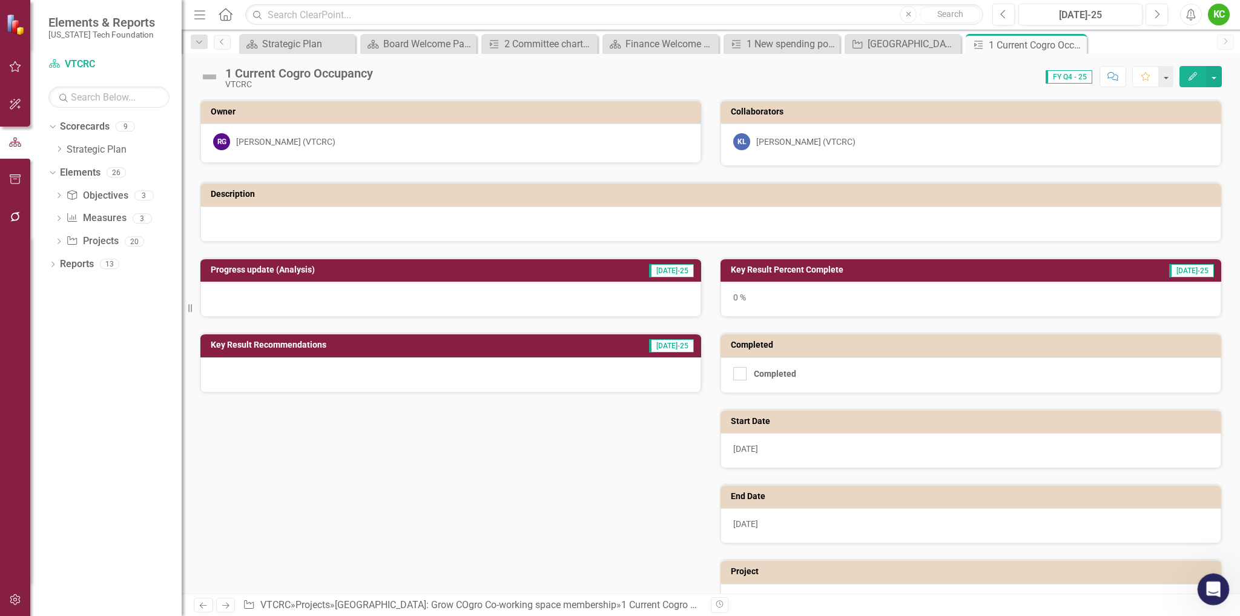
click at [1215, 586] on icon "Open Intercom Messenger" at bounding box center [1212, 588] width 20 height 20
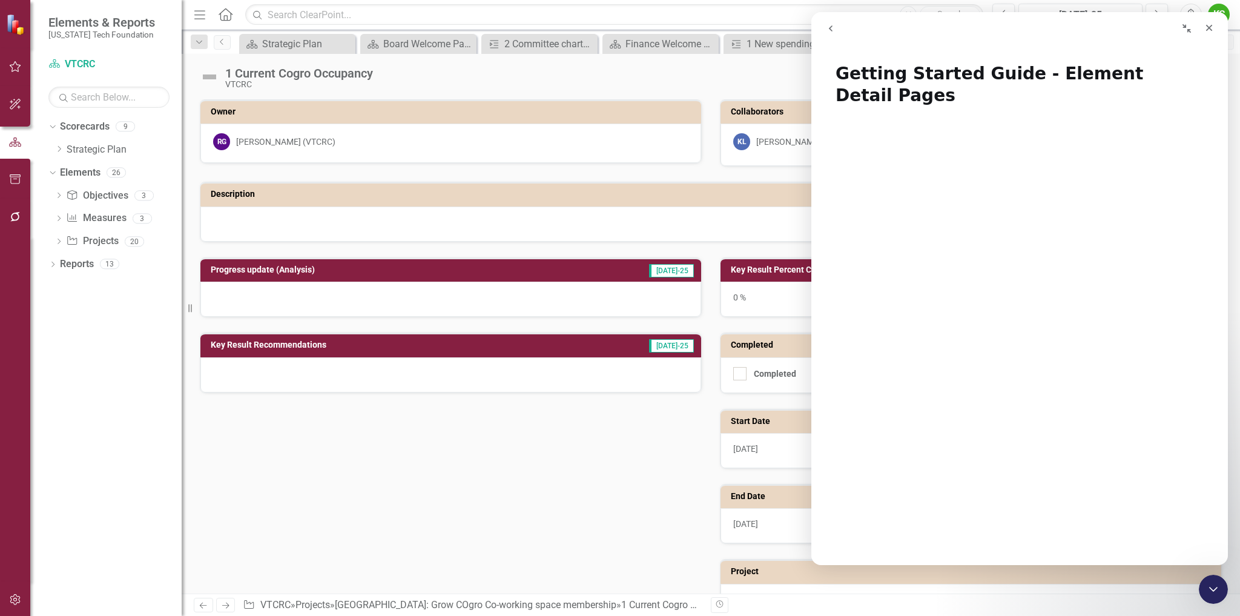
click at [836, 29] on button "go back" at bounding box center [830, 28] width 23 height 23
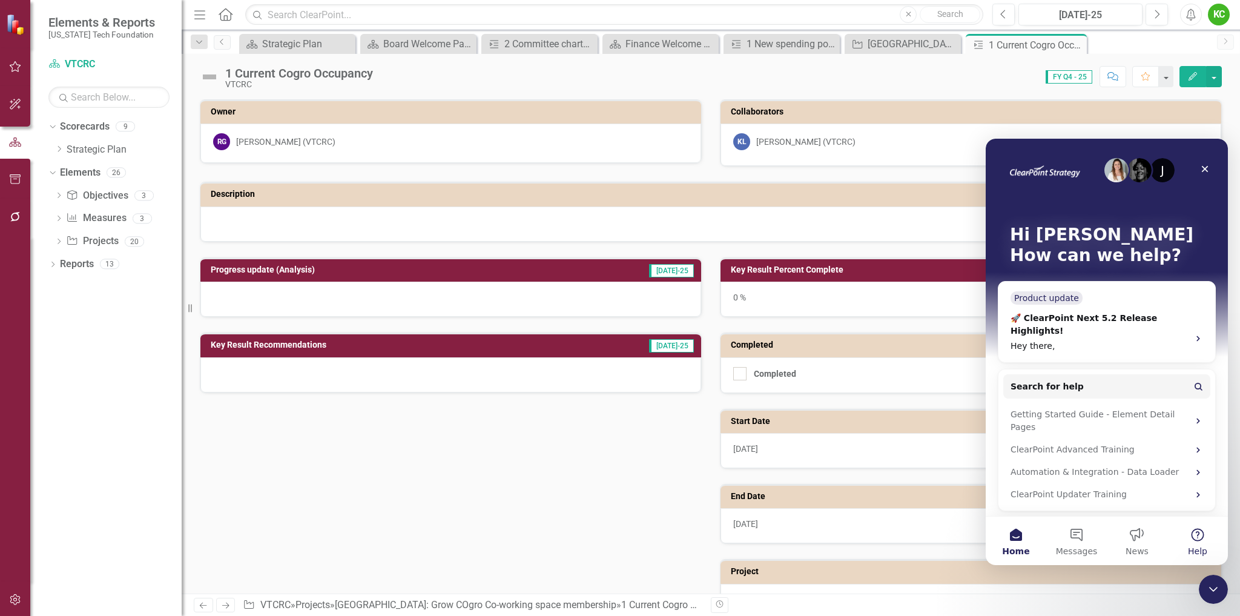
click at [1199, 533] on button "Help" at bounding box center [1198, 541] width 61 height 48
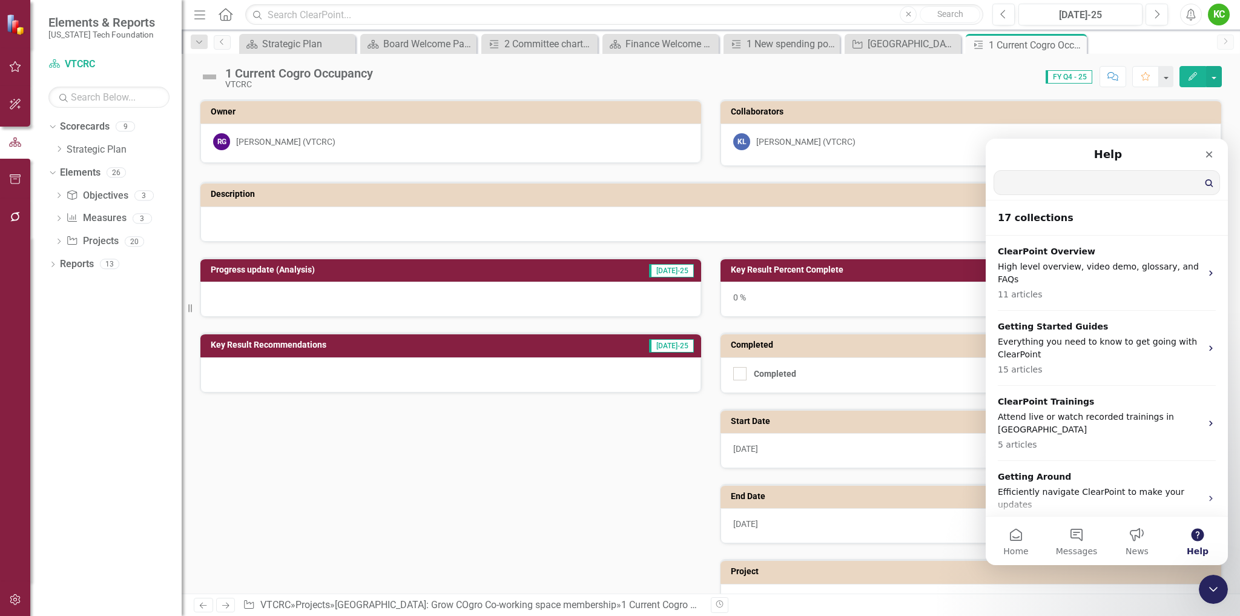
click at [1073, 185] on input "Search for help" at bounding box center [1107, 183] width 225 height 24
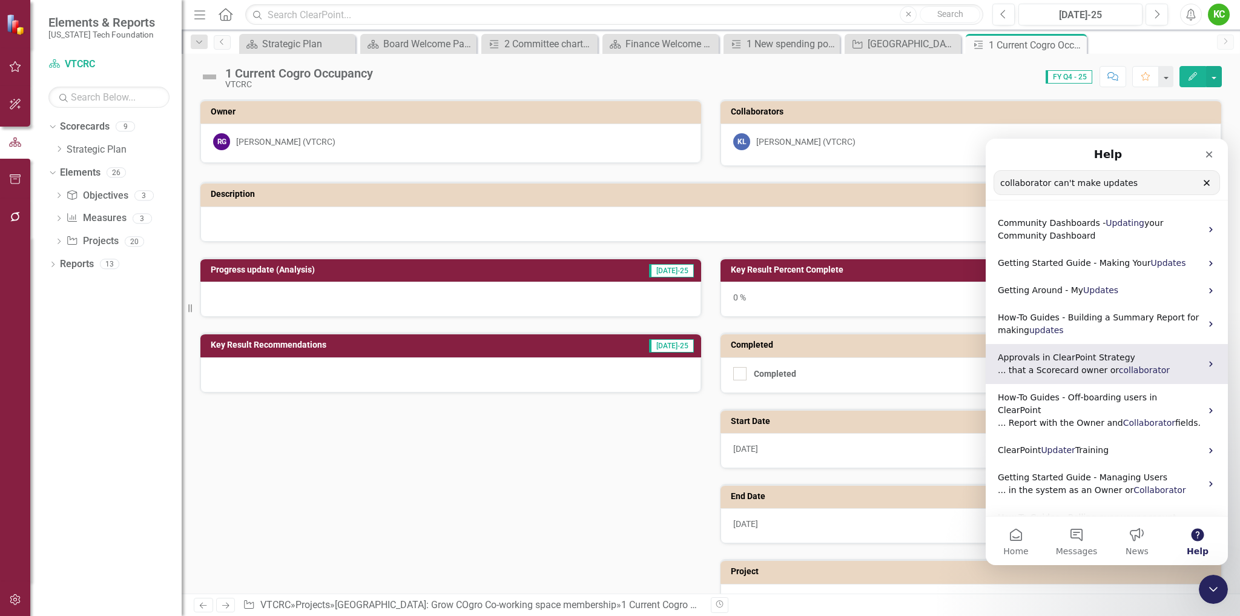
type input "collaborator can't make updates"
click at [1075, 365] on span "... that a Scorecard owner or" at bounding box center [1058, 370] width 121 height 10
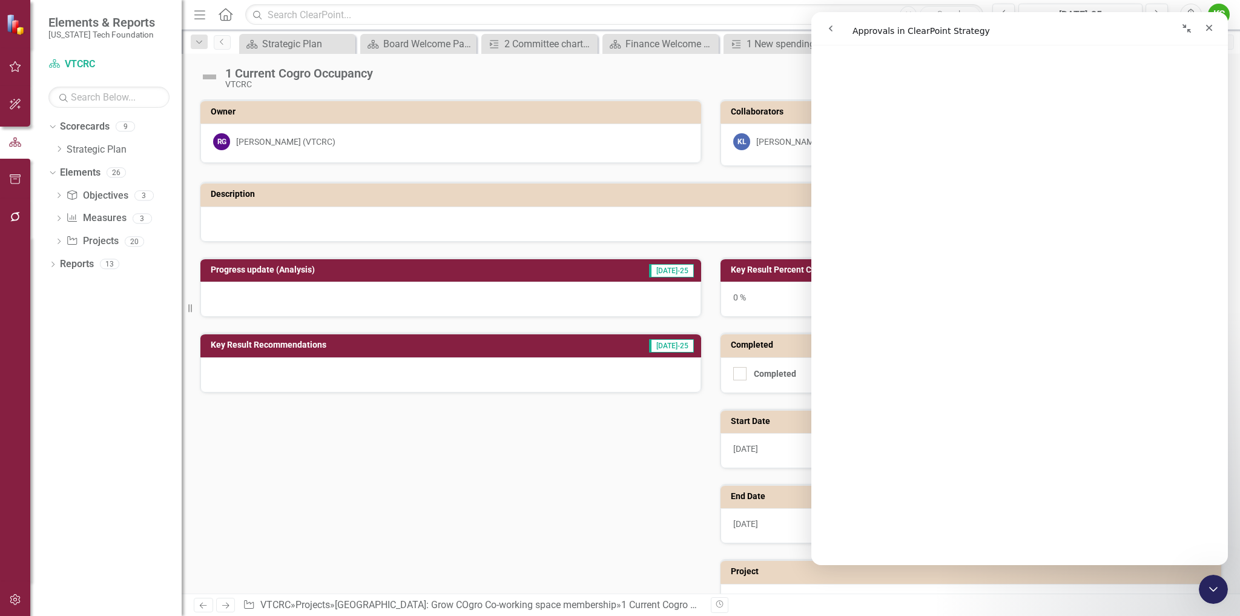
scroll to position [787, 0]
click at [836, 24] on button "go back" at bounding box center [830, 28] width 23 height 23
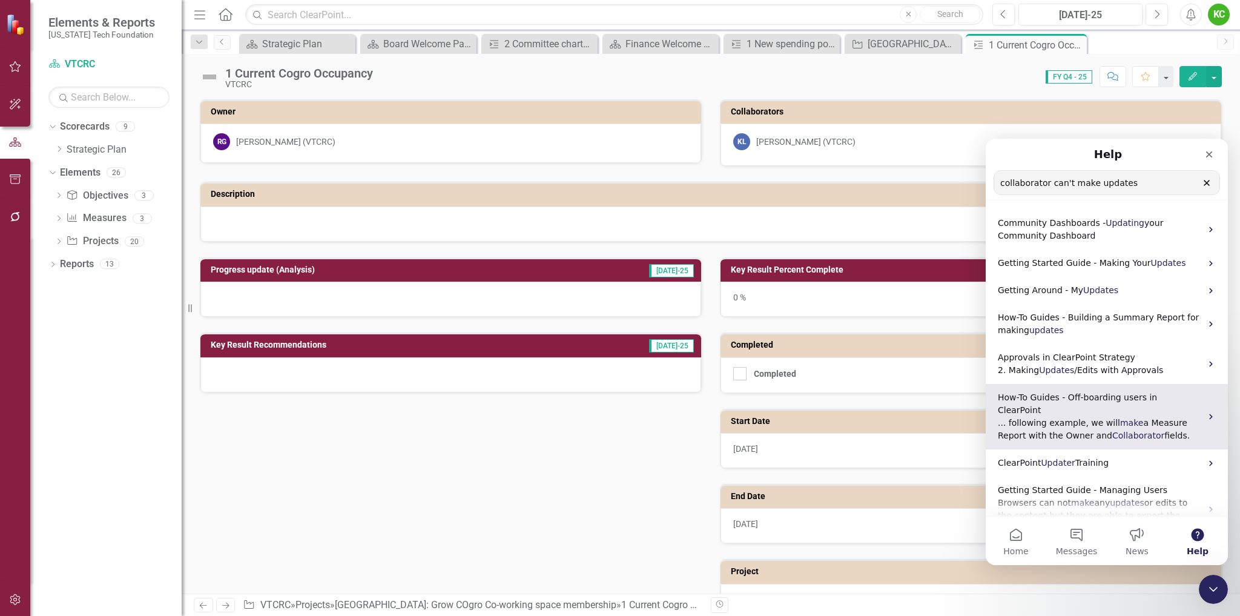
click at [1077, 418] on span "... following example, we will" at bounding box center [1059, 423] width 122 height 10
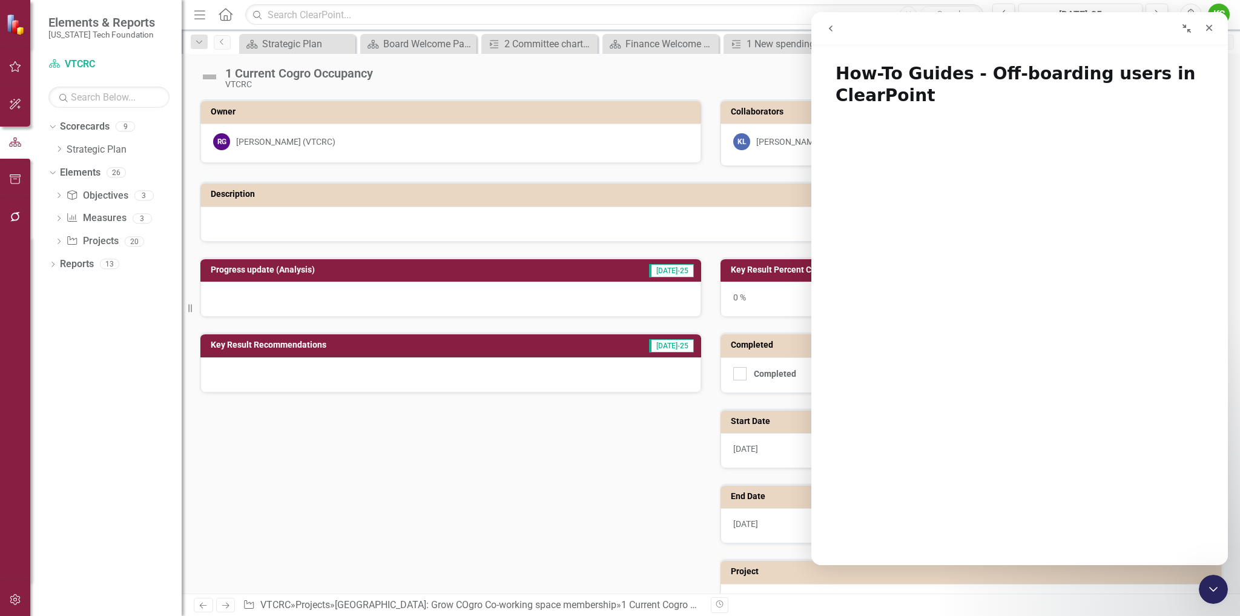
click at [832, 28] on icon "go back" at bounding box center [831, 29] width 10 height 10
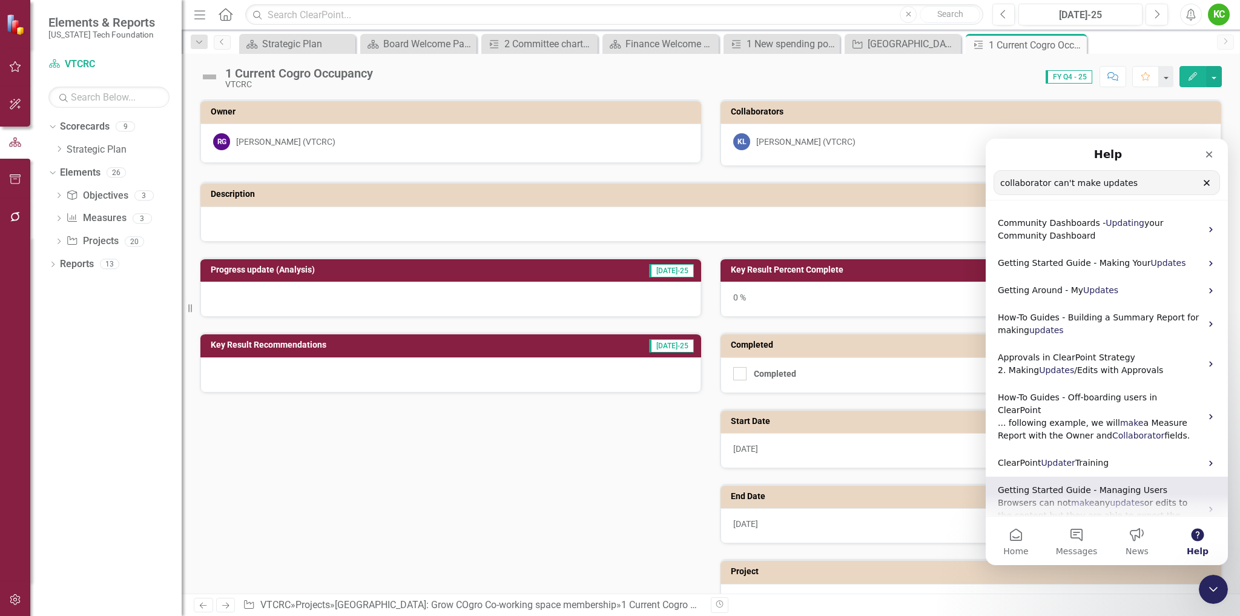
click at [1062, 485] on span "Getting Started Guide - Managing Users" at bounding box center [1083, 490] width 170 height 10
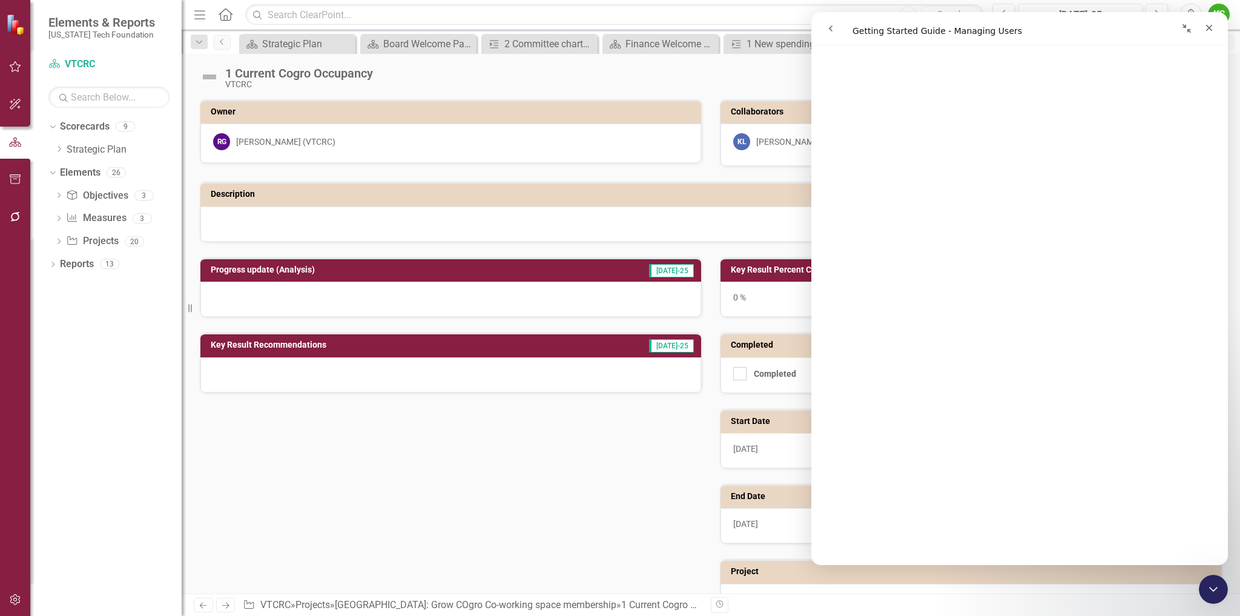
scroll to position [242, 0]
click at [831, 28] on icon "go back" at bounding box center [831, 28] width 4 height 6
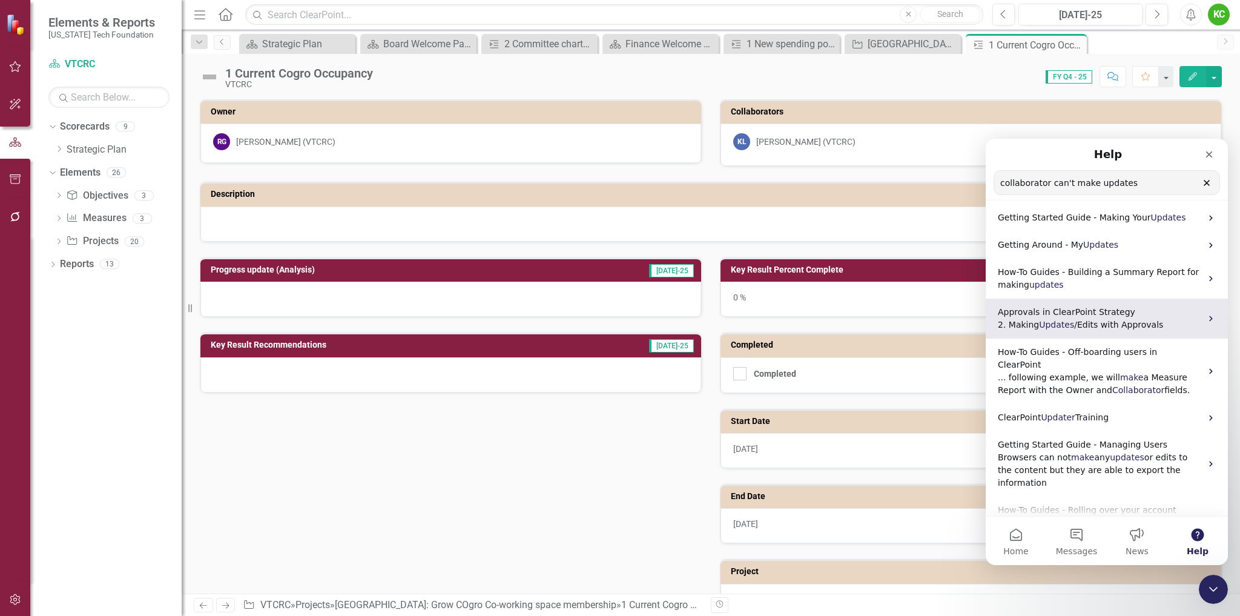
scroll to position [0, 0]
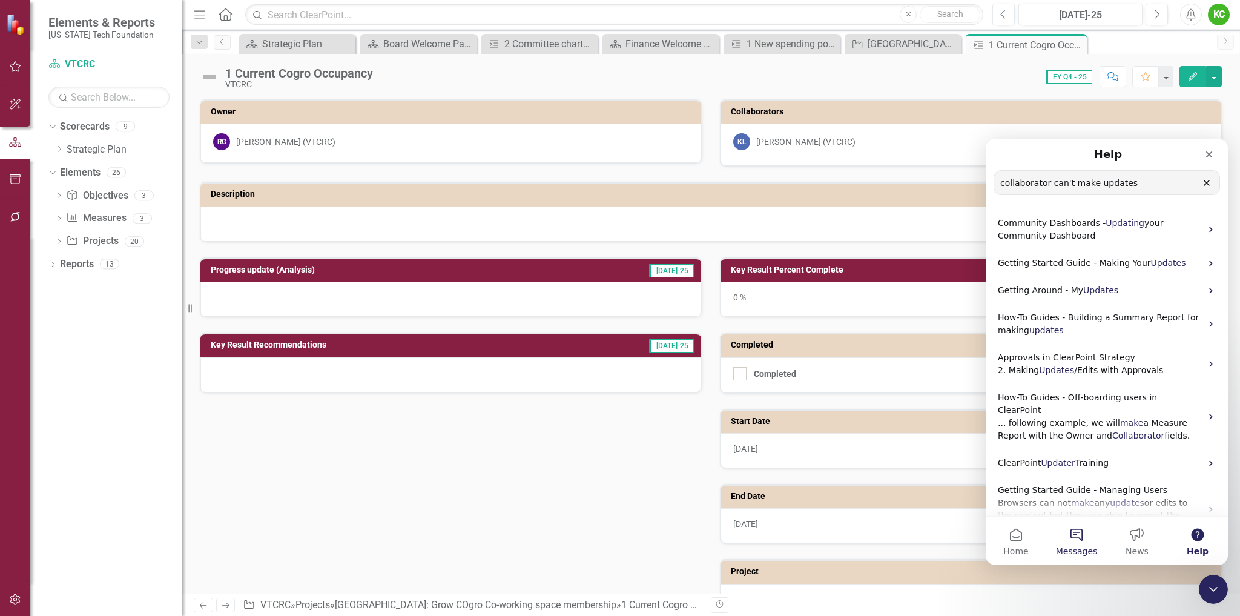
click at [1080, 531] on button "Messages" at bounding box center [1077, 541] width 61 height 48
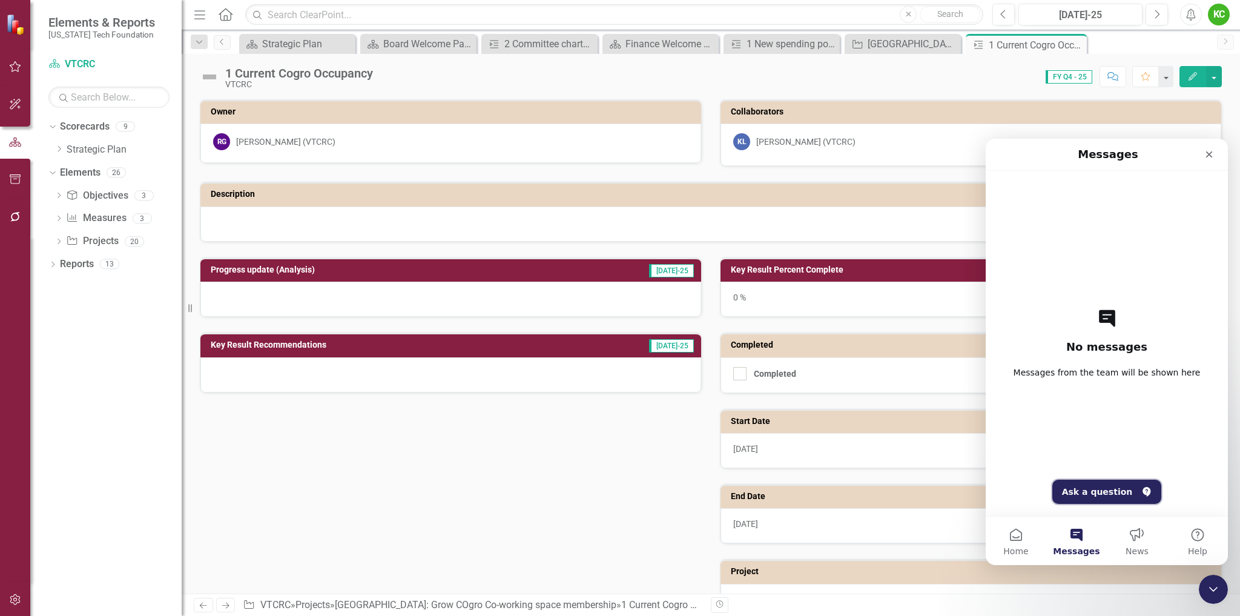
drag, startPoint x: 1096, startPoint y: 491, endPoint x: 2094, endPoint y: 715, distance: 1022.9
click at [1096, 491] on button "Ask a question" at bounding box center [1108, 492] width 110 height 24
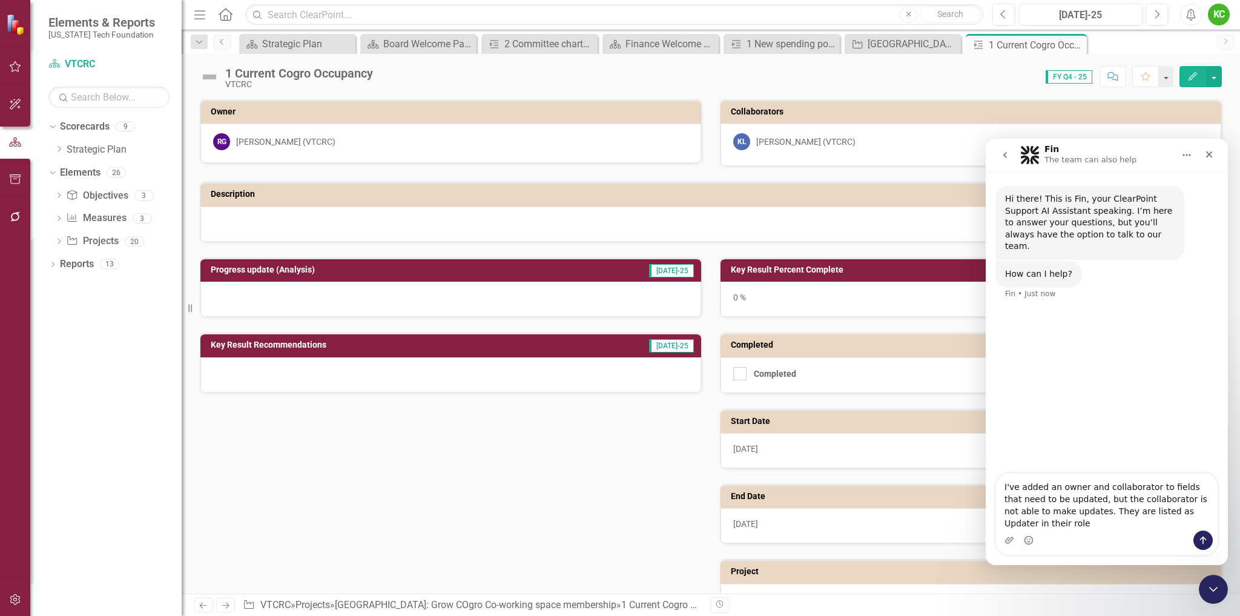
type textarea "I've added an owner and collaborator to fields that need to be updated, but the…"
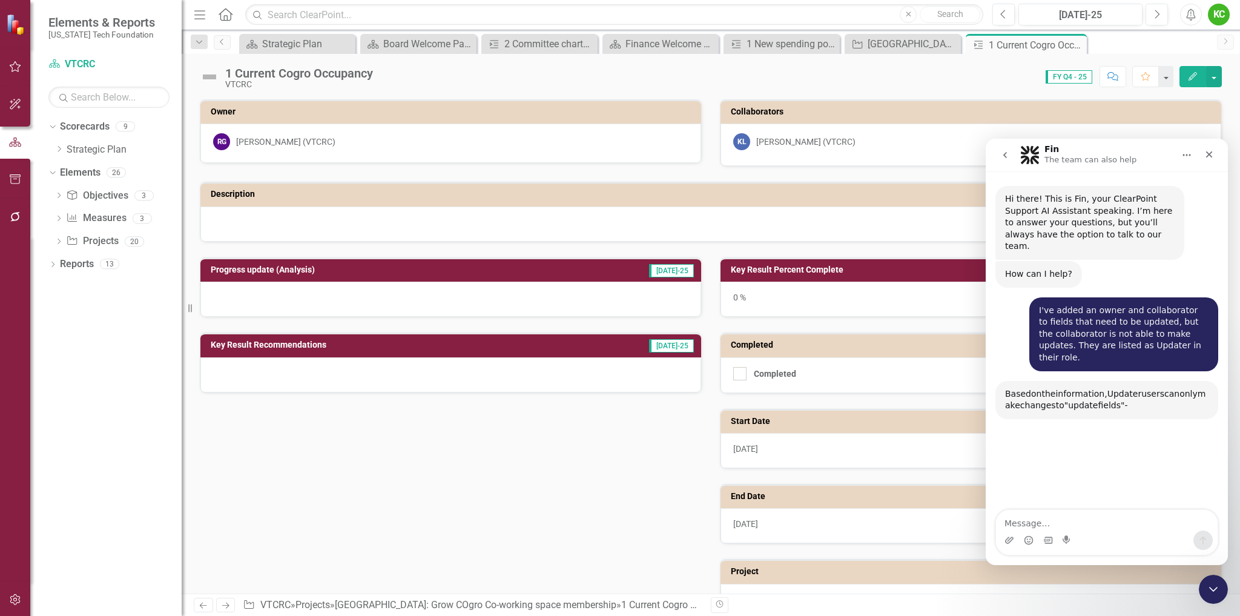
scroll to position [117, 0]
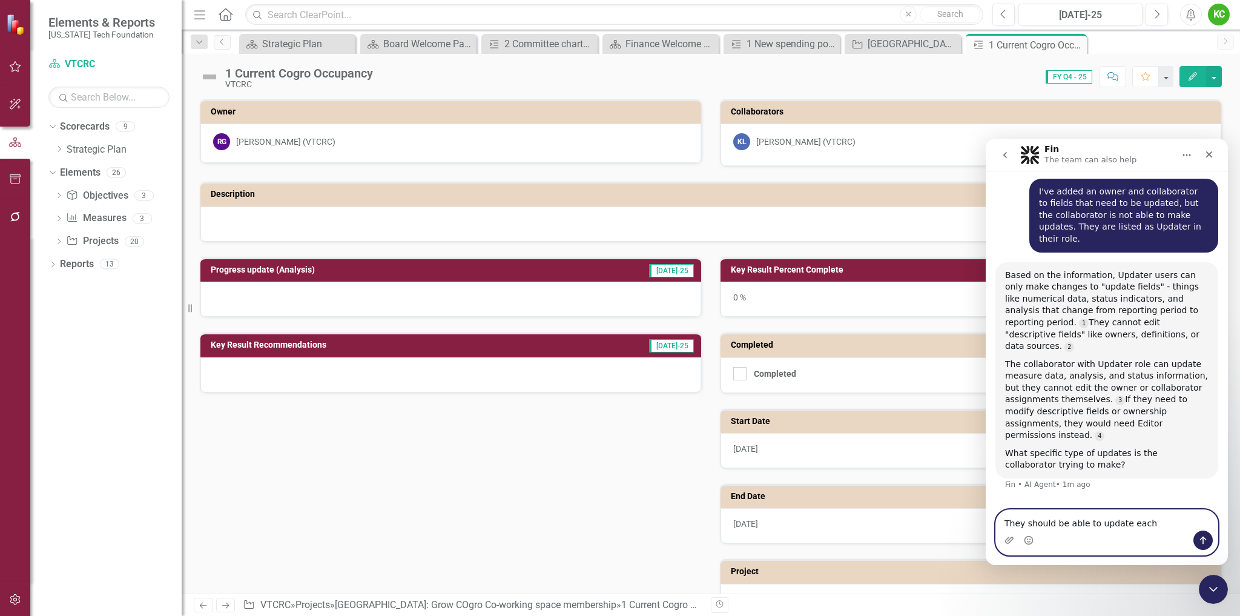
click at [1147, 520] on textarea "They should be able to update each" at bounding box center [1107, 520] width 222 height 21
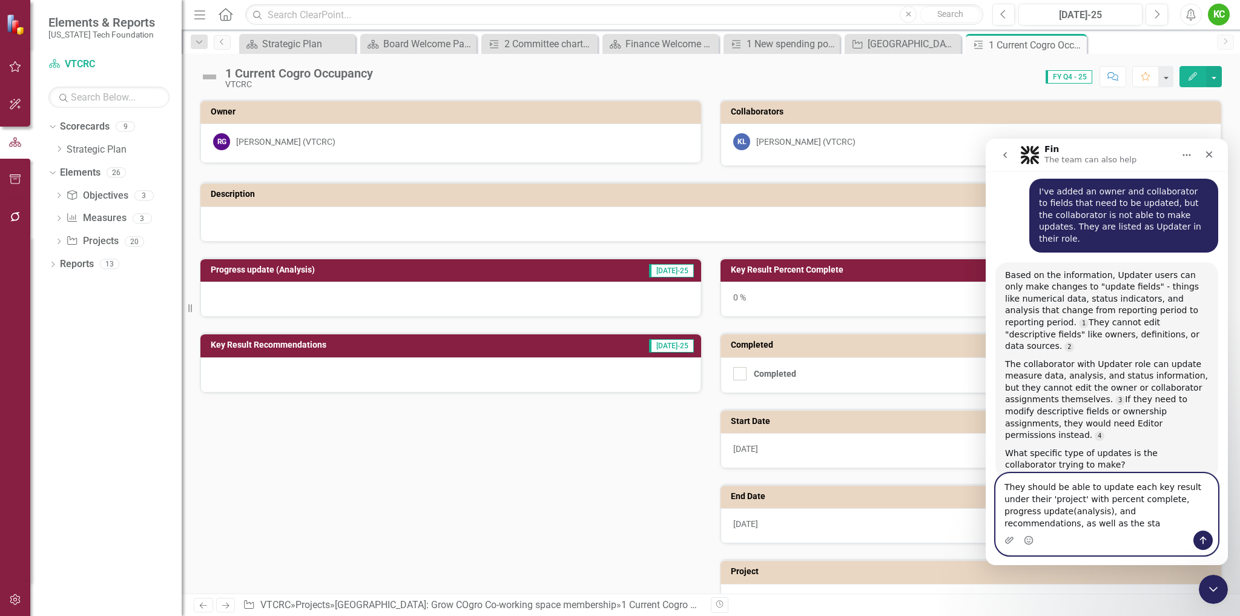
scroll to position [105, 0]
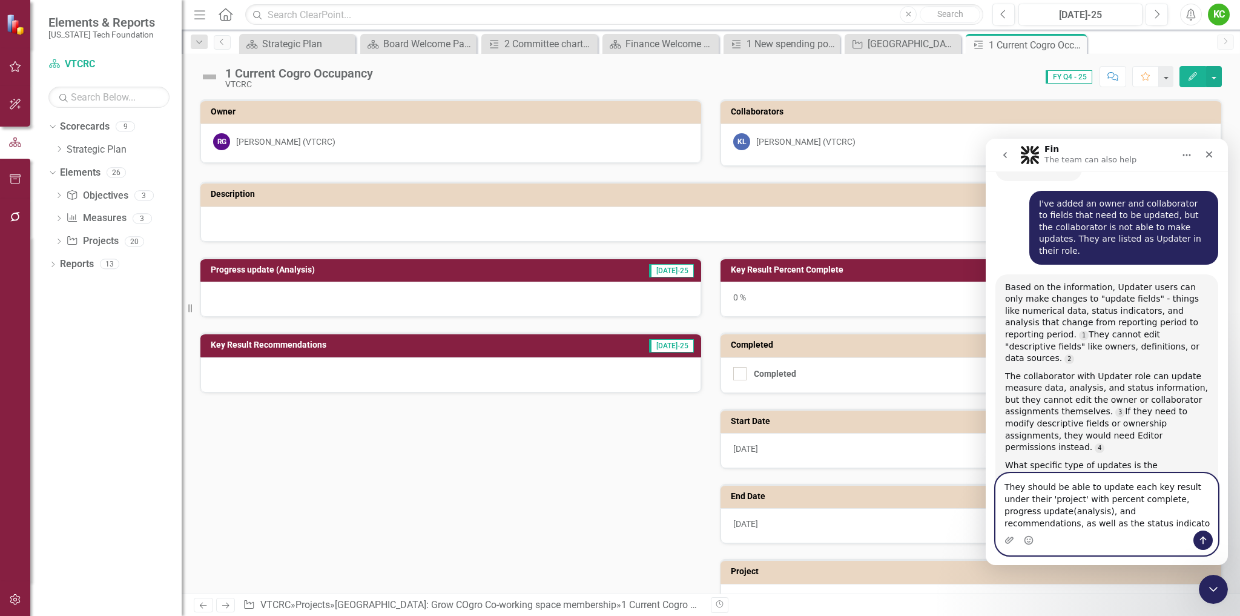
type textarea "They should be able to update each key result under their 'project' with percen…"
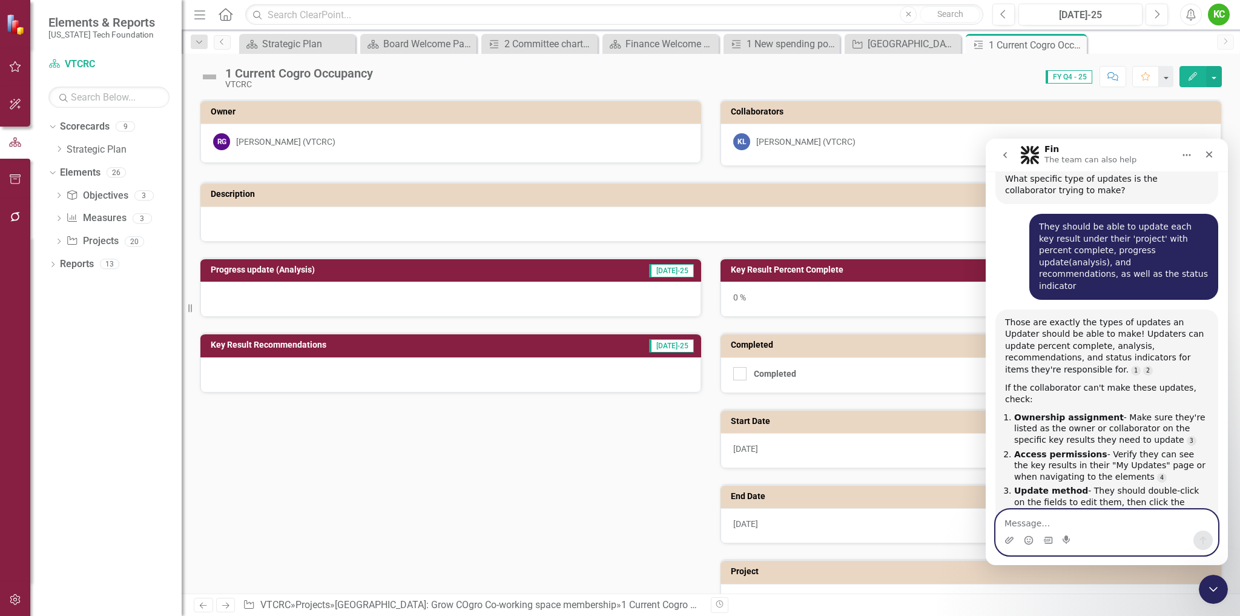
scroll to position [401, 0]
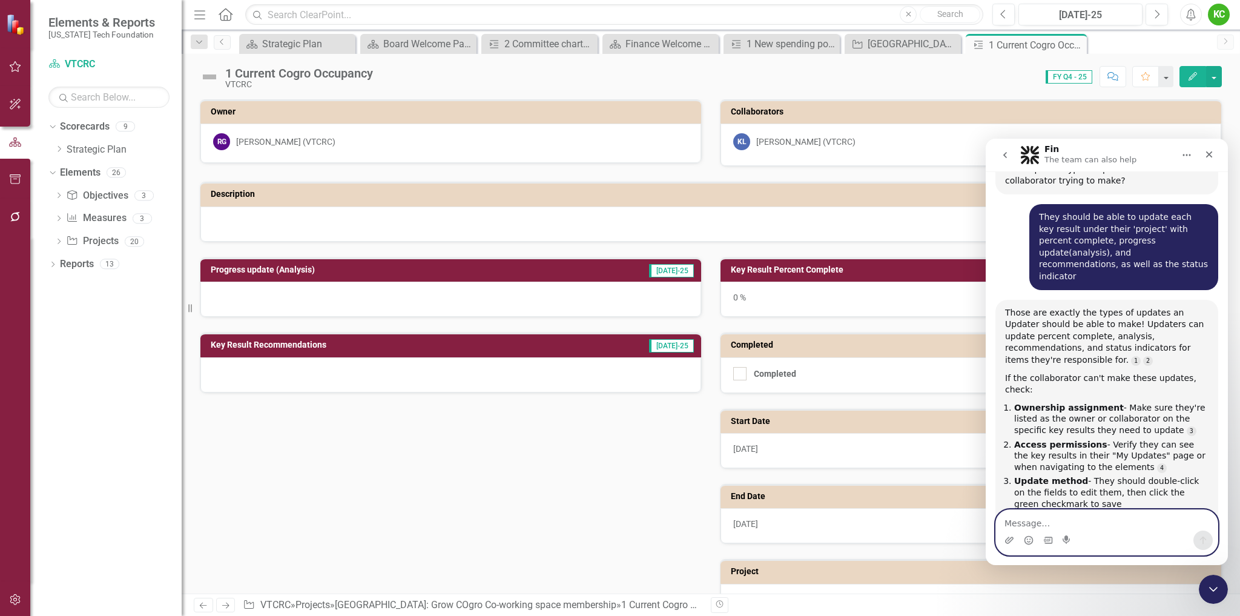
click at [1124, 522] on textarea "Message…" at bounding box center [1107, 520] width 222 height 21
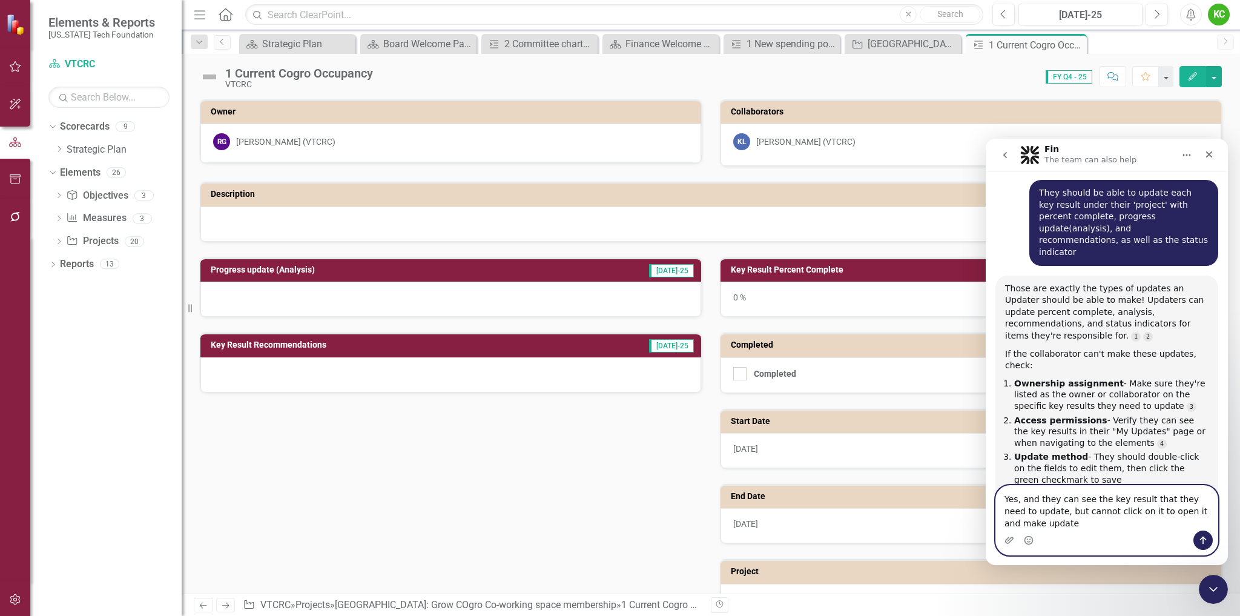
type textarea "Yes, and they can see the key result that they need to update, but cannot click…"
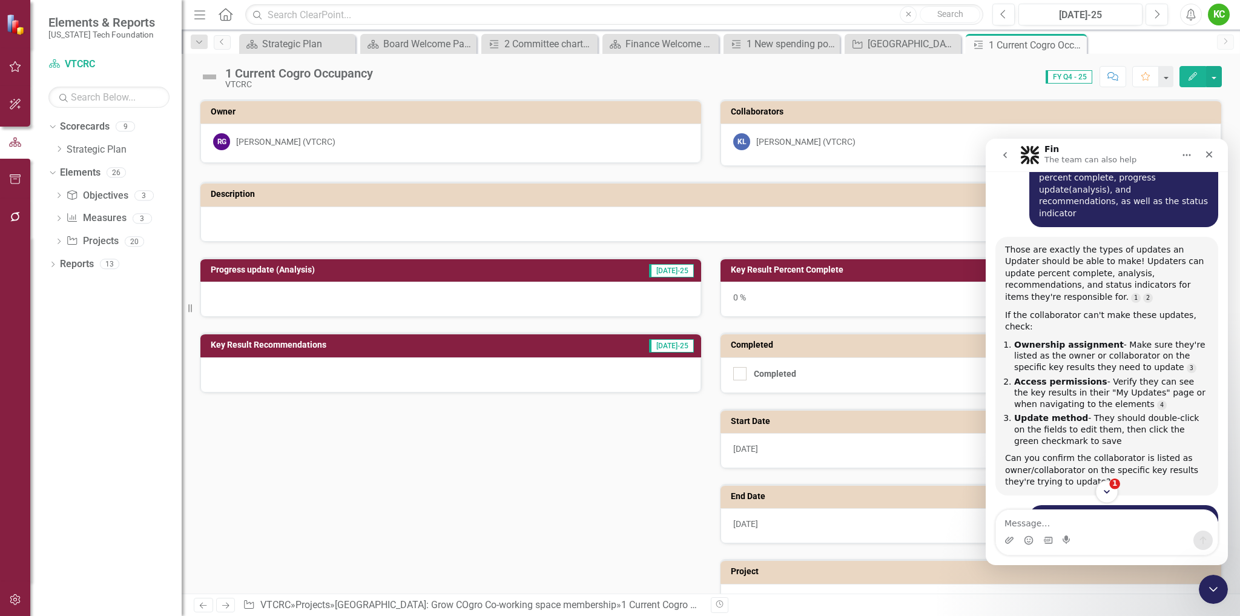
click at [1109, 495] on icon "Scroll to bottom" at bounding box center [1107, 491] width 11 height 11
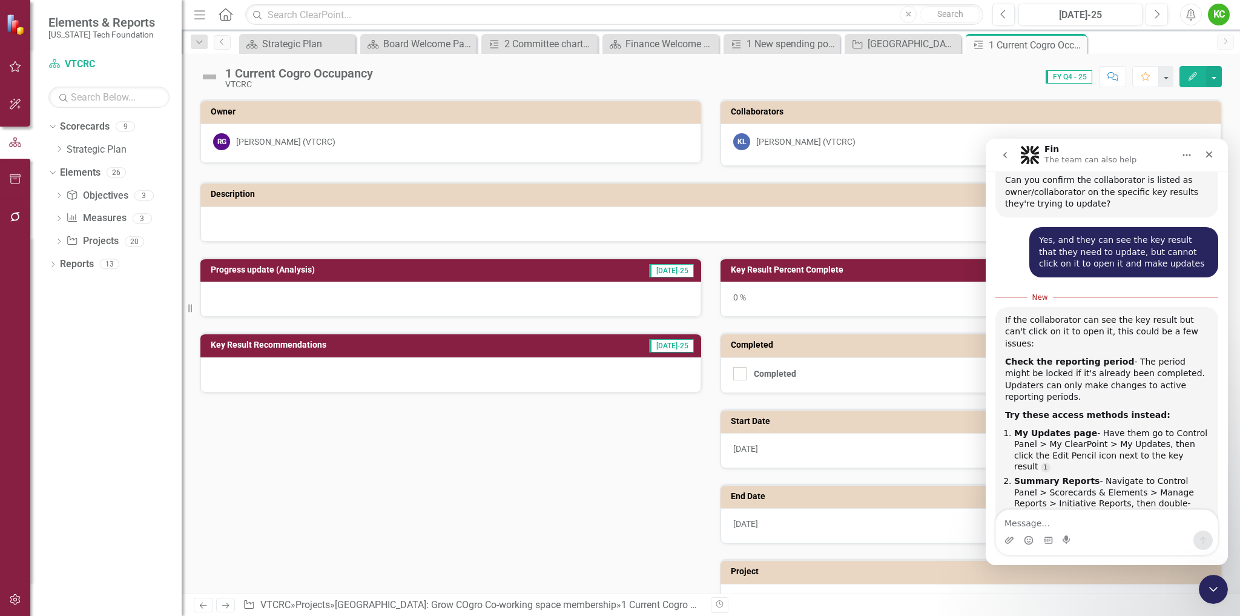
scroll to position [754, 0]
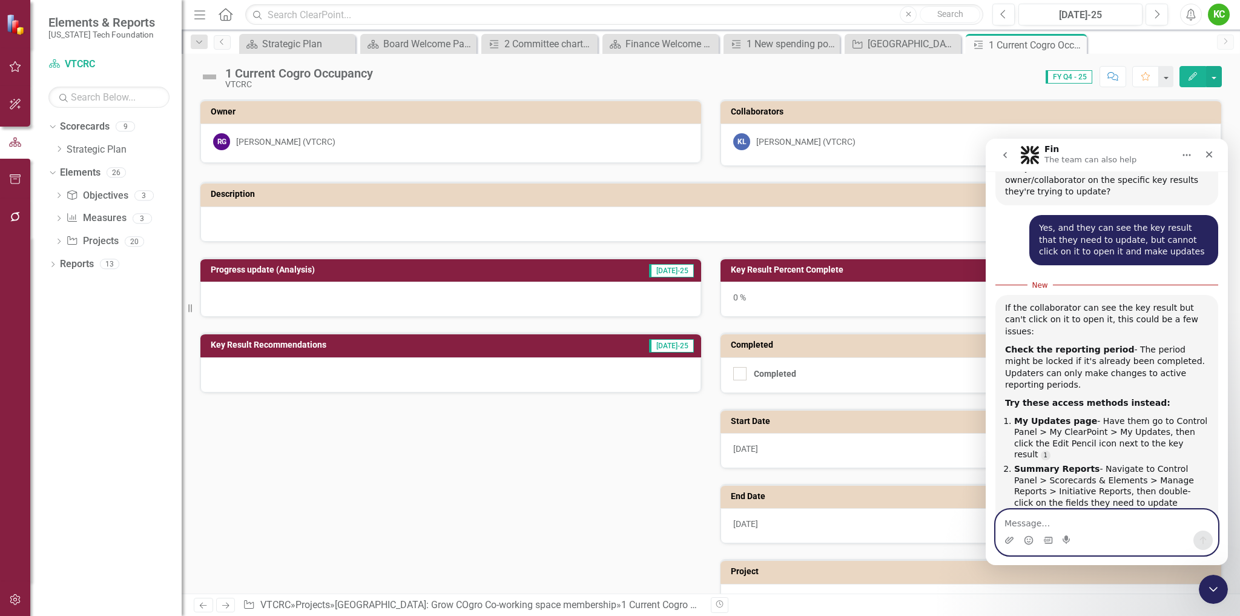
click at [1154, 528] on textarea "Message…" at bounding box center [1107, 520] width 222 height 21
type textarea "They are using method 1 above"
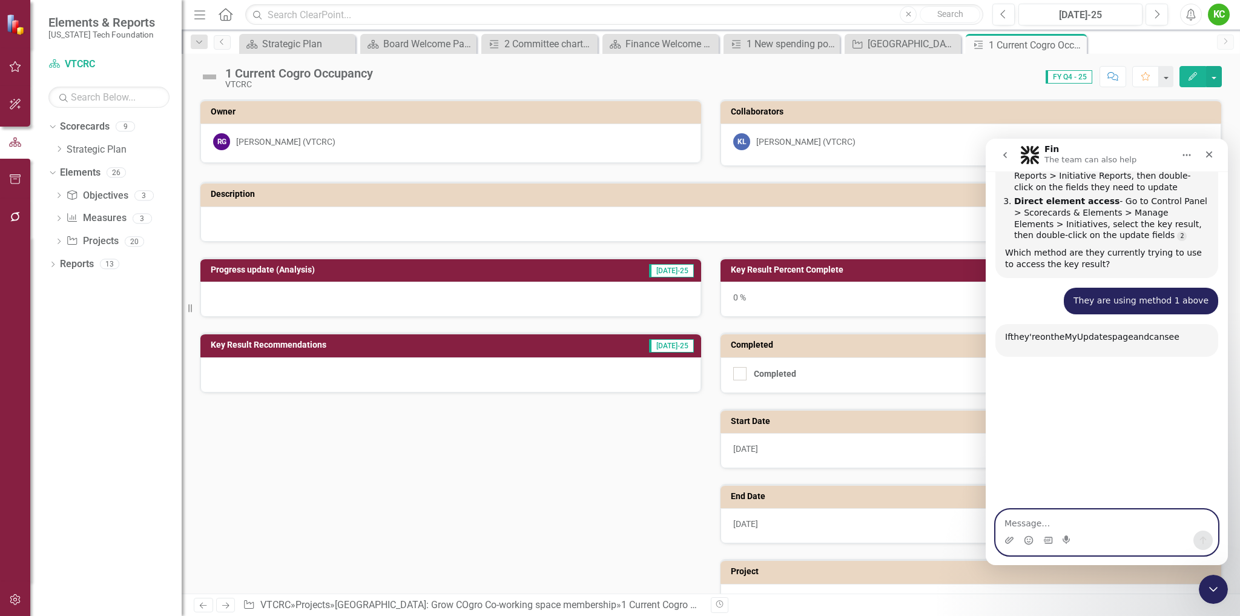
scroll to position [1060, 0]
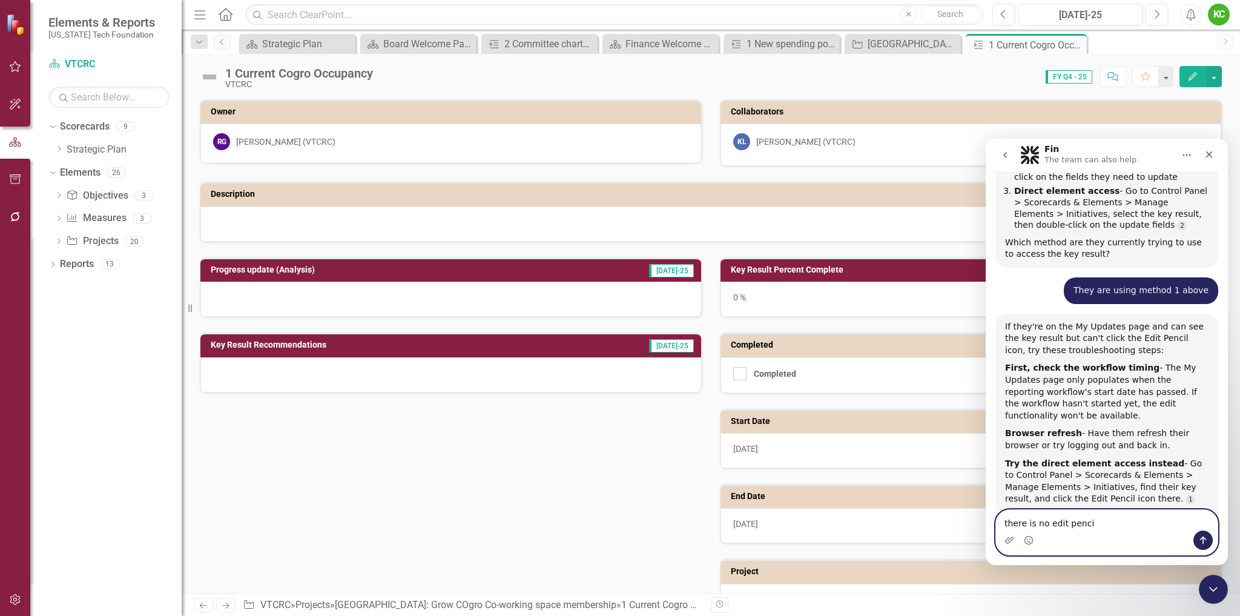
type textarea "there is no edit pencil"
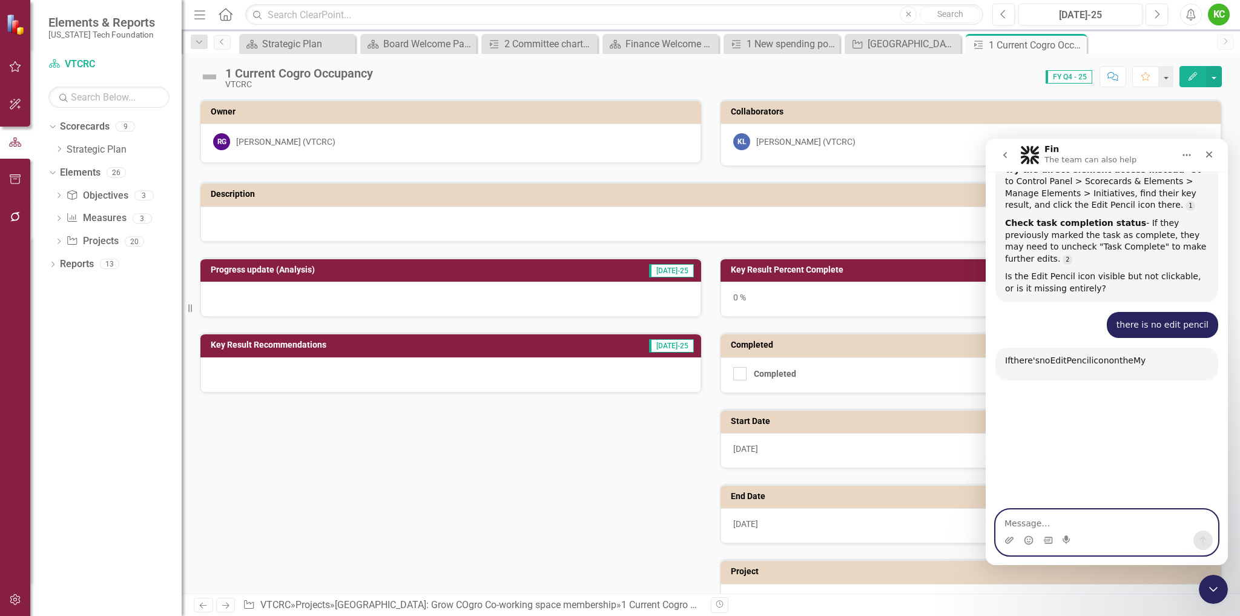
scroll to position [1364, 0]
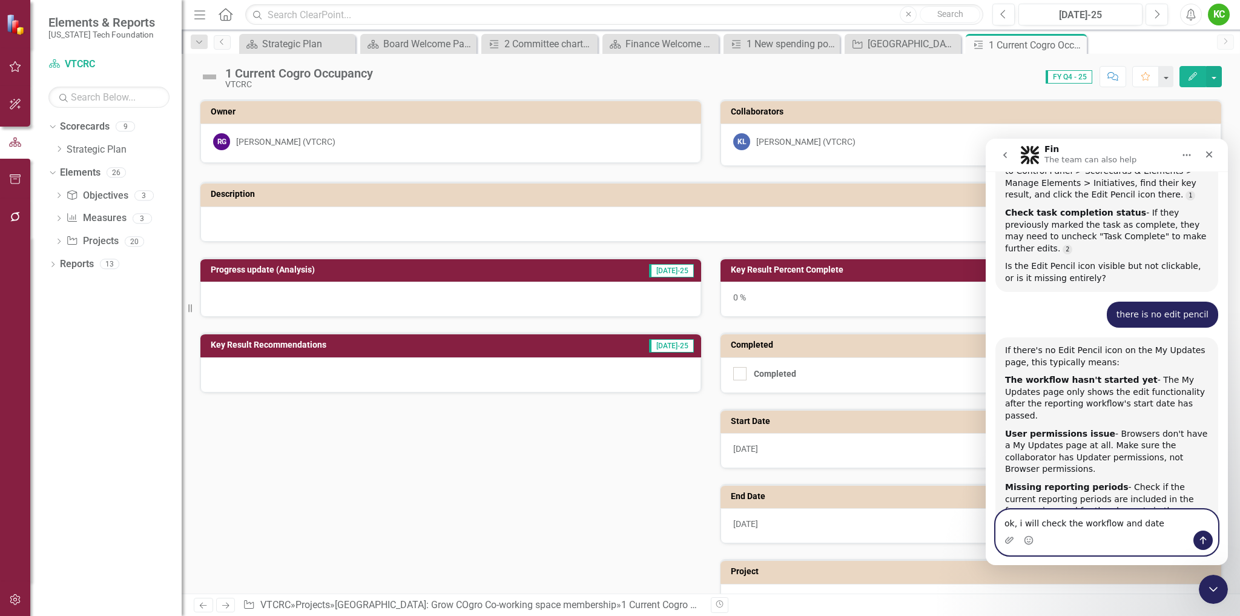
type textarea "ok, i will check the workflow and dates"
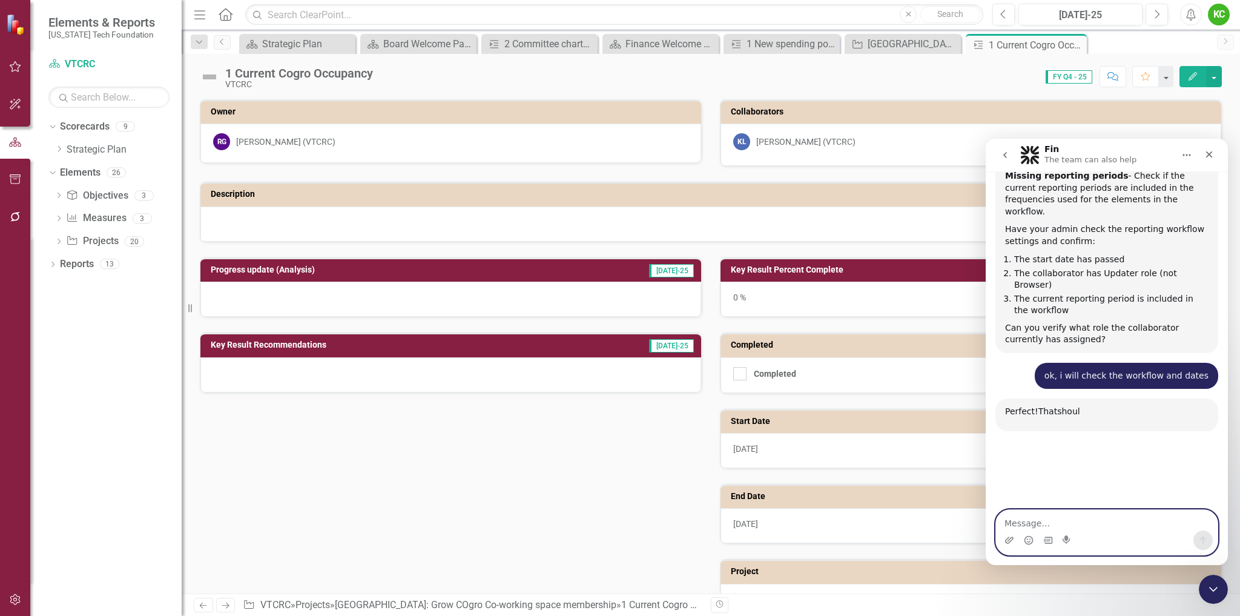
scroll to position [1690, 0]
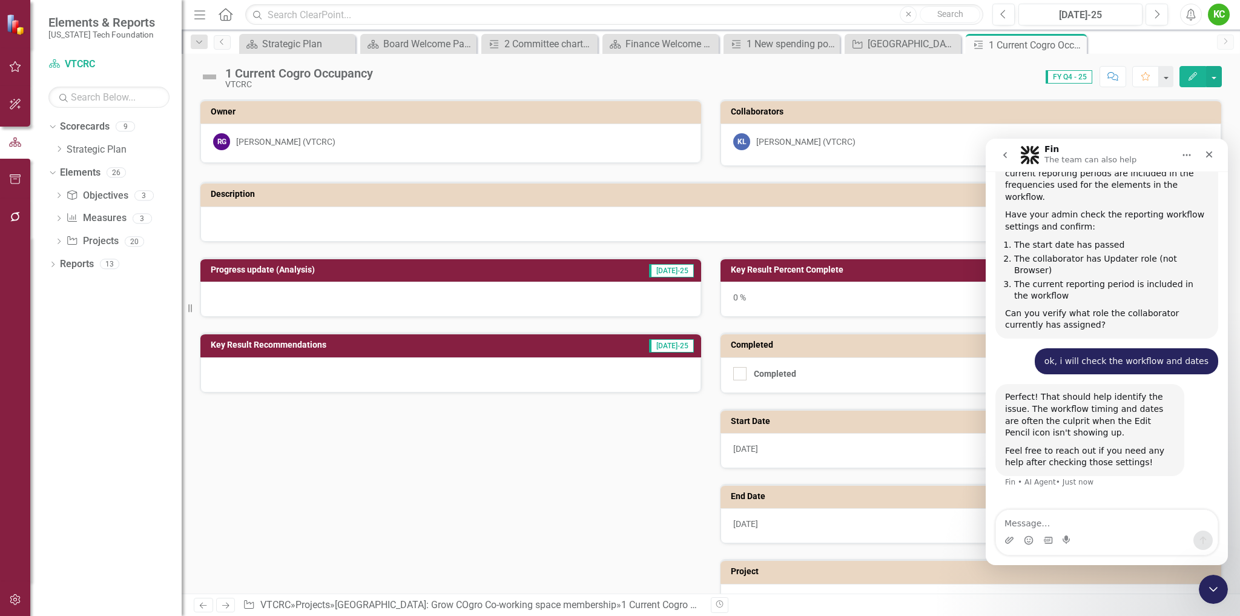
click at [484, 466] on div "Progress update (Analysis) [DATE]-25 Key Result Recommendations [DATE]-25 Key R…" at bounding box center [711, 440] width 1041 height 397
click at [1210, 153] on icon "Close" at bounding box center [1209, 154] width 7 height 7
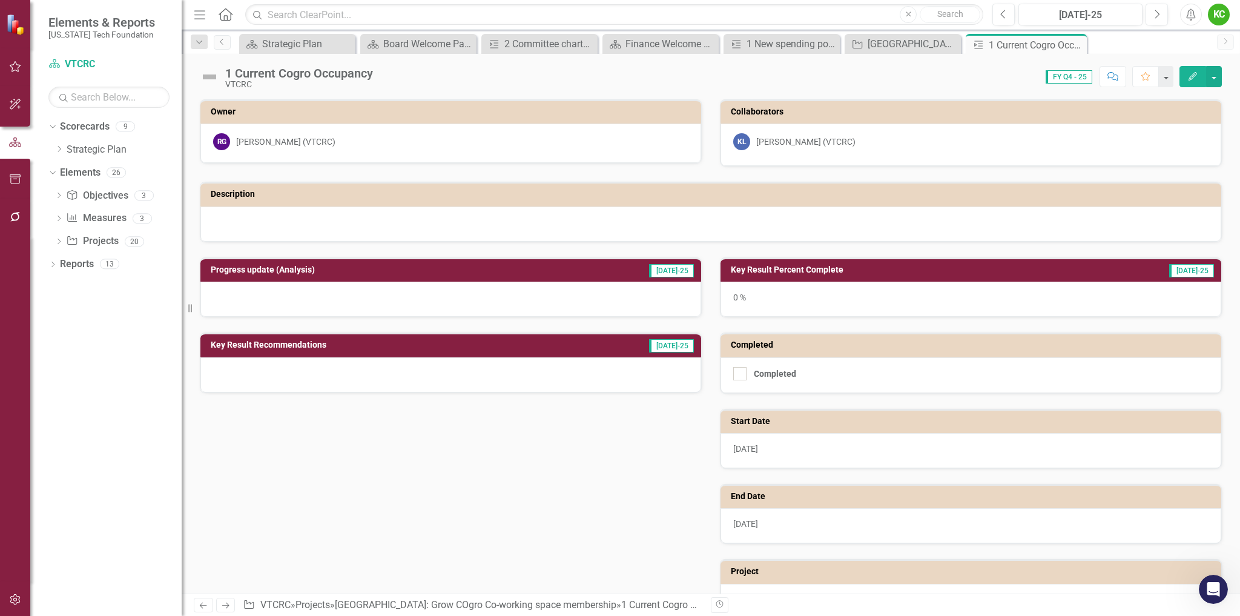
click at [1064, 76] on span "FY Q4 - 25" at bounding box center [1069, 76] width 47 height 13
click at [92, 217] on link "Measure Measures" at bounding box center [96, 218] width 60 height 14
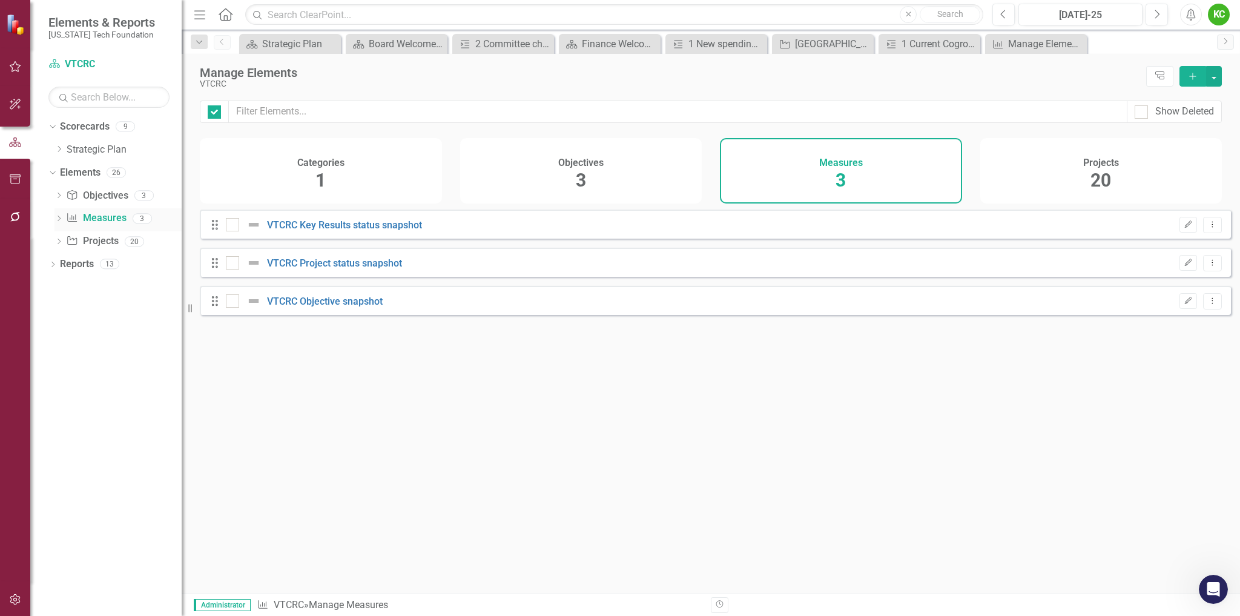
checkbox input "false"
click at [1095, 168] on div "20" at bounding box center [1101, 181] width 21 height 26
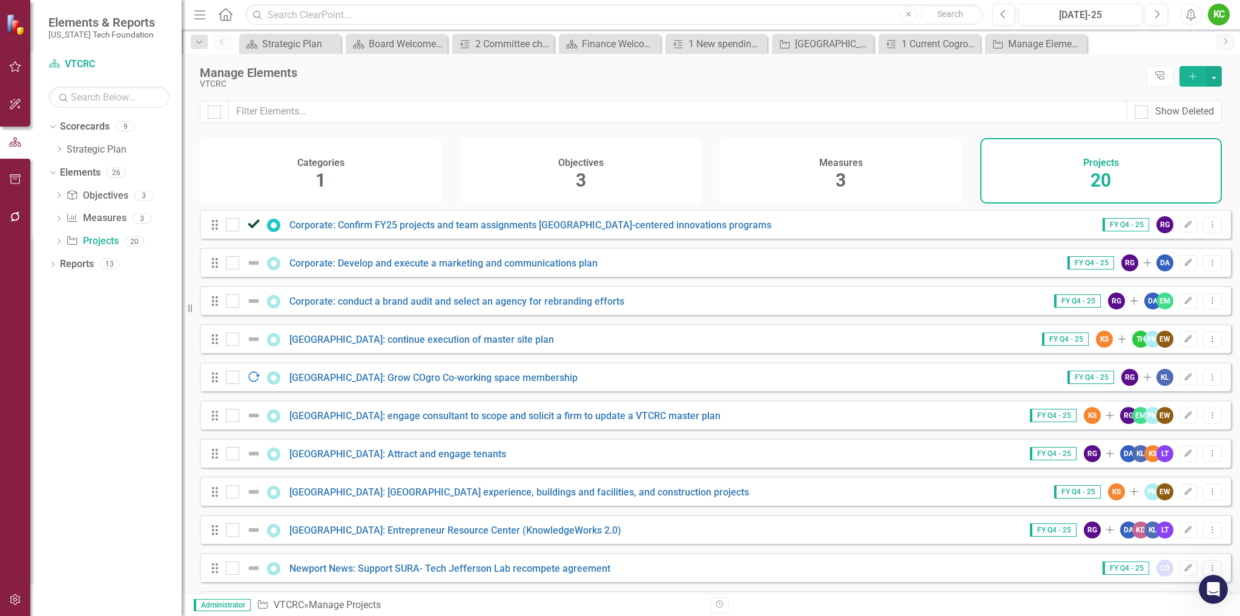
scroll to position [2, 0]
click at [710, 45] on div "1 New spending policy" at bounding box center [719, 43] width 61 height 15
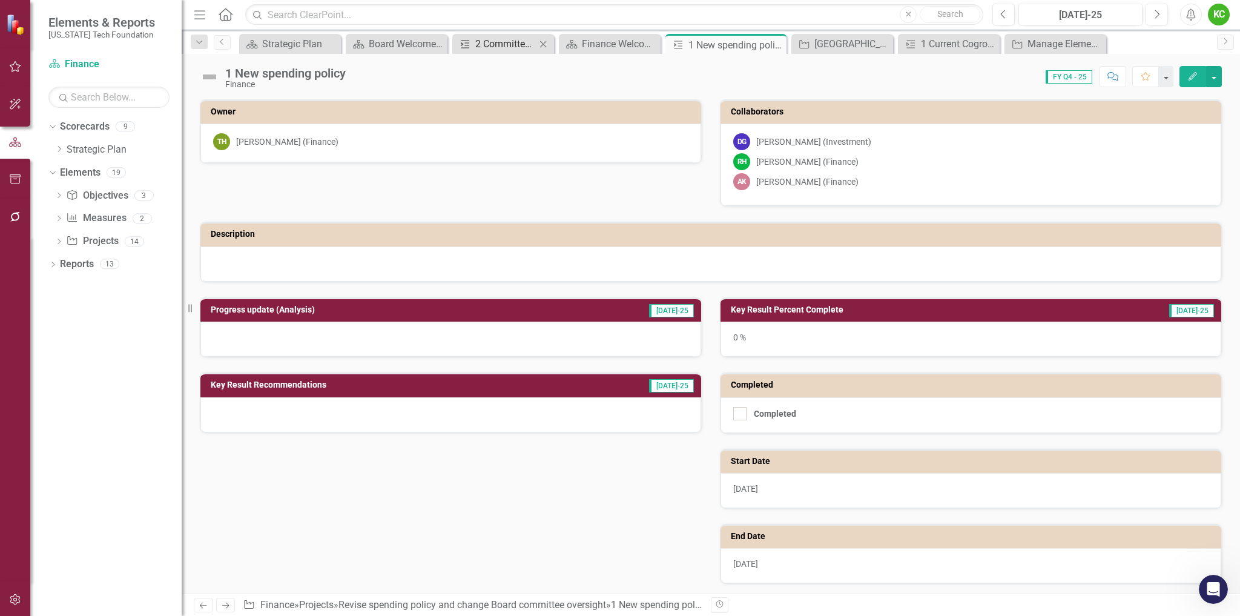
click at [496, 45] on div "2 Committee charters satisfied" at bounding box center [505, 43] width 61 height 15
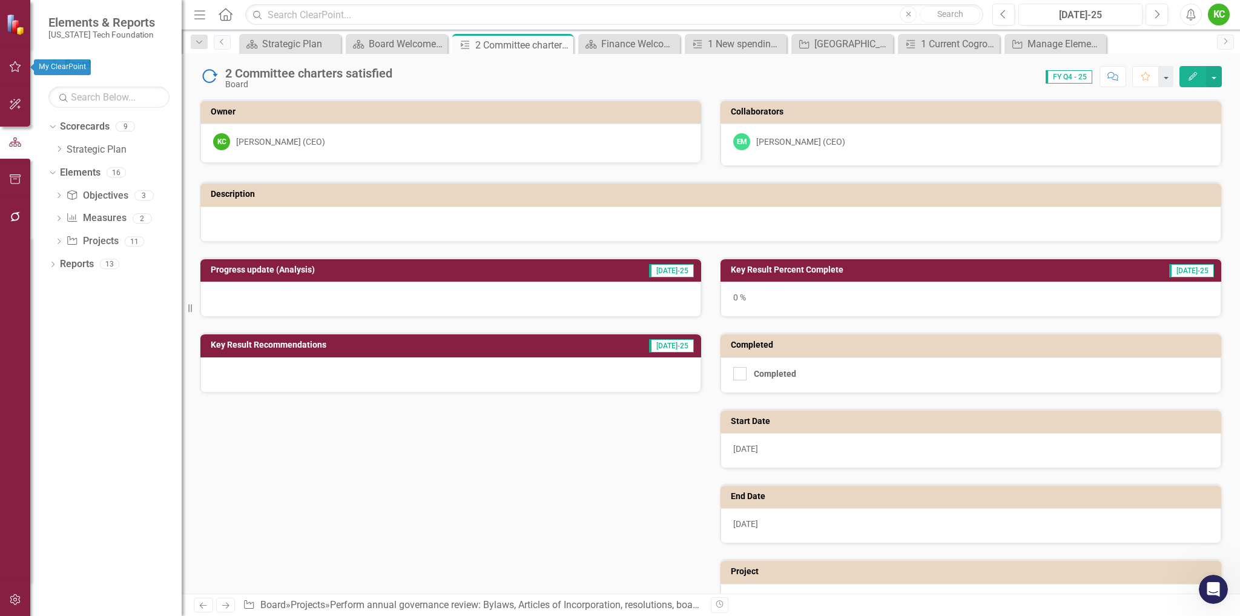
click at [14, 70] on icon "button" at bounding box center [15, 67] width 13 height 10
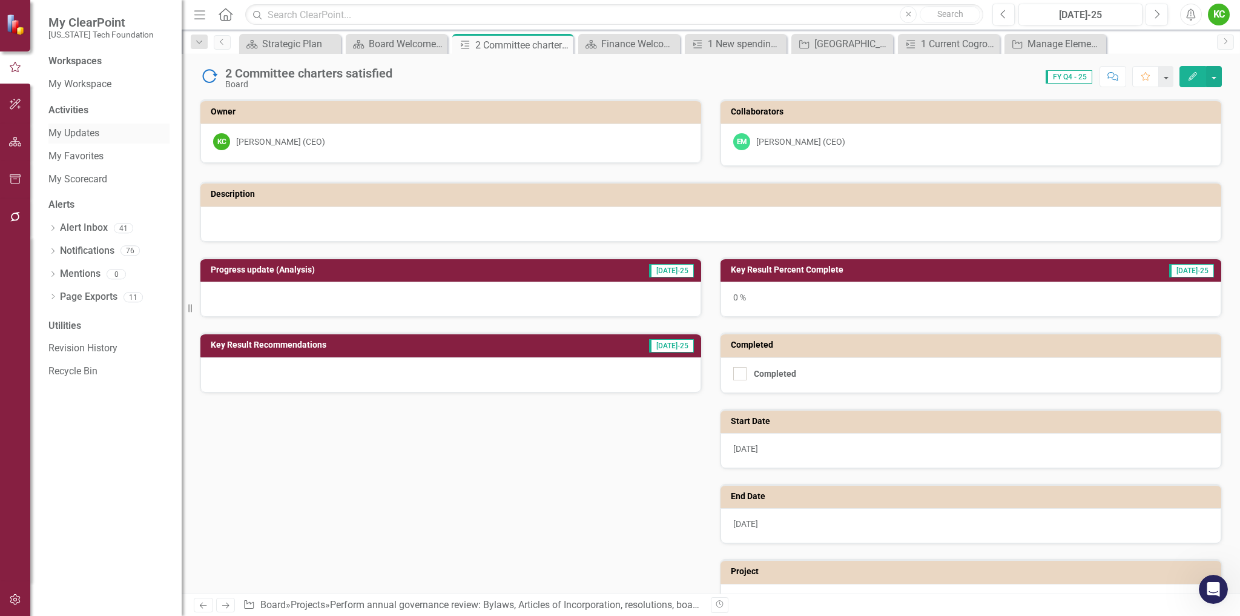
click at [85, 132] on link "My Updates" at bounding box center [108, 134] width 121 height 14
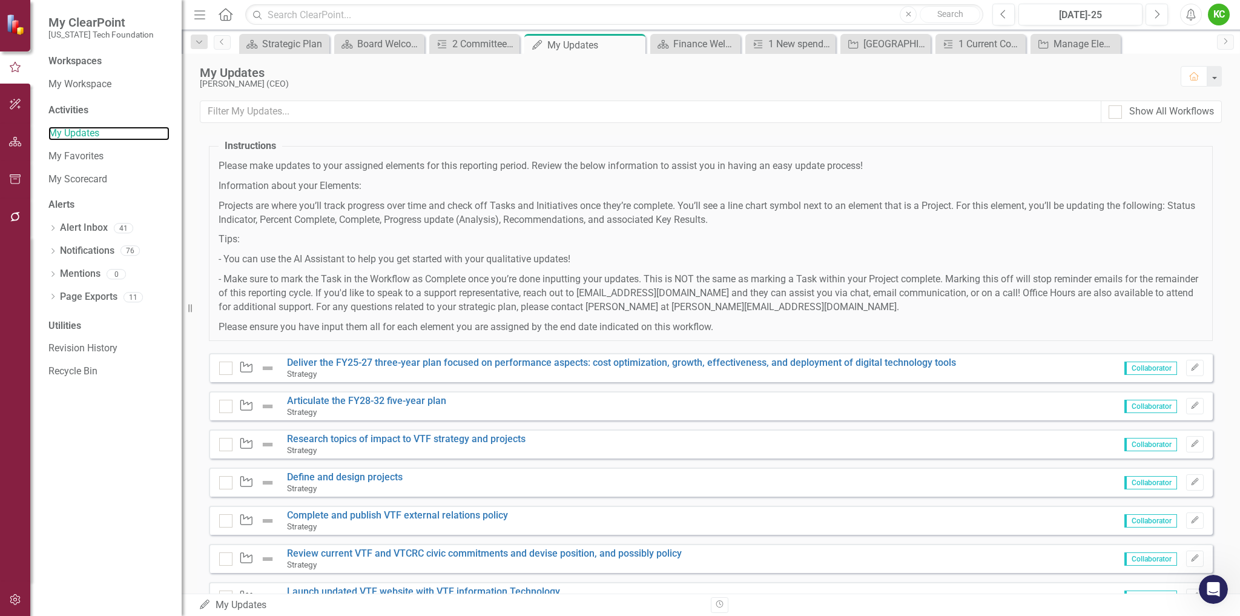
scroll to position [61, 0]
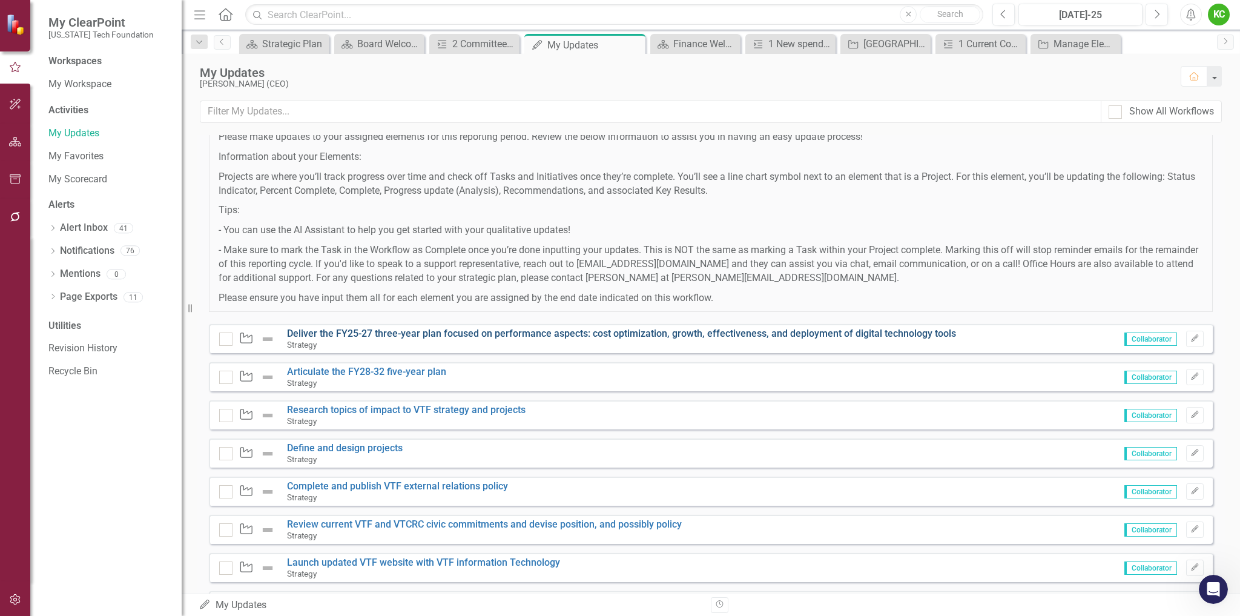
click at [606, 333] on link "Deliver the FY25-27 three-year plan focused on performance aspects: cost optimi…" at bounding box center [621, 334] width 669 height 12
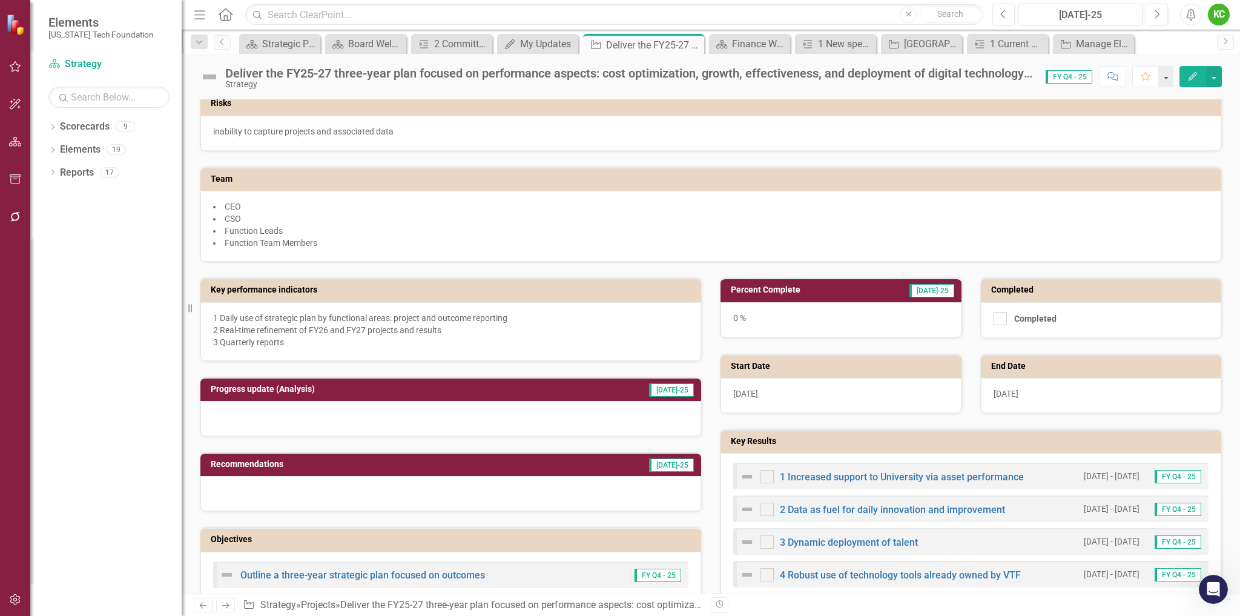
scroll to position [121, 0]
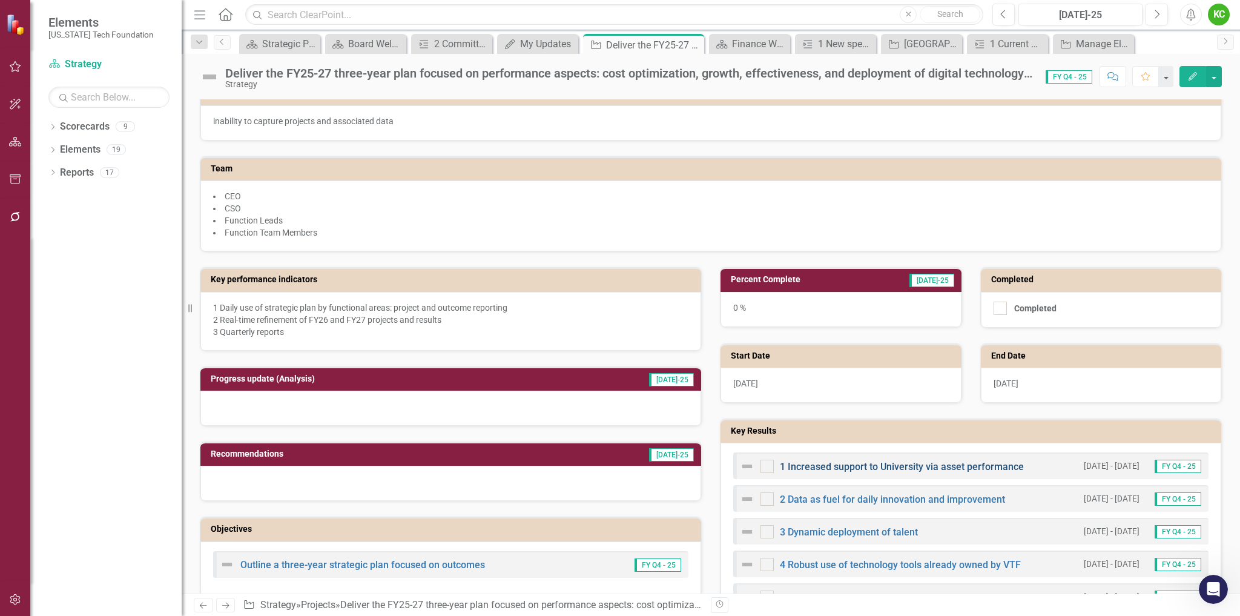
click at [930, 467] on link "1 Increased support to University via asset performance" at bounding box center [902, 467] width 244 height 12
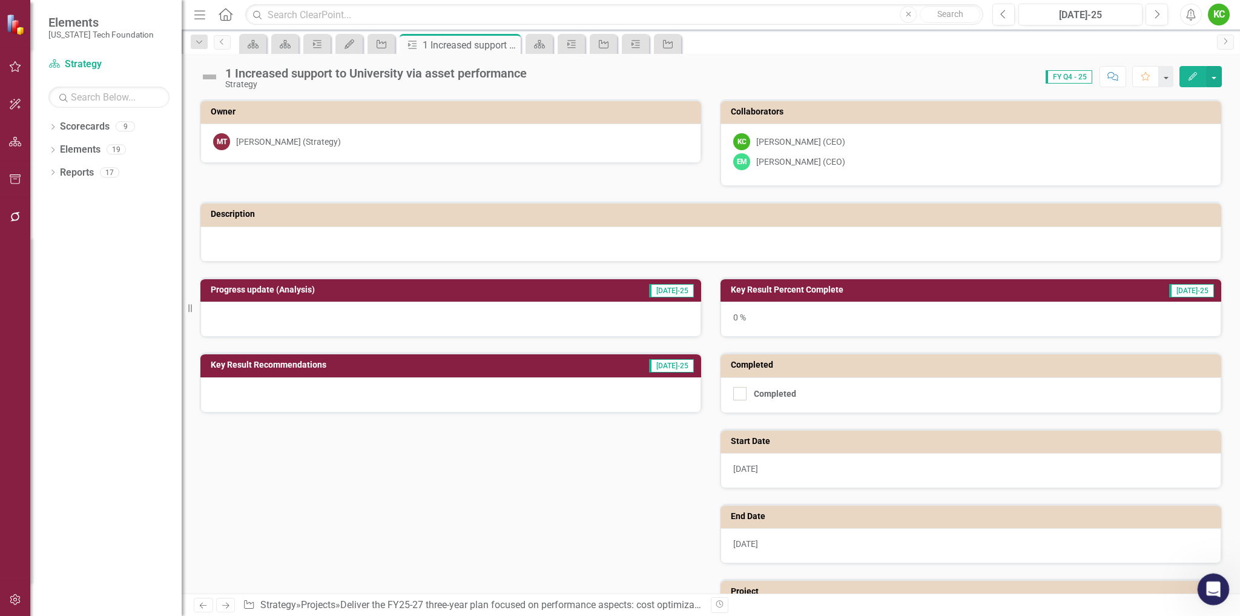
click at [1210, 589] on icon "Open Intercom Messenger" at bounding box center [1212, 588] width 8 height 10
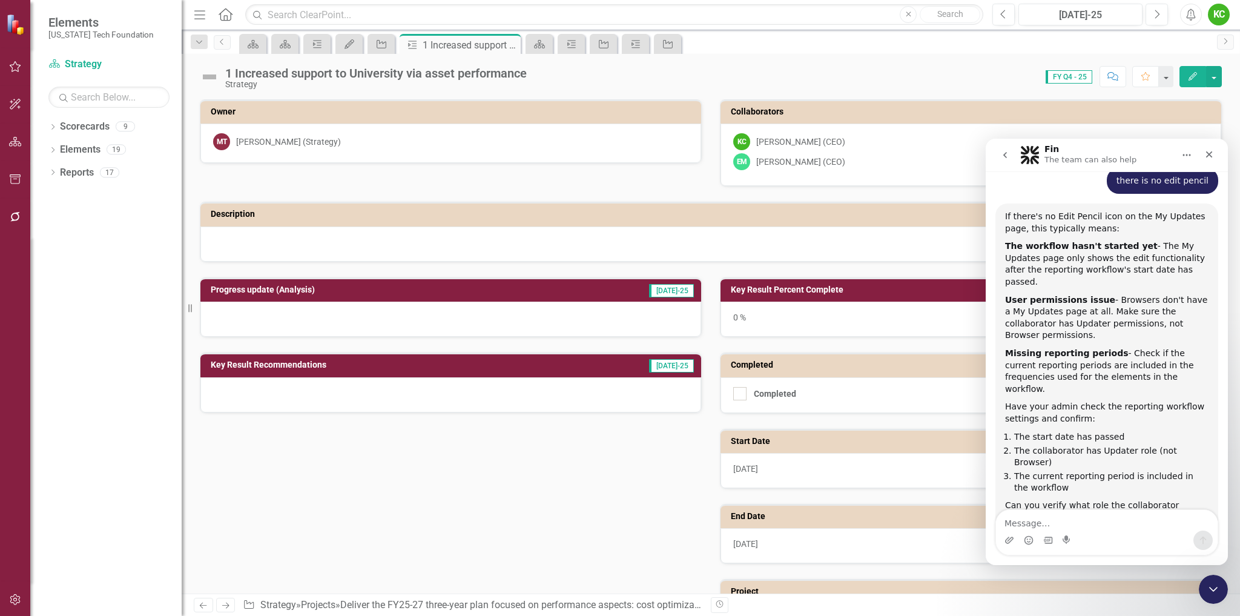
scroll to position [1501, 0]
click at [1005, 147] on button "go back" at bounding box center [1005, 155] width 23 height 23
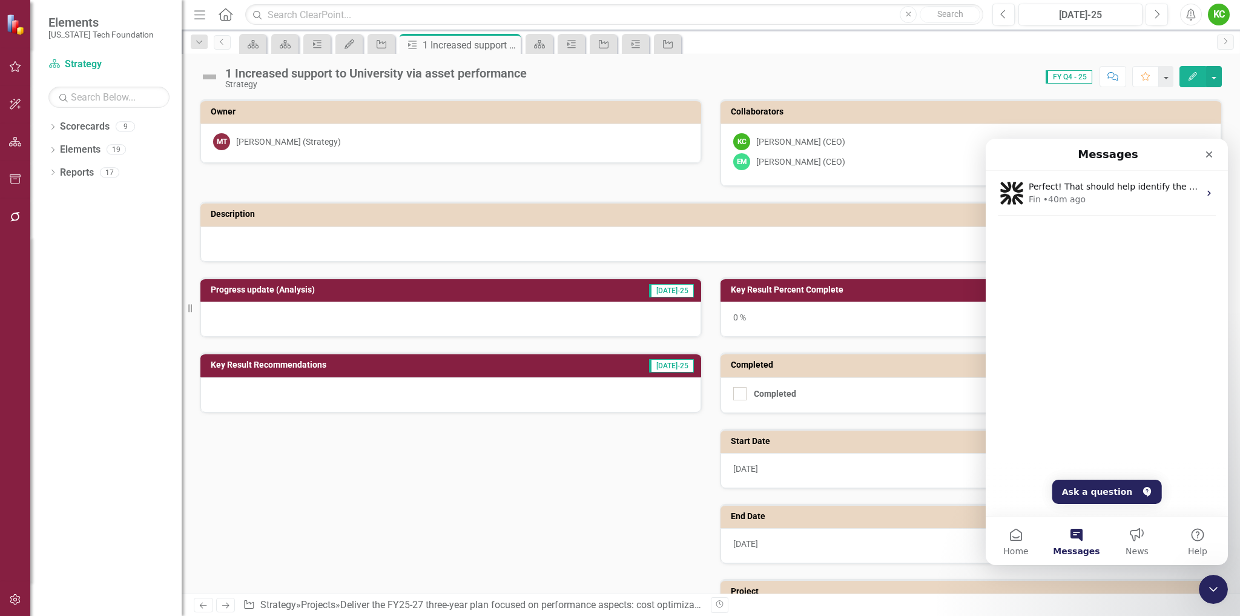
scroll to position [0, 0]
click at [1019, 535] on button "Home" at bounding box center [1016, 541] width 61 height 48
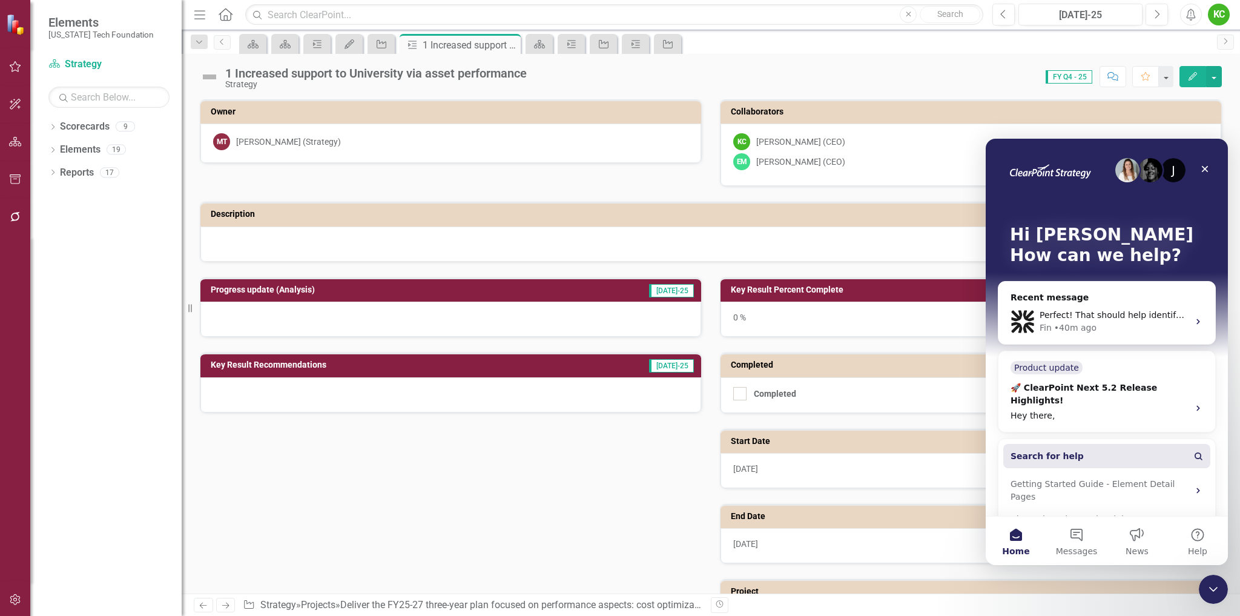
click at [1117, 444] on button "Search for help" at bounding box center [1107, 456] width 207 height 24
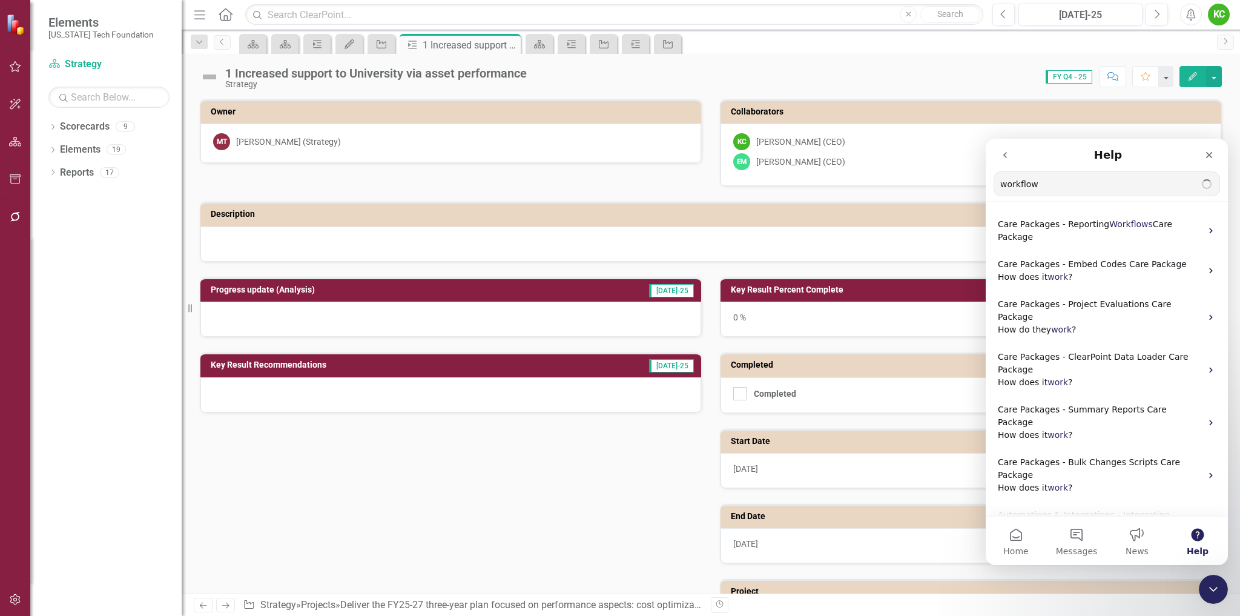
type input "workflow"
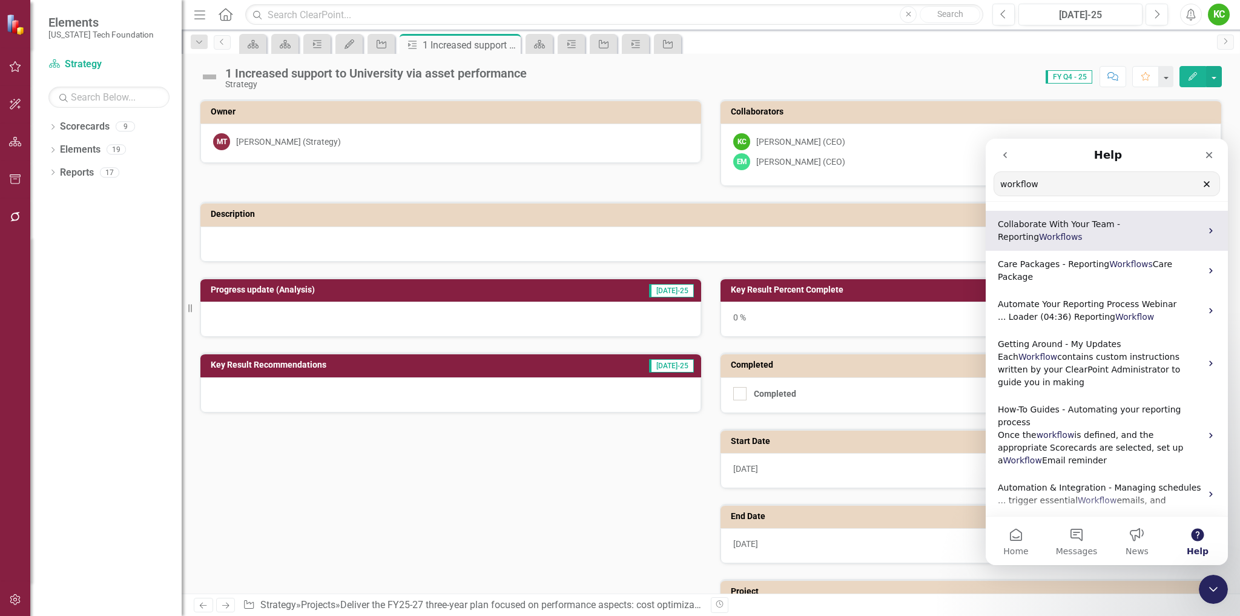
click at [1087, 222] on span "Collaborate With Your Team - Reporting" at bounding box center [1059, 230] width 122 height 22
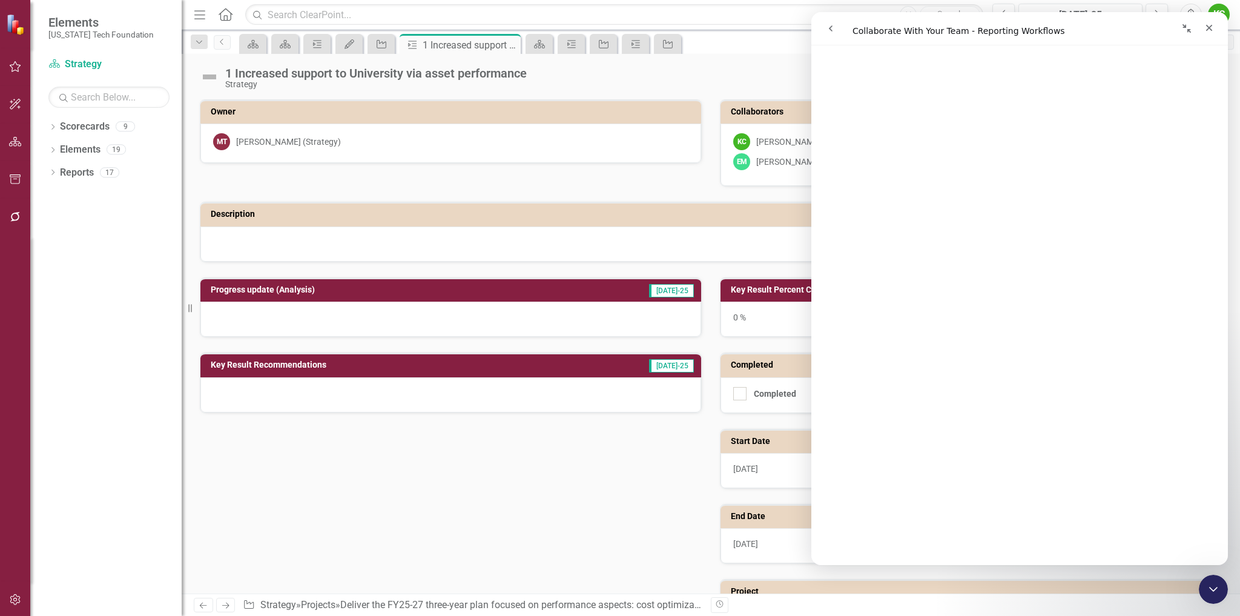
scroll to position [181, 0]
click at [55, 171] on icon "Dropdown" at bounding box center [52, 173] width 8 height 7
click at [7, 214] on button "button" at bounding box center [15, 217] width 27 height 25
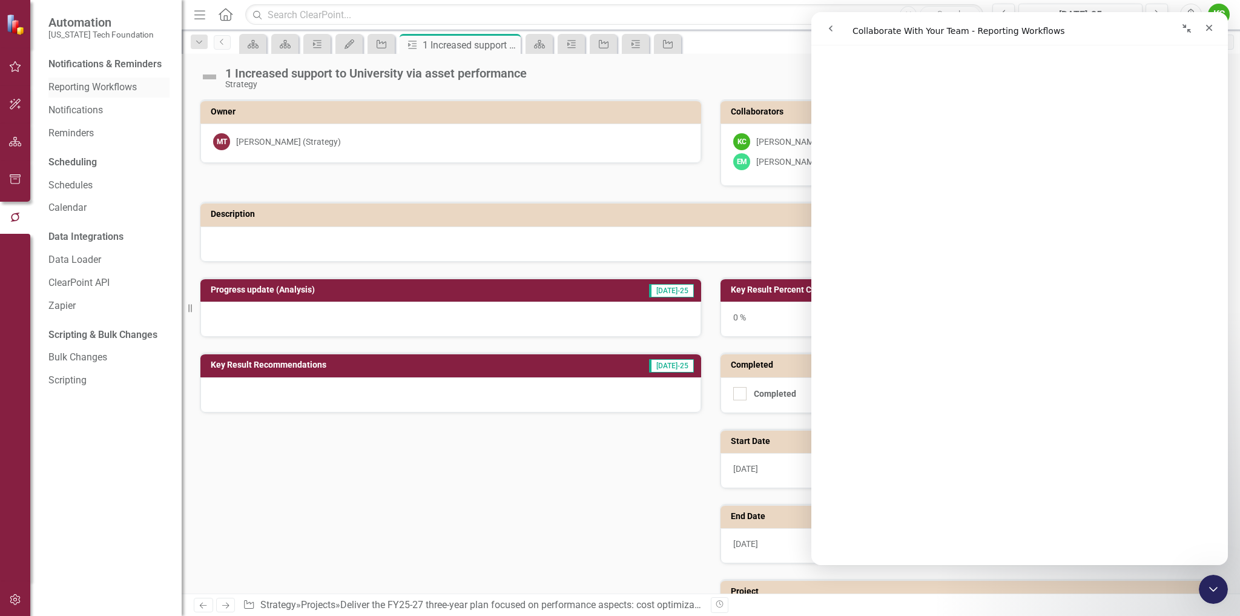
click at [113, 83] on link "Reporting Workflows" at bounding box center [108, 88] width 121 height 14
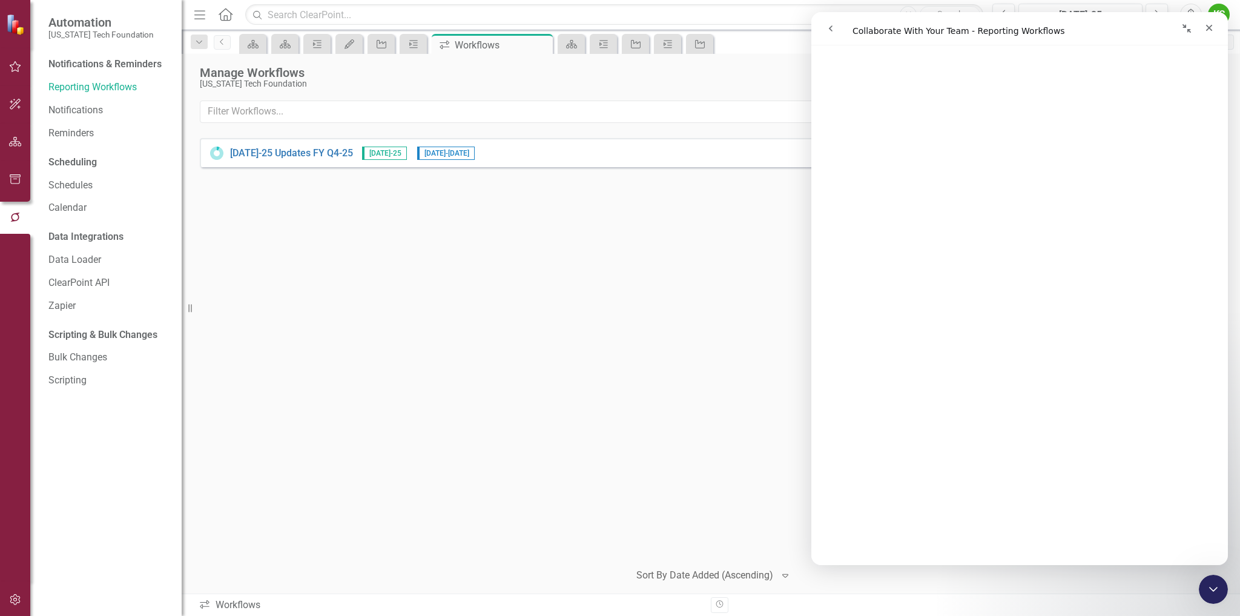
click at [641, 286] on div "Jul-25 Updates FY Q4-25 Jul-25 9/15/25 - 10/24/25 26 of 352 Tasks Completed CS …" at bounding box center [711, 344] width 1022 height 413
click at [1211, 27] on icon "Close" at bounding box center [1209, 28] width 7 height 7
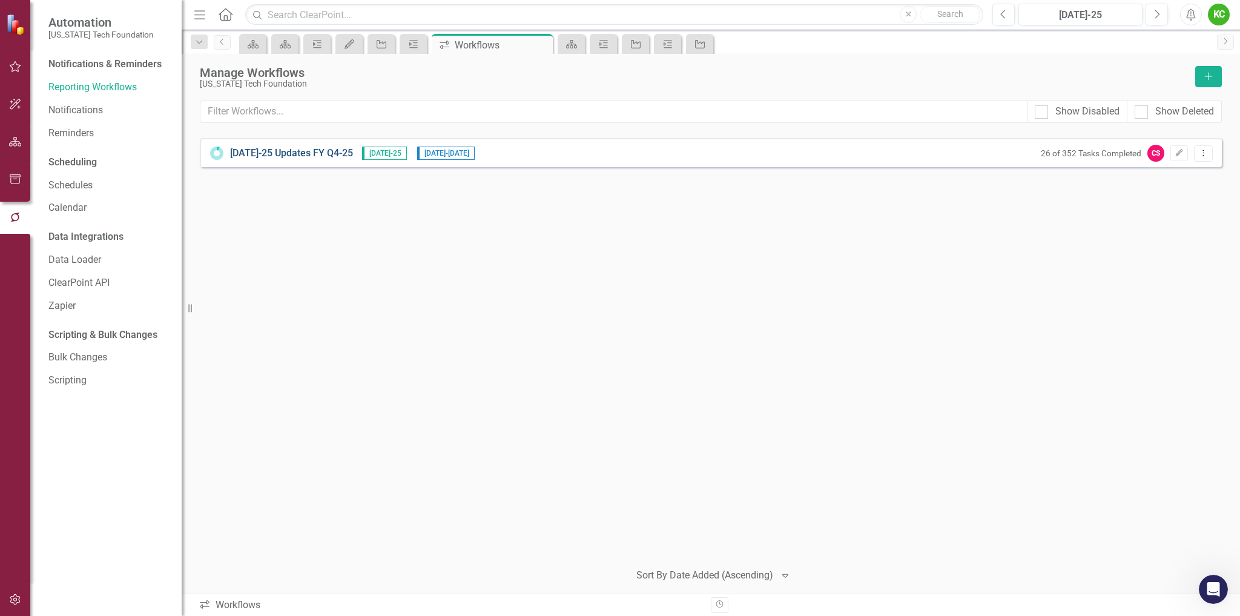
click at [287, 151] on link "Jul-25 Updates FY Q4-25" at bounding box center [291, 154] width 123 height 14
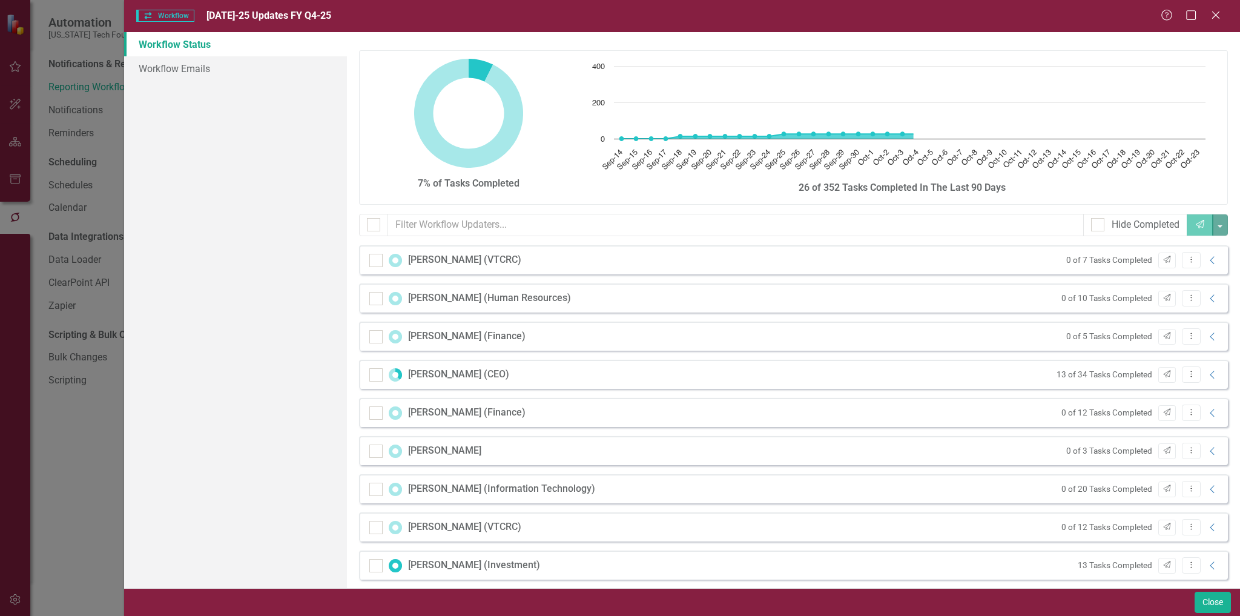
checkbox input "false"
click at [1186, 259] on icon "Dropdown Menu" at bounding box center [1191, 260] width 10 height 8
click at [1207, 257] on icon "Collapse" at bounding box center [1213, 261] width 12 height 10
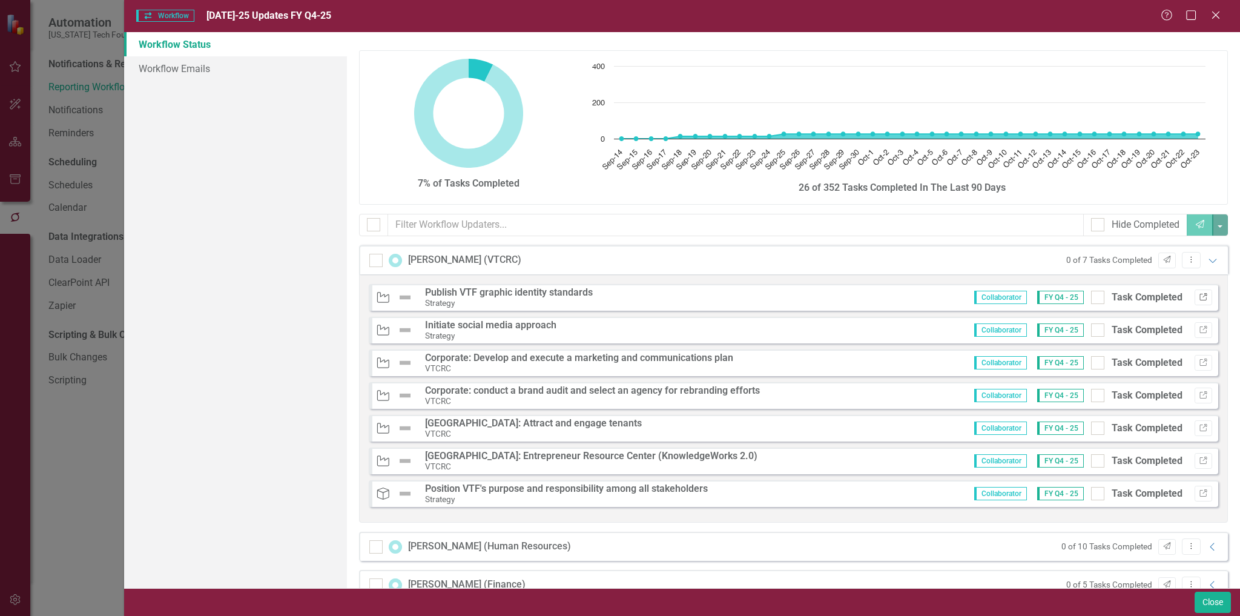
click at [1199, 296] on icon "Link" at bounding box center [1203, 297] width 9 height 7
click at [1186, 259] on icon "Dropdown Menu" at bounding box center [1191, 260] width 10 height 8
click at [1214, 16] on icon at bounding box center [1215, 14] width 9 height 9
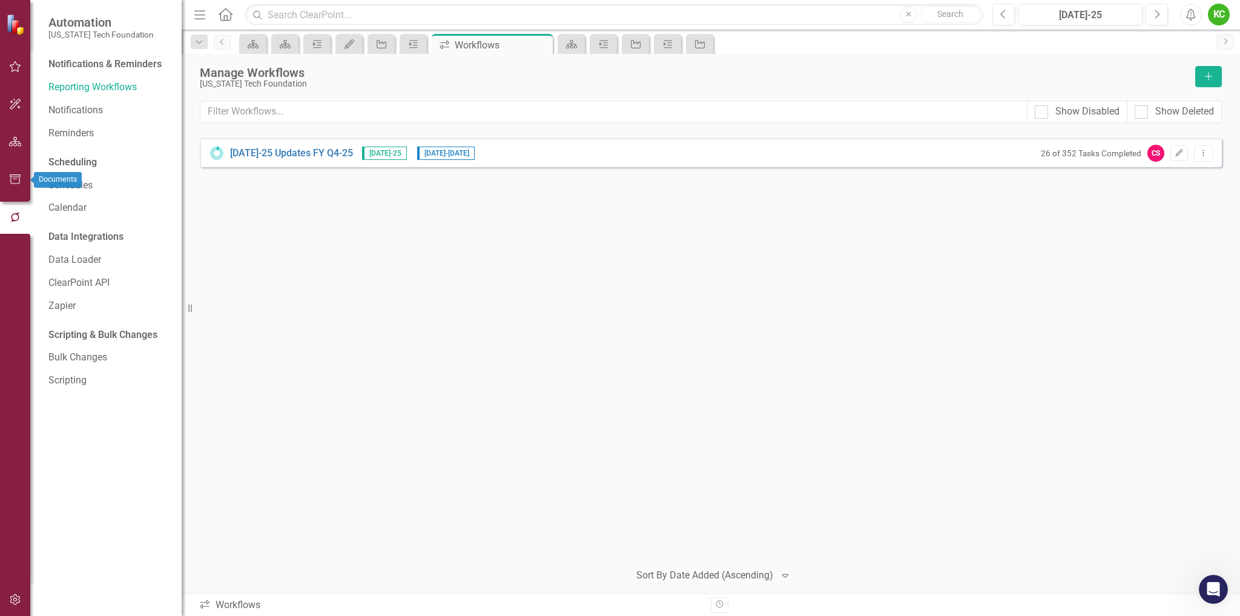
click at [13, 177] on icon "button" at bounding box center [15, 179] width 11 height 10
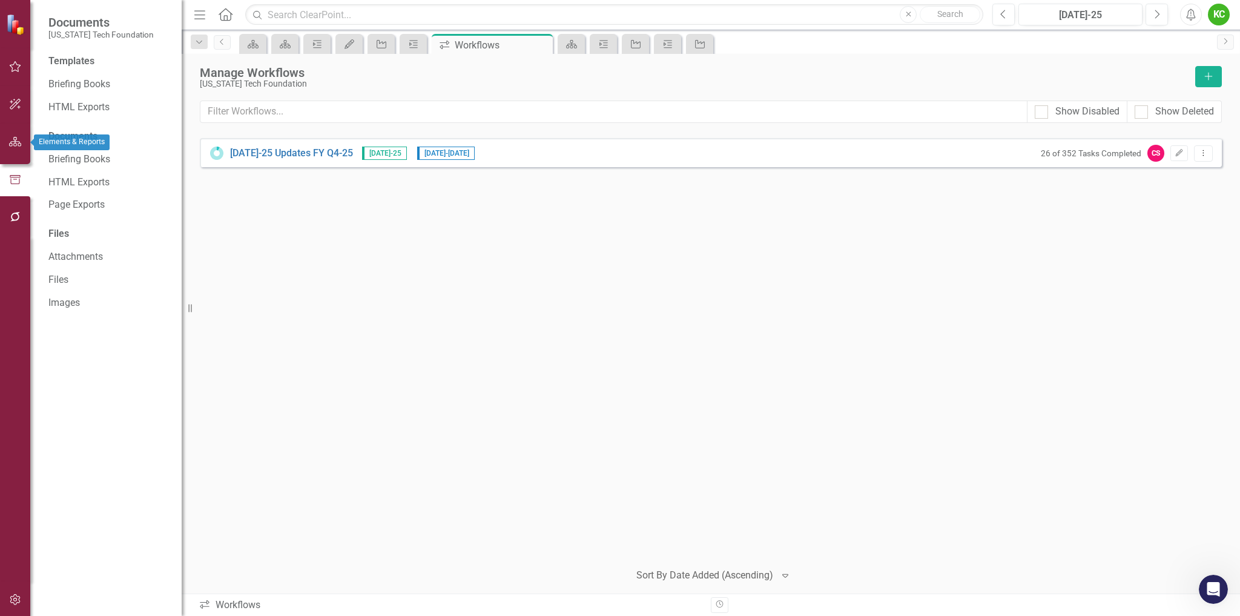
click at [15, 142] on icon "button" at bounding box center [15, 142] width 13 height 10
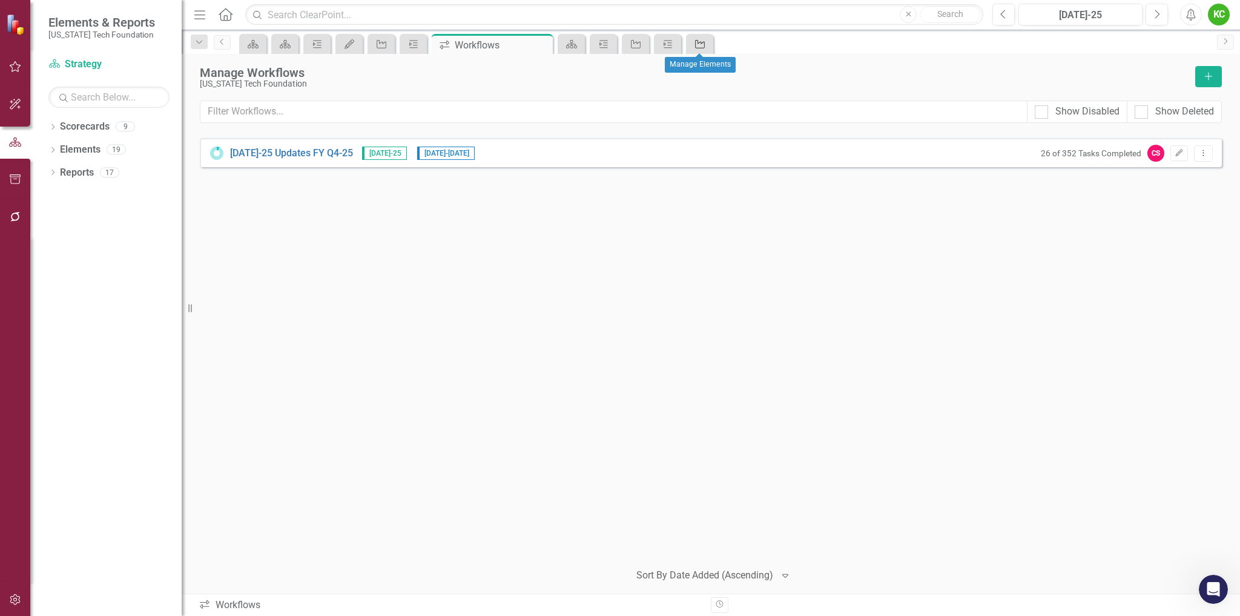
click at [699, 44] on icon "Project" at bounding box center [700, 44] width 12 height 10
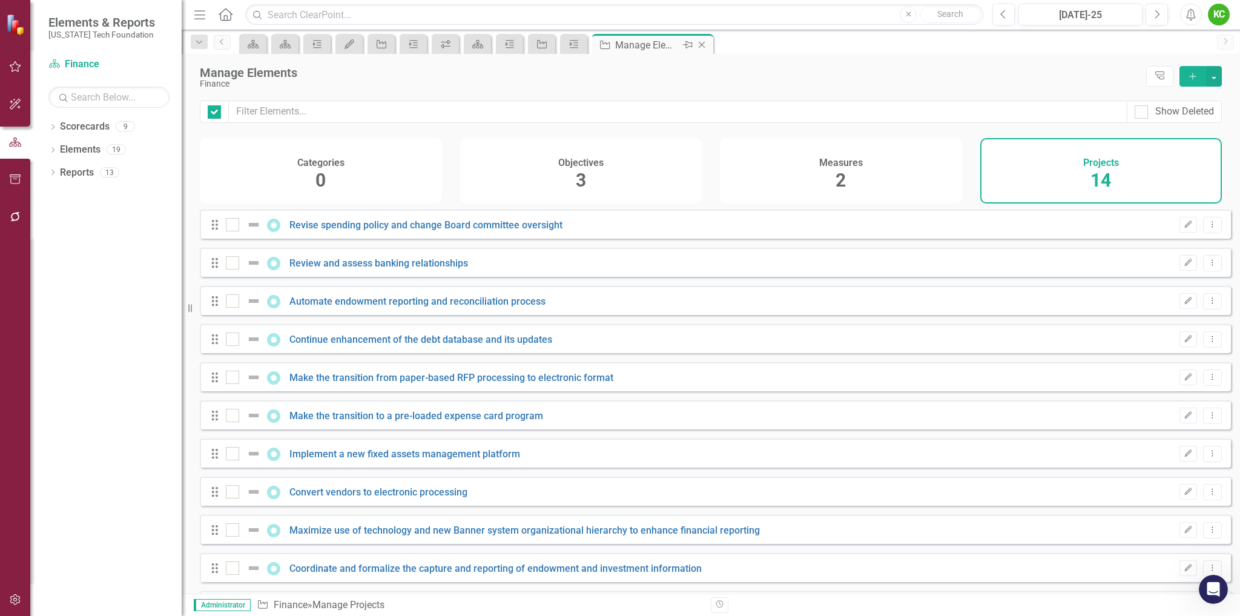
checkbox input "false"
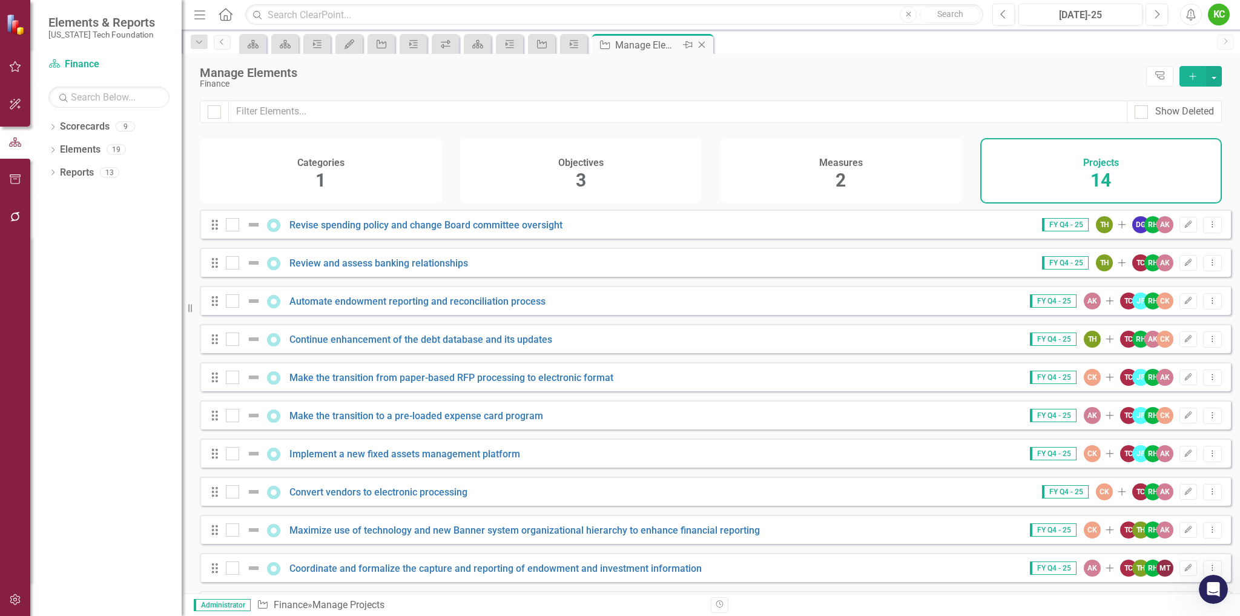
click at [701, 46] on icon "Close" at bounding box center [702, 45] width 12 height 10
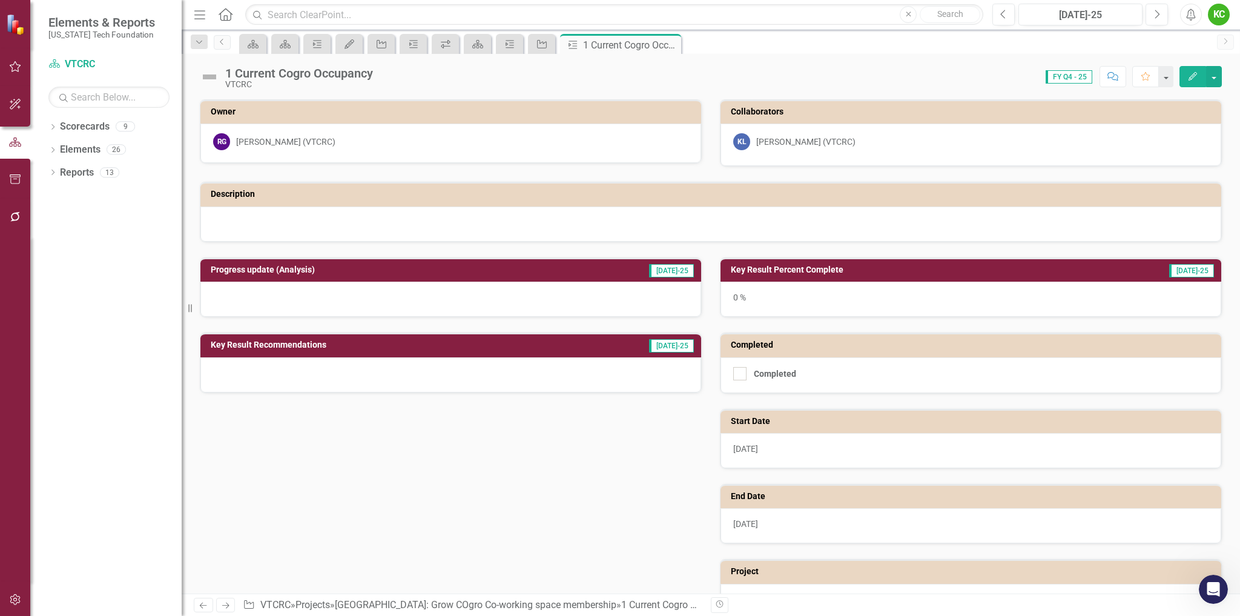
click at [1194, 74] on icon "Edit" at bounding box center [1193, 76] width 11 height 8
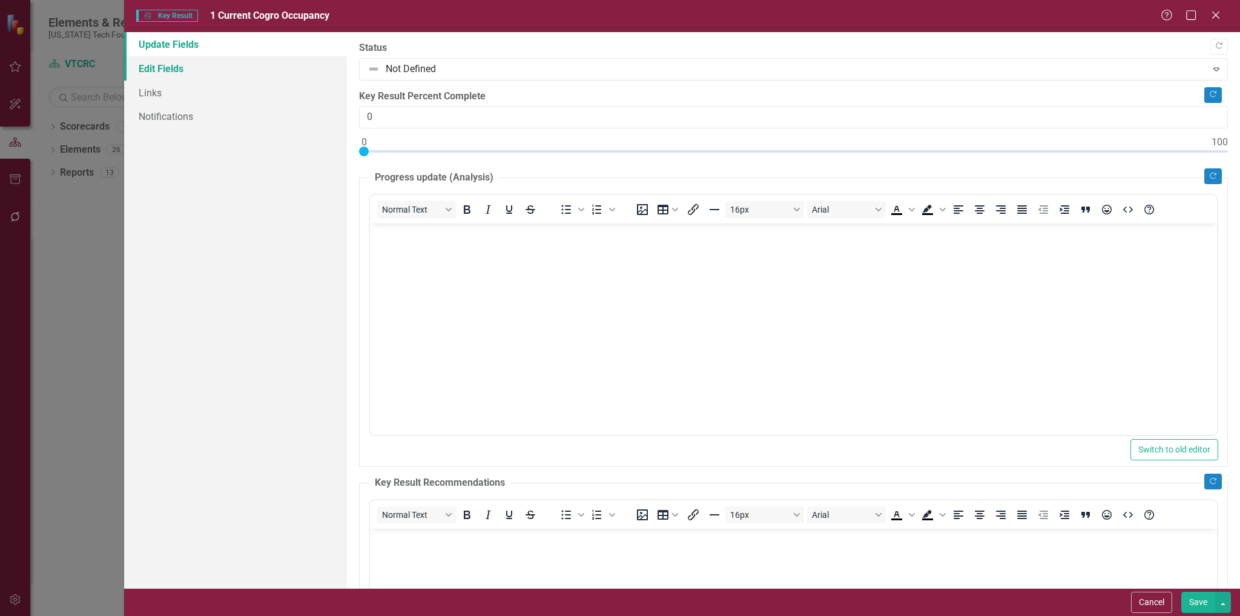
click at [158, 70] on link "Edit Fields" at bounding box center [235, 68] width 223 height 24
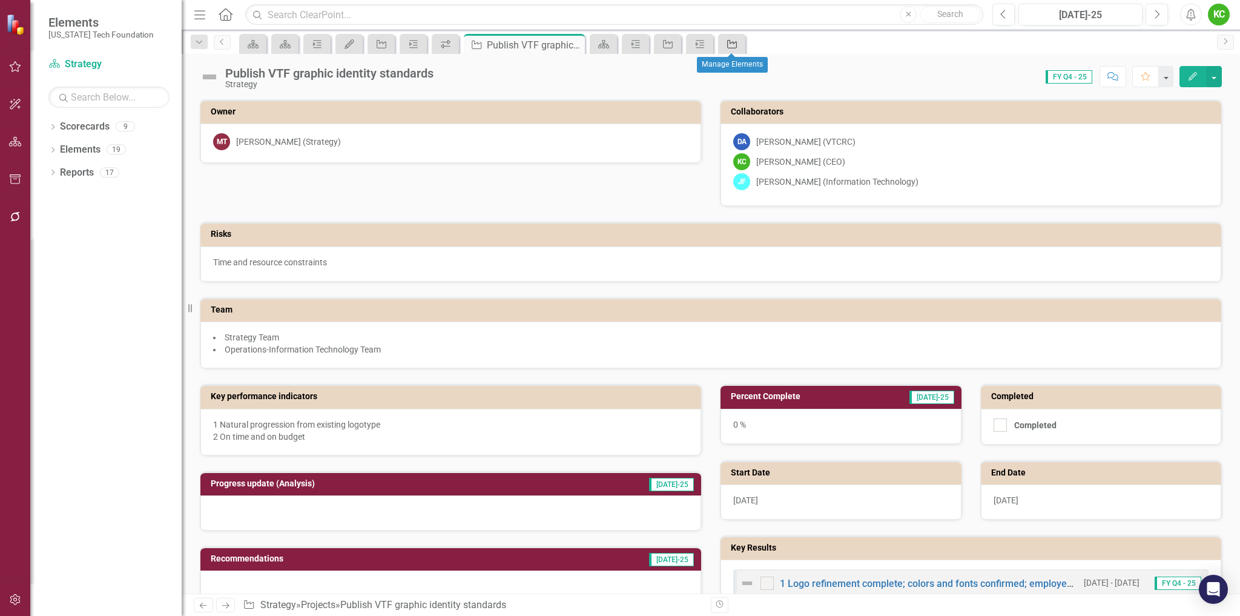
click at [738, 44] on icon "Project" at bounding box center [732, 44] width 12 height 10
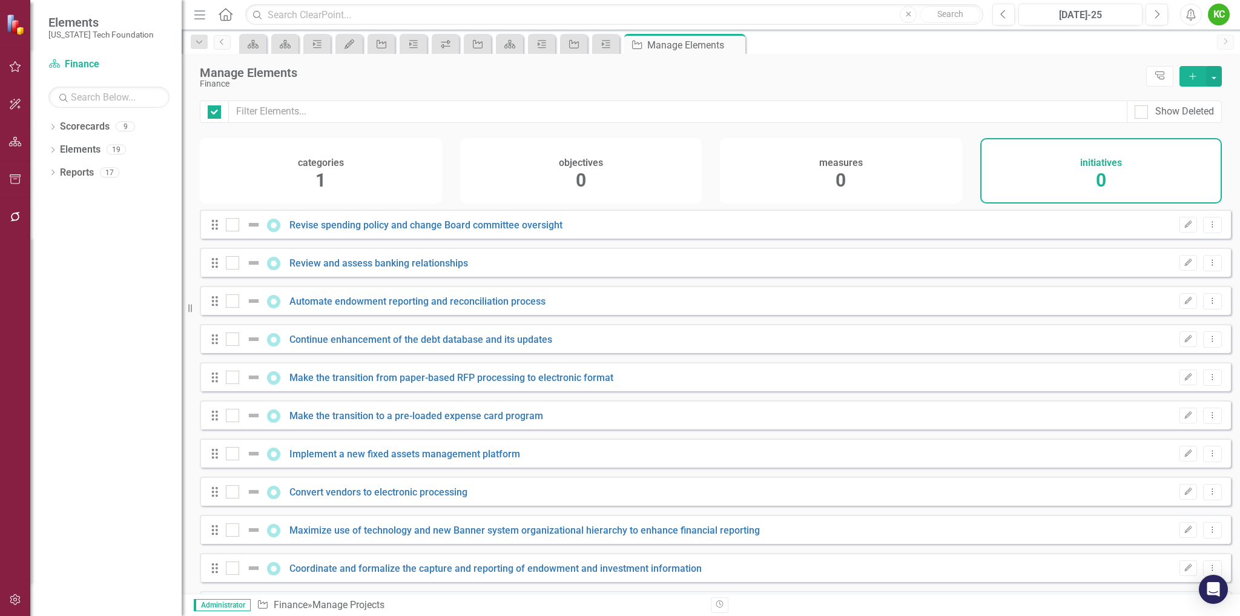
checkbox input "false"
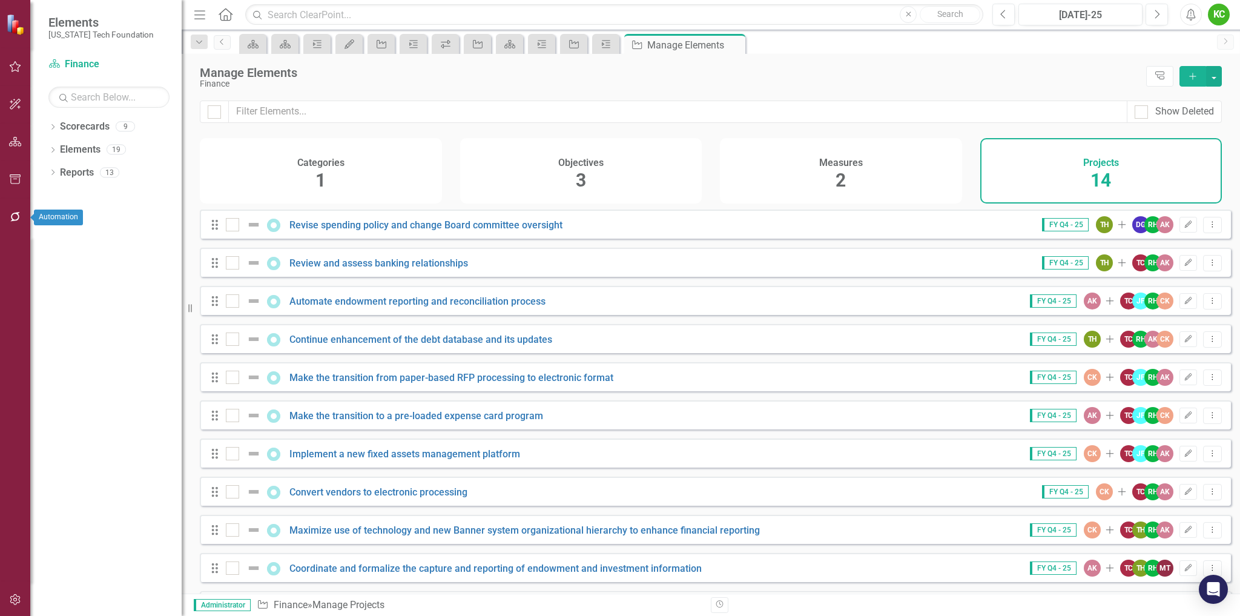
click at [11, 217] on icon "button" at bounding box center [15, 217] width 13 height 10
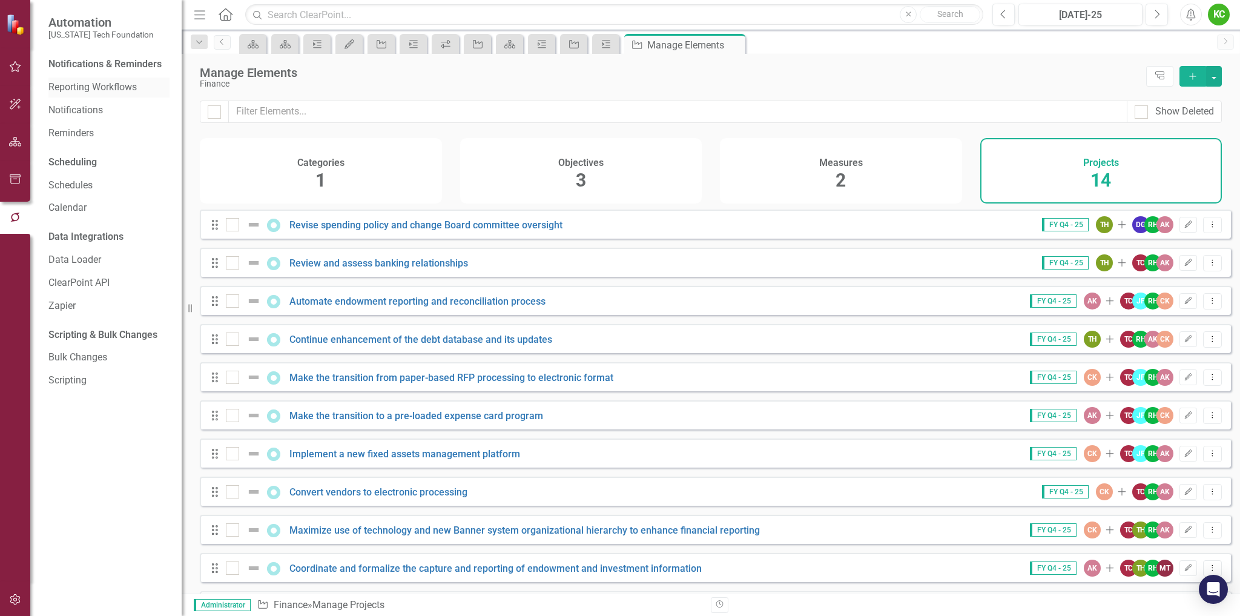
click at [124, 86] on link "Reporting Workflows" at bounding box center [108, 88] width 121 height 14
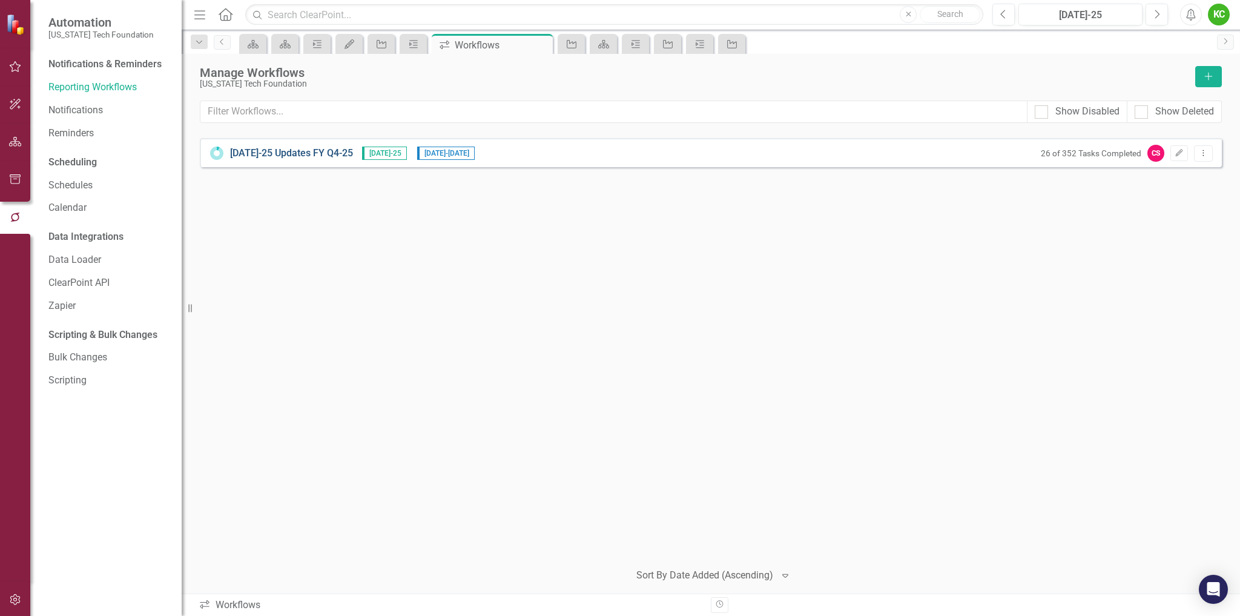
click at [265, 151] on link "Jul-25 Updates FY Q4-25" at bounding box center [291, 154] width 123 height 14
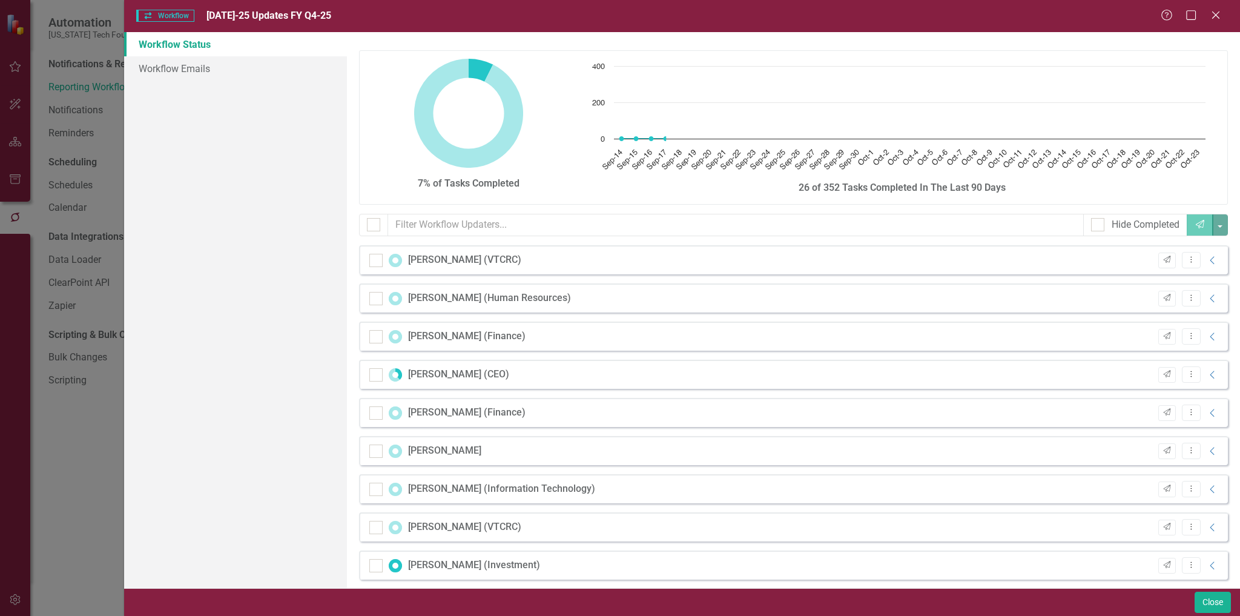
checkbox input "false"
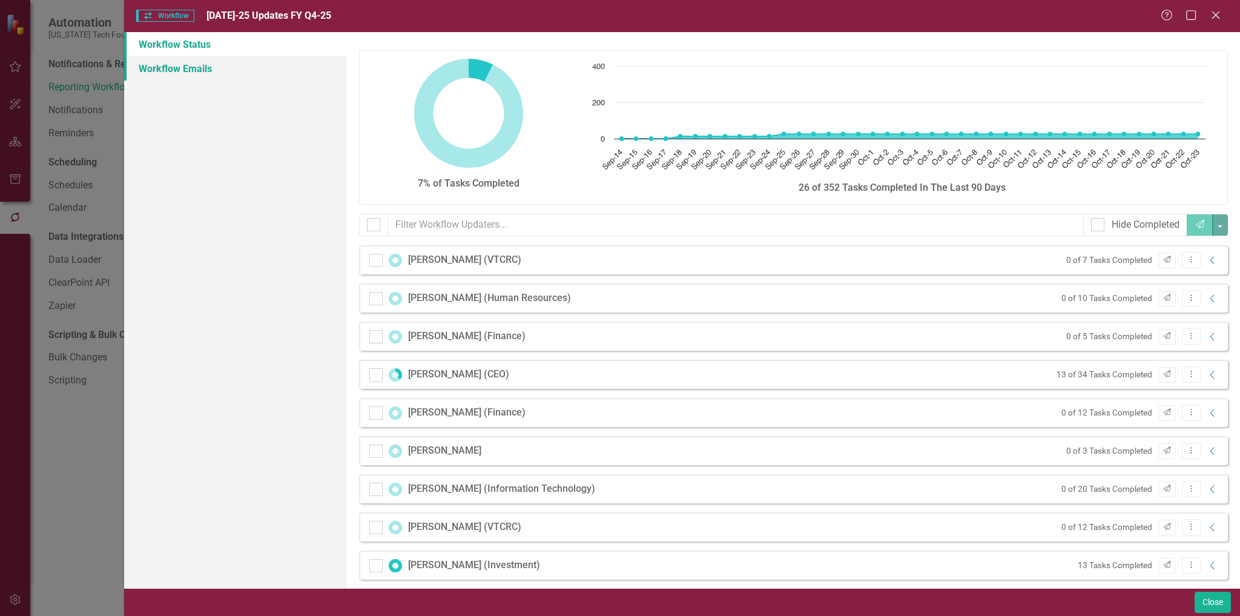
click at [193, 66] on link "Workflow Emails" at bounding box center [235, 68] width 223 height 24
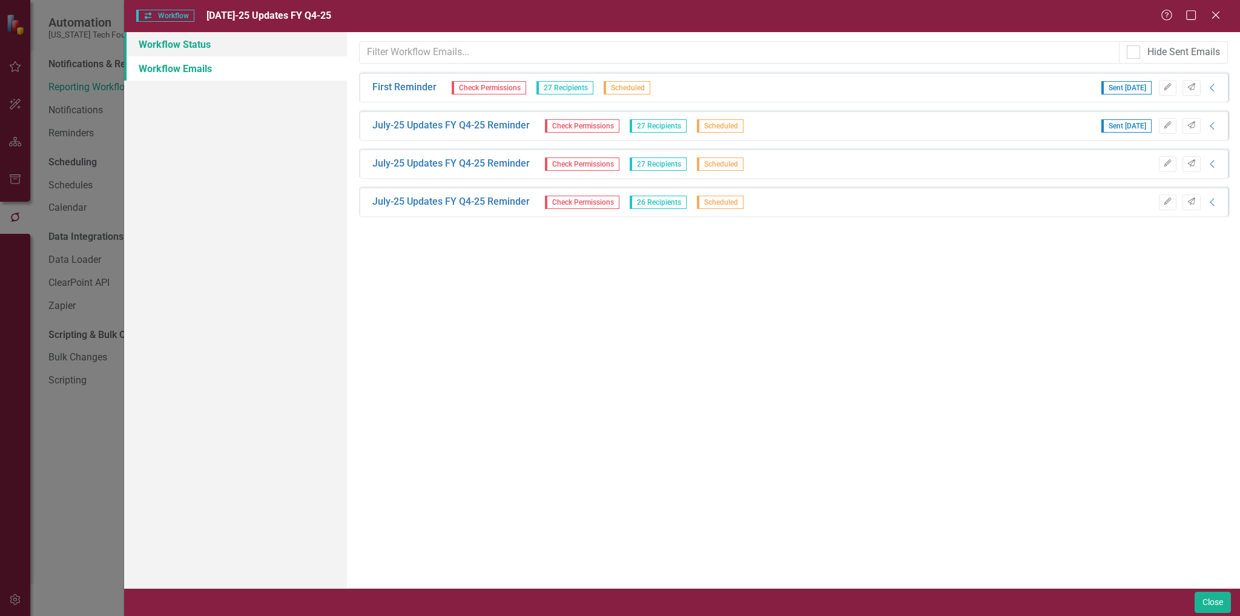
click at [184, 43] on link "Workflow Status" at bounding box center [235, 44] width 223 height 24
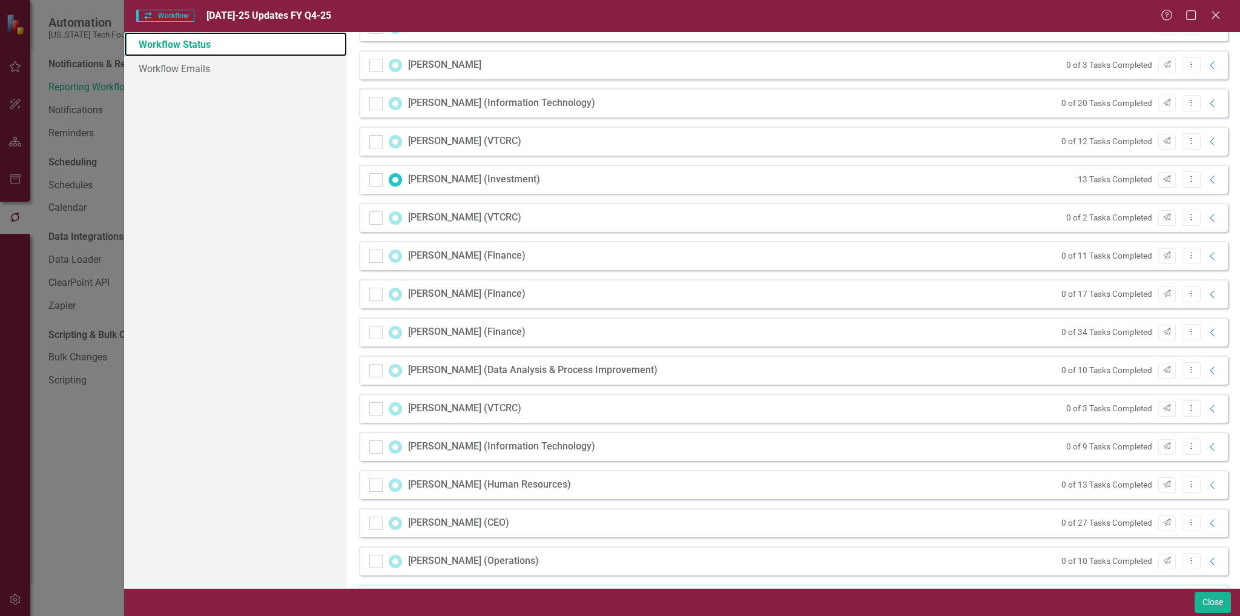
scroll to position [424, 0]
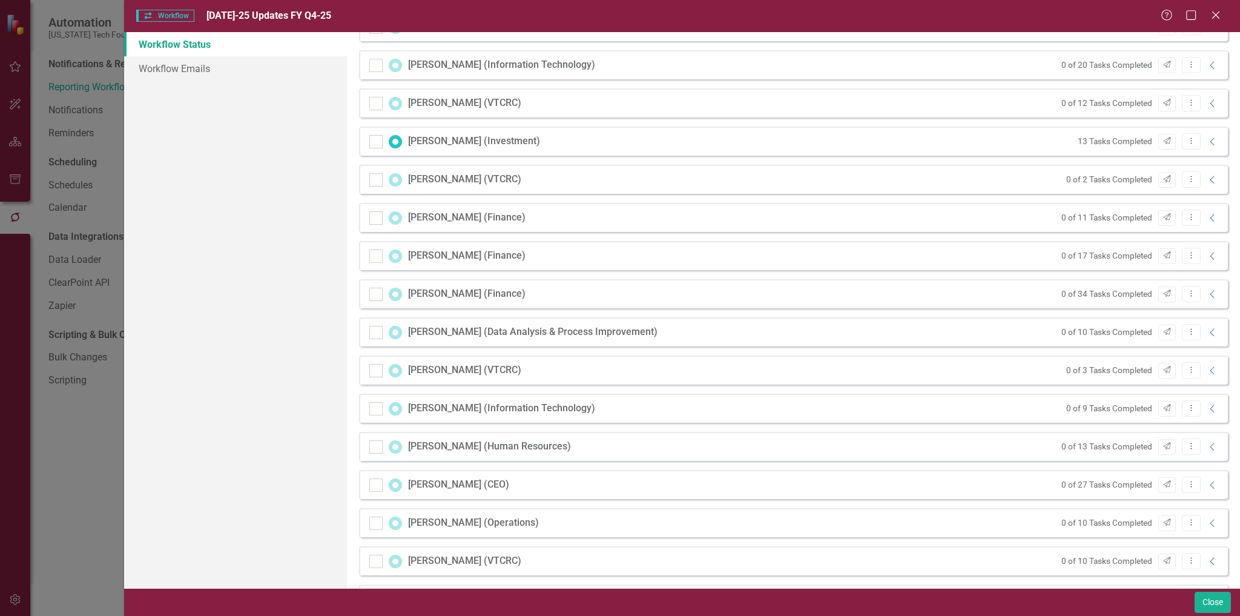
click at [991, 410] on div "Matthew Little (Information Technology) 0 of 9 Tasks Completed Send Dropdown Me…" at bounding box center [793, 408] width 869 height 29
click at [456, 412] on div "Matthew Little (Information Technology)" at bounding box center [501, 409] width 187 height 14
click at [411, 368] on div "[PERSON_NAME] (VTCRC)" at bounding box center [464, 370] width 113 height 14
click at [1207, 370] on icon "Collapse" at bounding box center [1213, 371] width 12 height 10
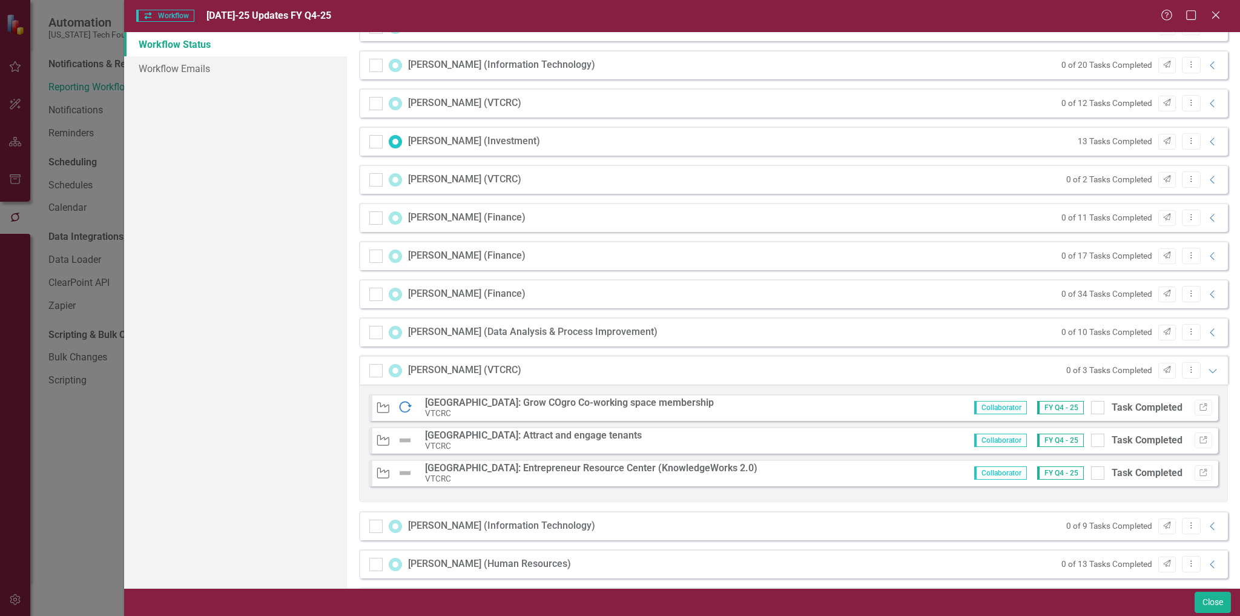
click at [469, 435] on strong "[GEOGRAPHIC_DATA]: Attract and engage tenants" at bounding box center [533, 435] width 217 height 12
click at [1200, 440] on icon "button" at bounding box center [1203, 439] width 7 height 7
click at [1207, 369] on icon "Expanded" at bounding box center [1213, 371] width 12 height 10
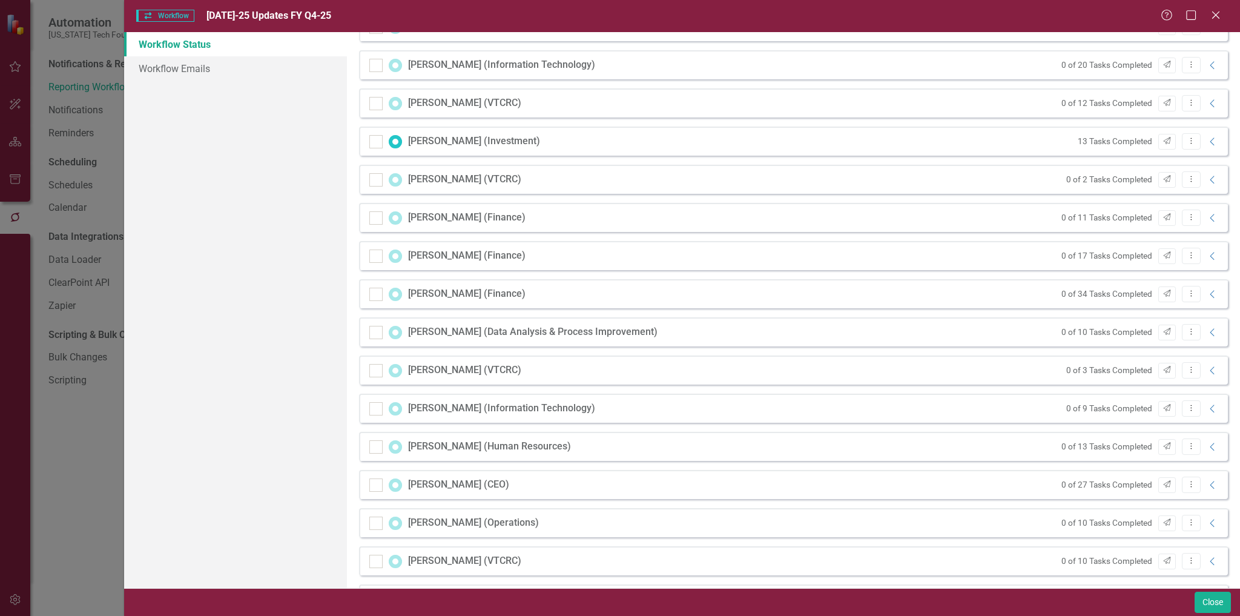
click at [505, 370] on div "Kellen Larkin (VTCRC) 0 of 3 Tasks Completed Send Dropdown Menu Collapse" at bounding box center [793, 370] width 869 height 29
click at [1207, 371] on icon "Collapse" at bounding box center [1213, 371] width 12 height 10
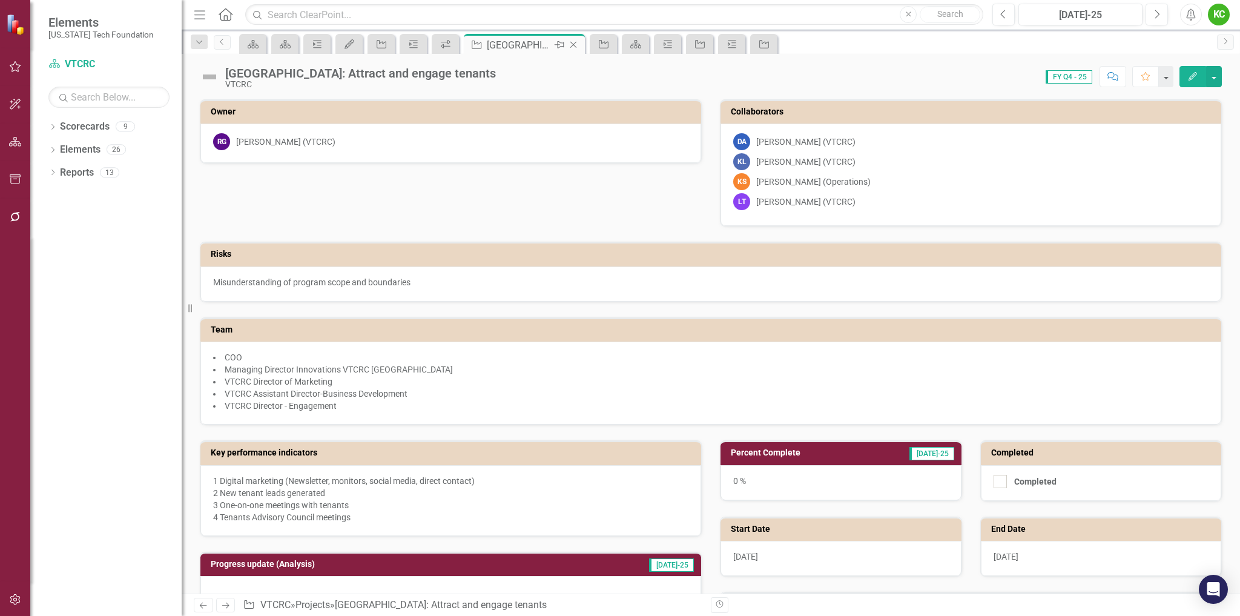
click at [575, 44] on icon at bounding box center [574, 45] width 7 height 7
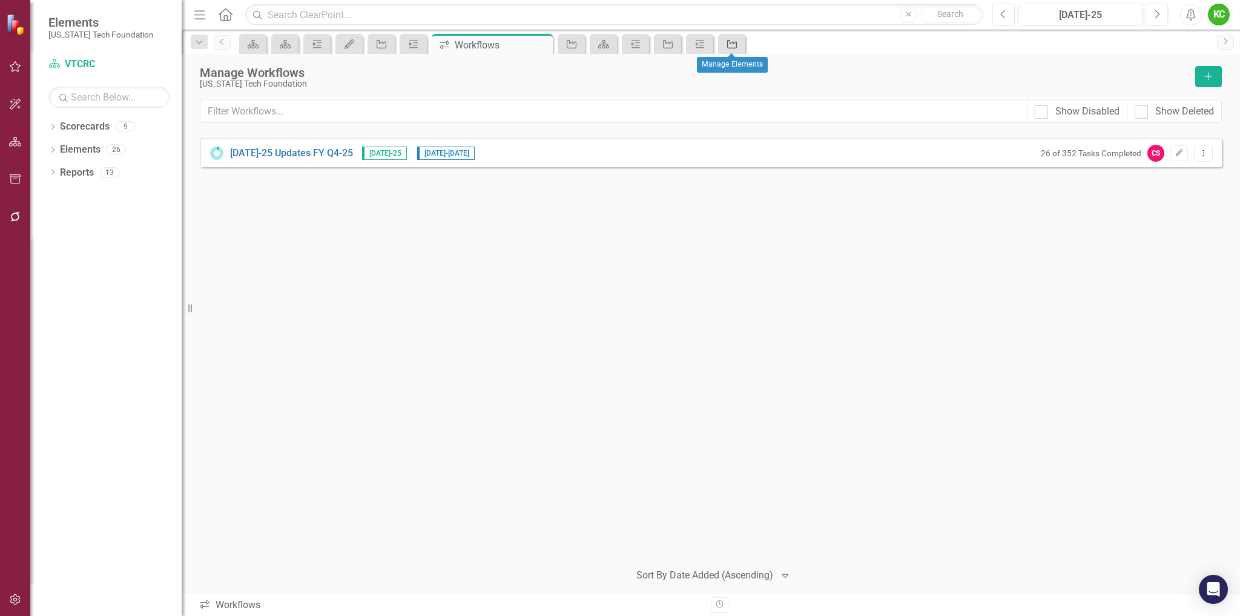
click at [740, 43] on link "Project" at bounding box center [731, 43] width 21 height 15
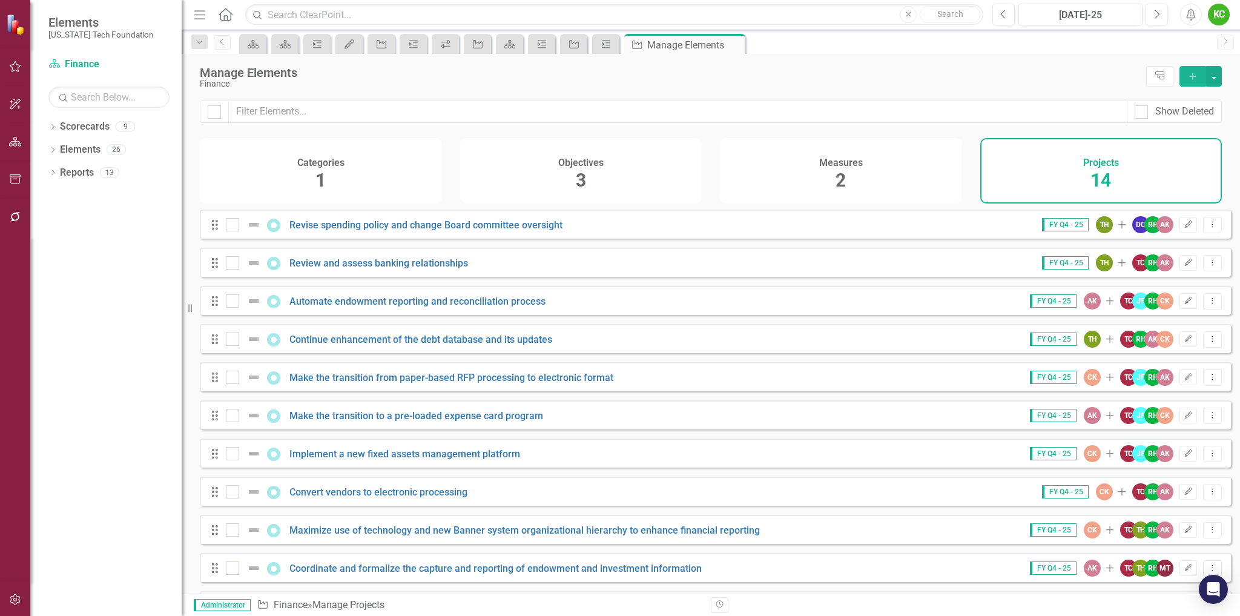
checkbox input "false"
click at [733, 43] on icon "Close" at bounding box center [734, 45] width 12 height 10
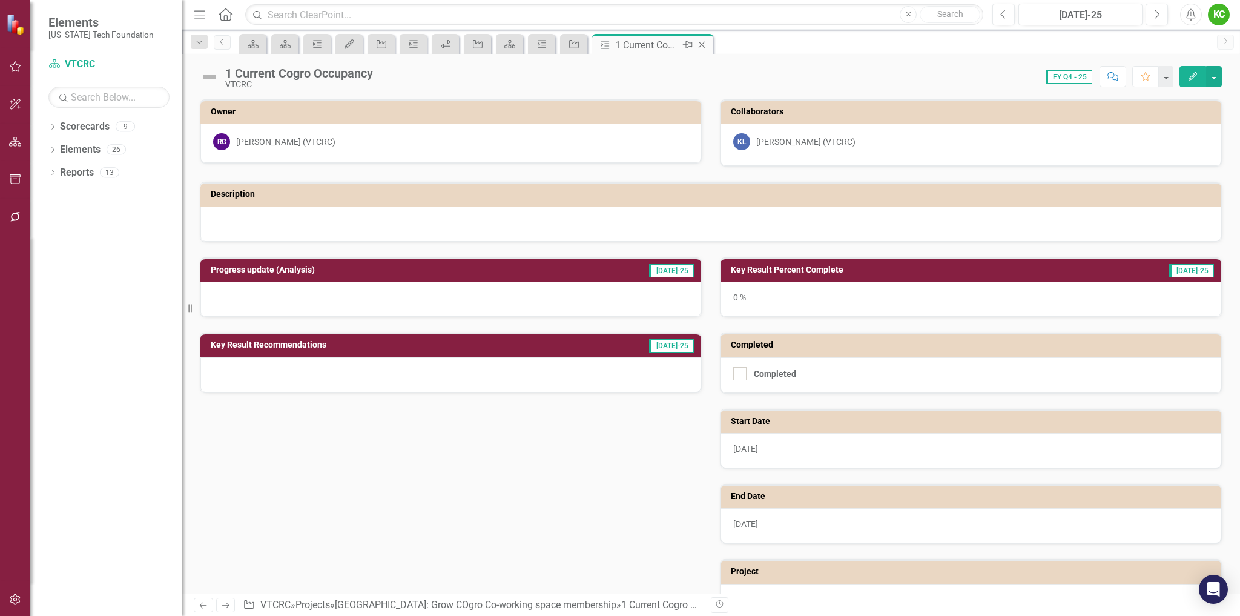
click at [703, 42] on icon "Close" at bounding box center [702, 45] width 12 height 10
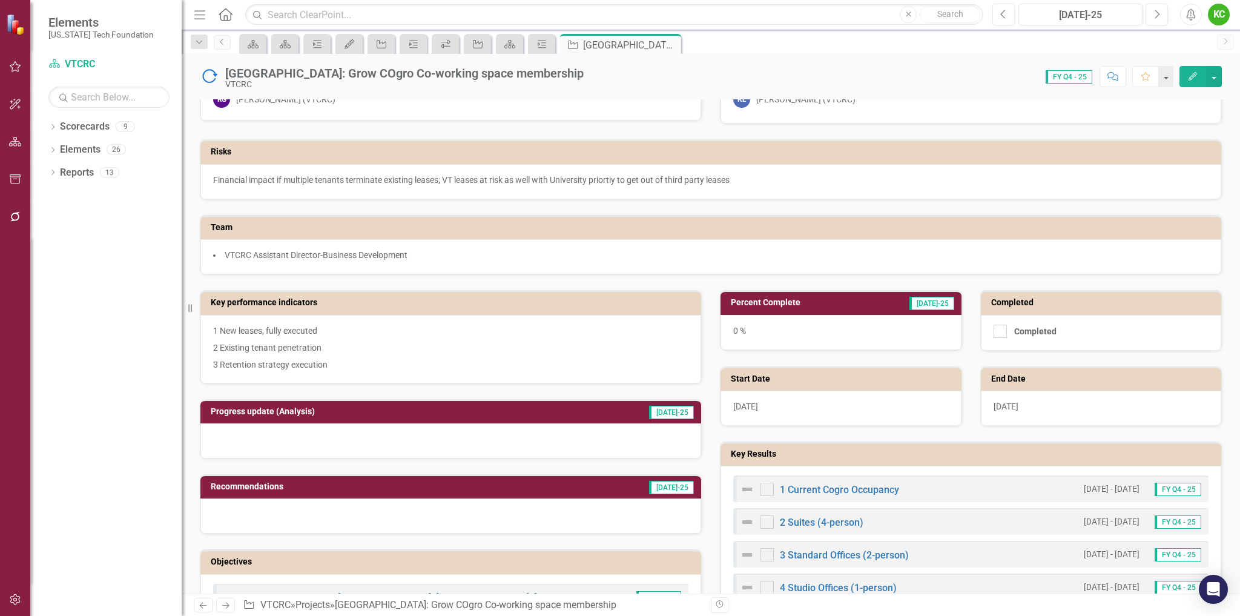
scroll to position [61, 0]
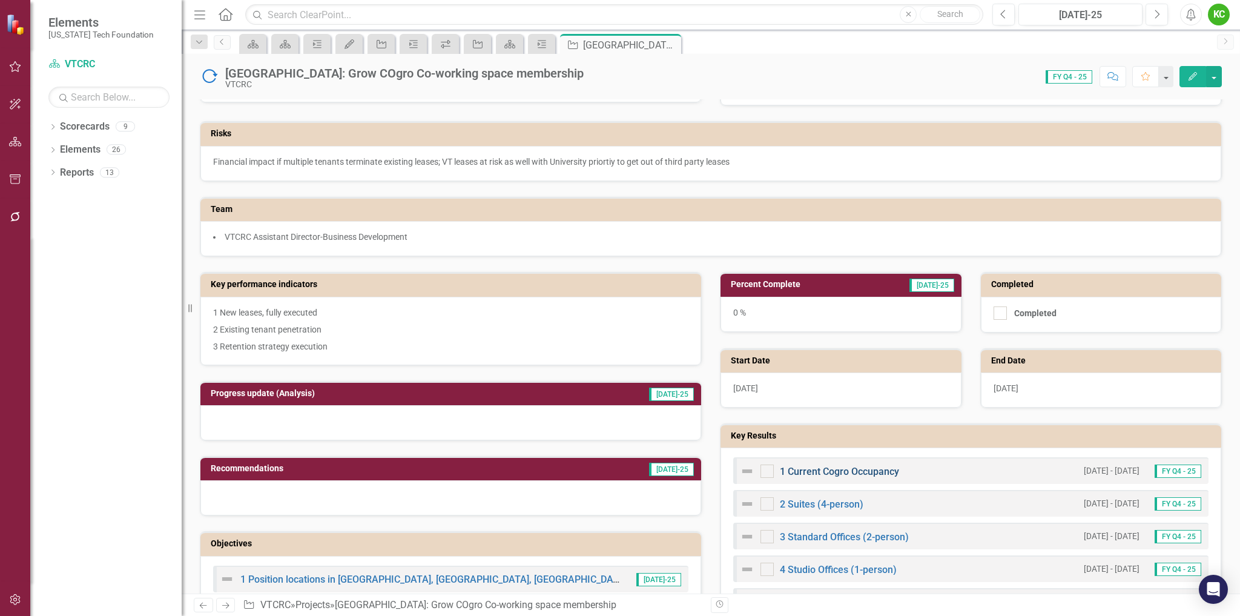
click at [824, 472] on link "1 Current Cogro Occupancy" at bounding box center [839, 472] width 119 height 12
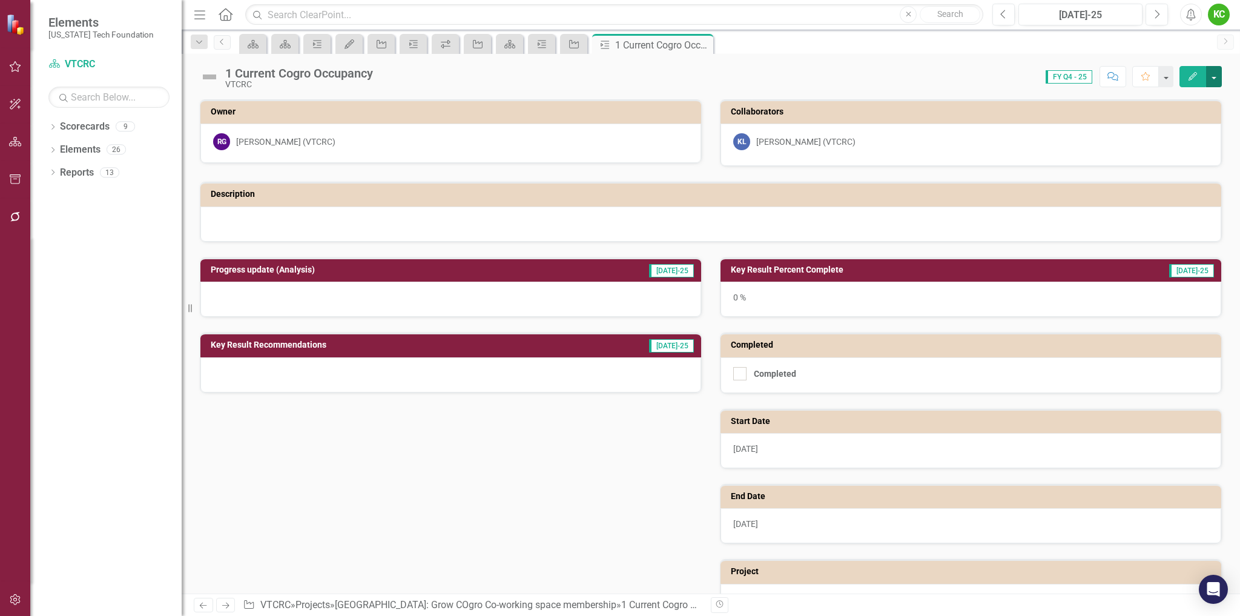
click at [1217, 78] on button "button" at bounding box center [1214, 76] width 16 height 21
click at [1177, 145] on link "Revision History Revision History" at bounding box center [1173, 145] width 98 height 22
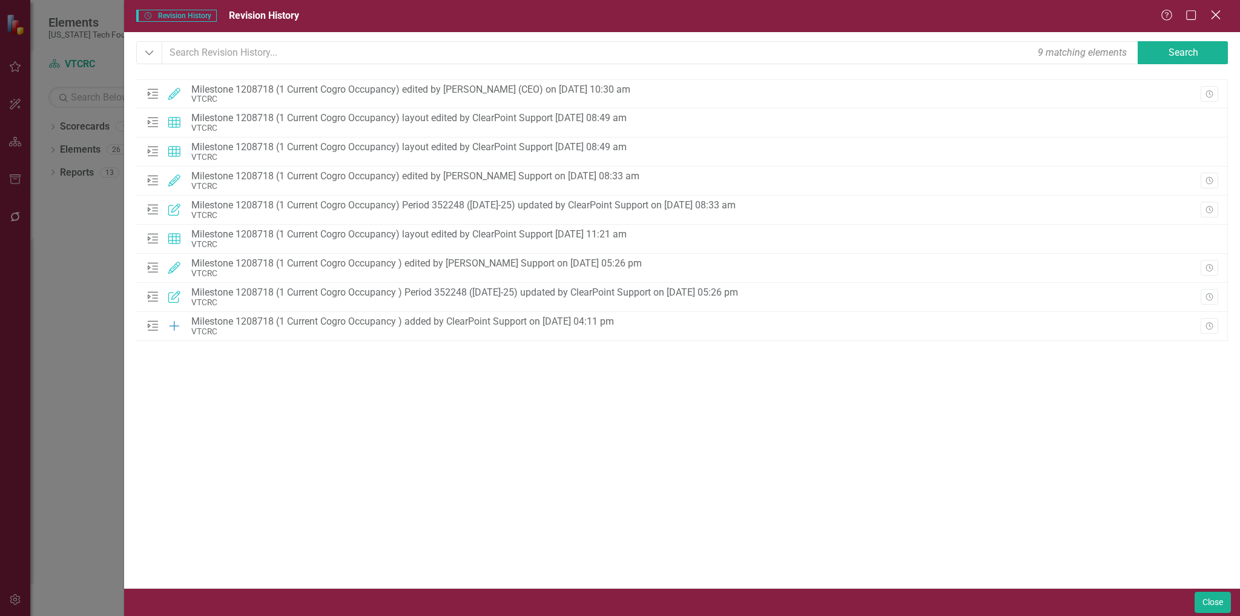
click at [1216, 13] on icon "Close" at bounding box center [1215, 15] width 15 height 12
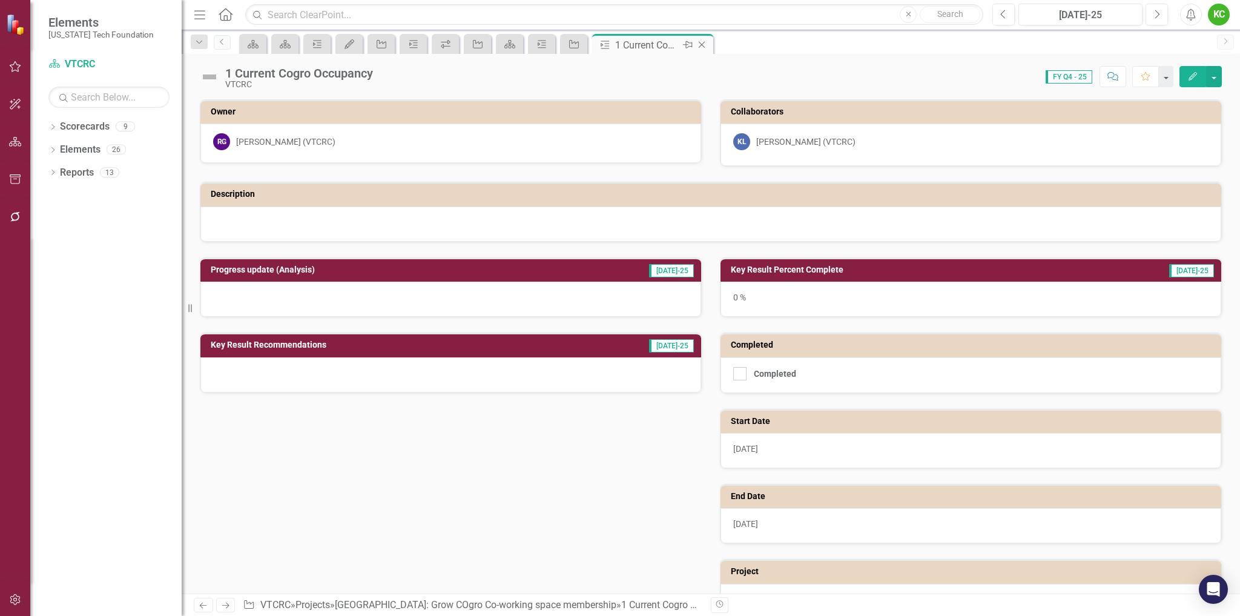
click at [703, 44] on icon at bounding box center [702, 45] width 7 height 7
